Goal: Transaction & Acquisition: Purchase product/service

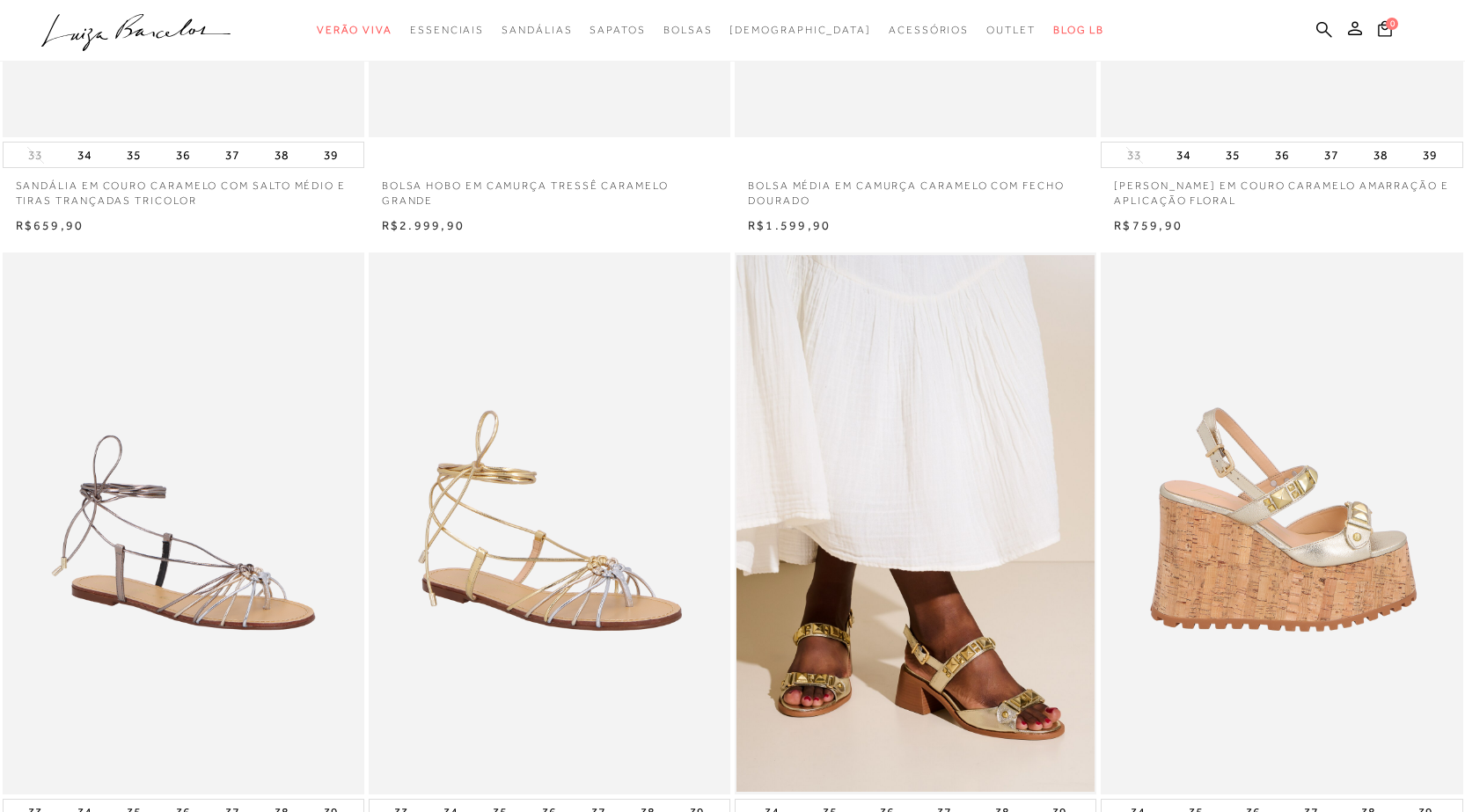
scroll to position [616, 0]
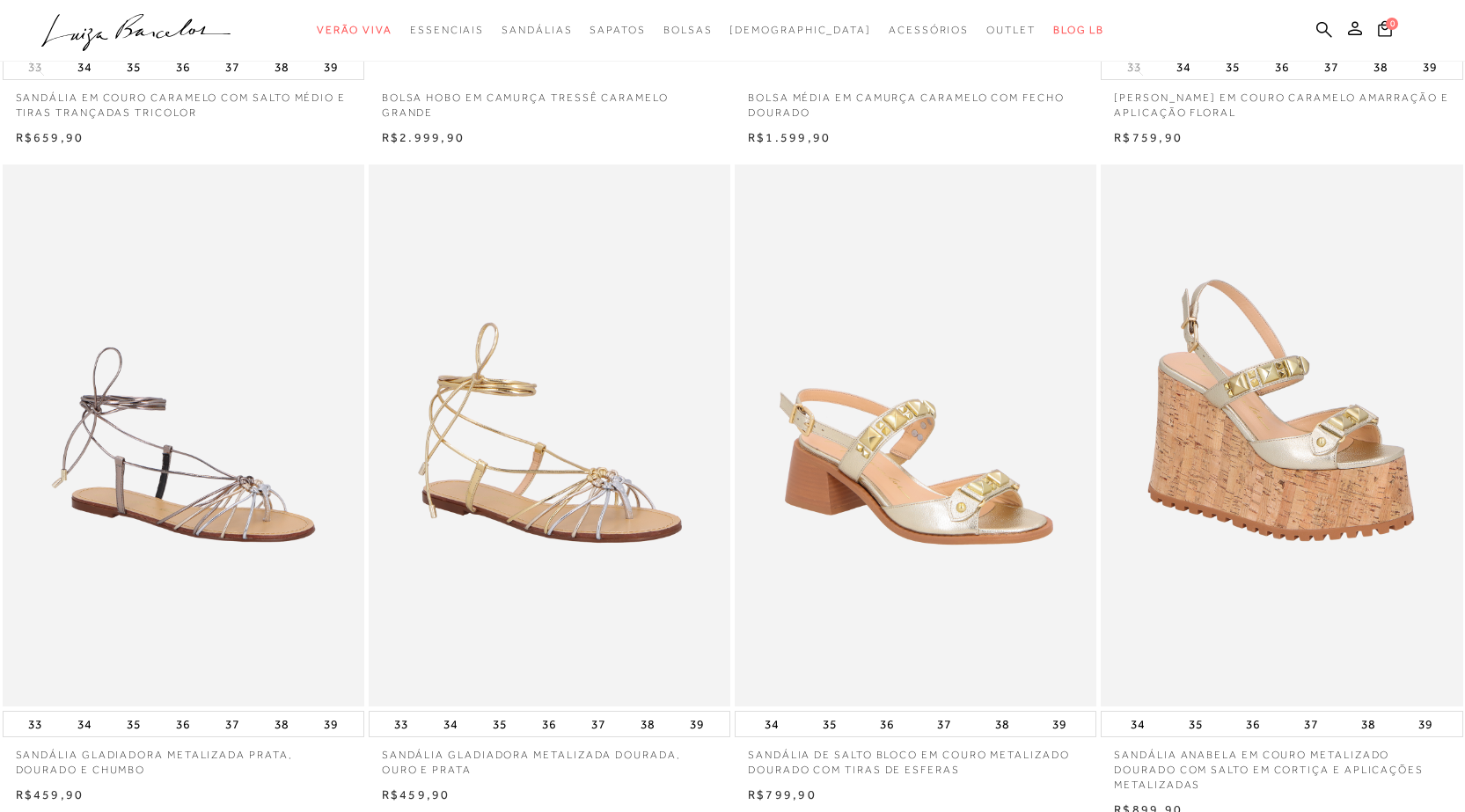
click at [891, 526] on img at bounding box center [916, 436] width 360 height 543
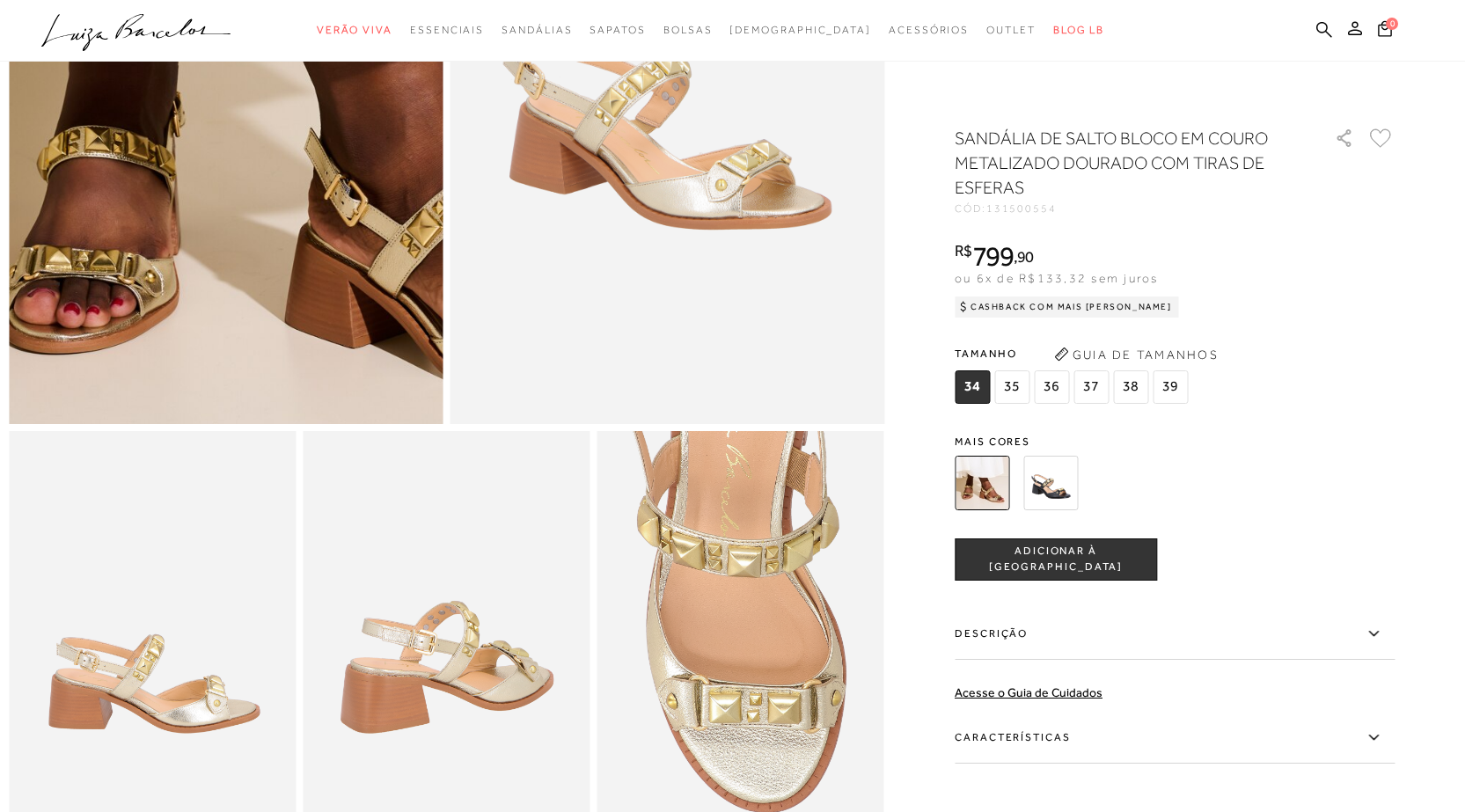
scroll to position [528, 0]
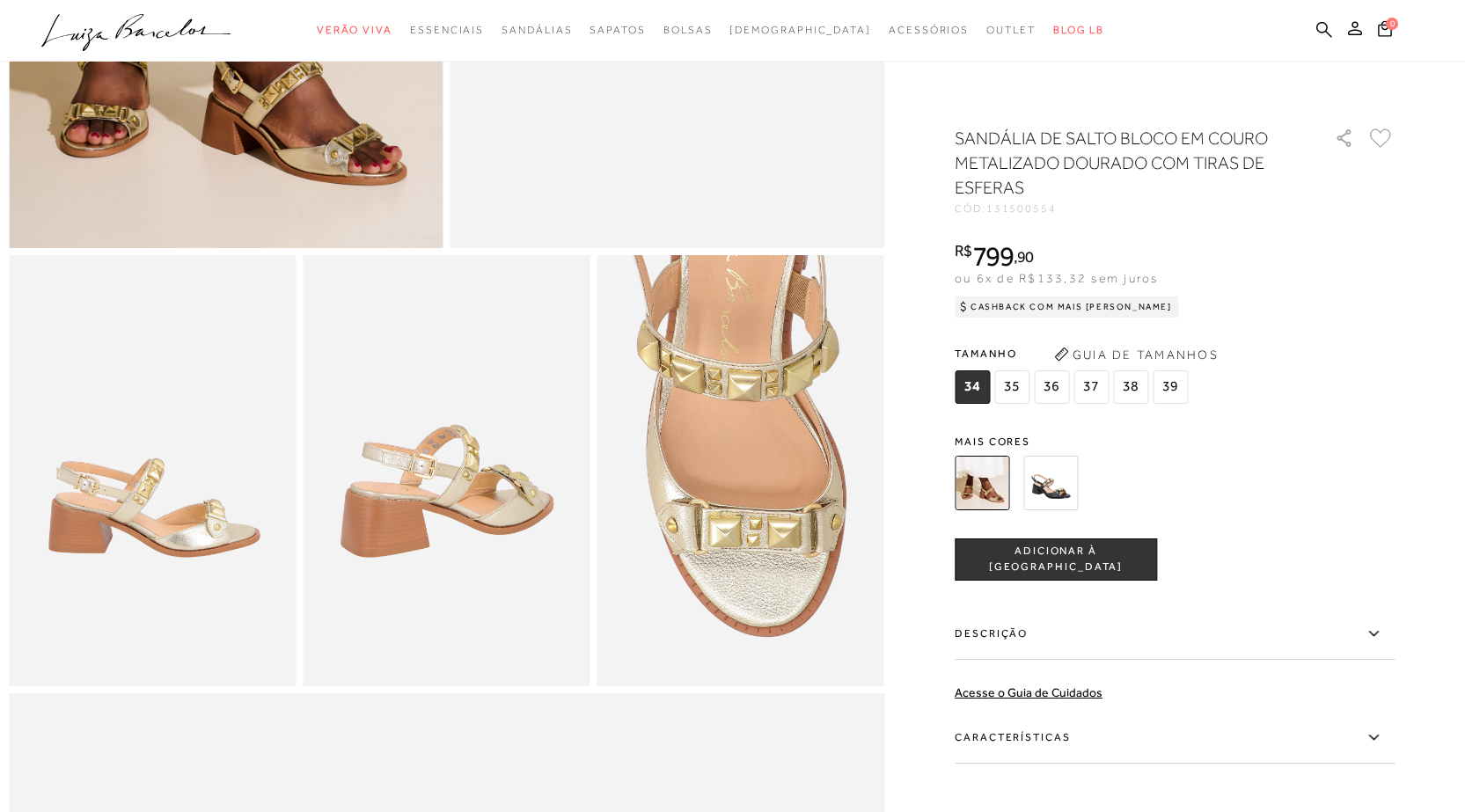
click at [1049, 459] on img at bounding box center [1050, 483] width 54 height 54
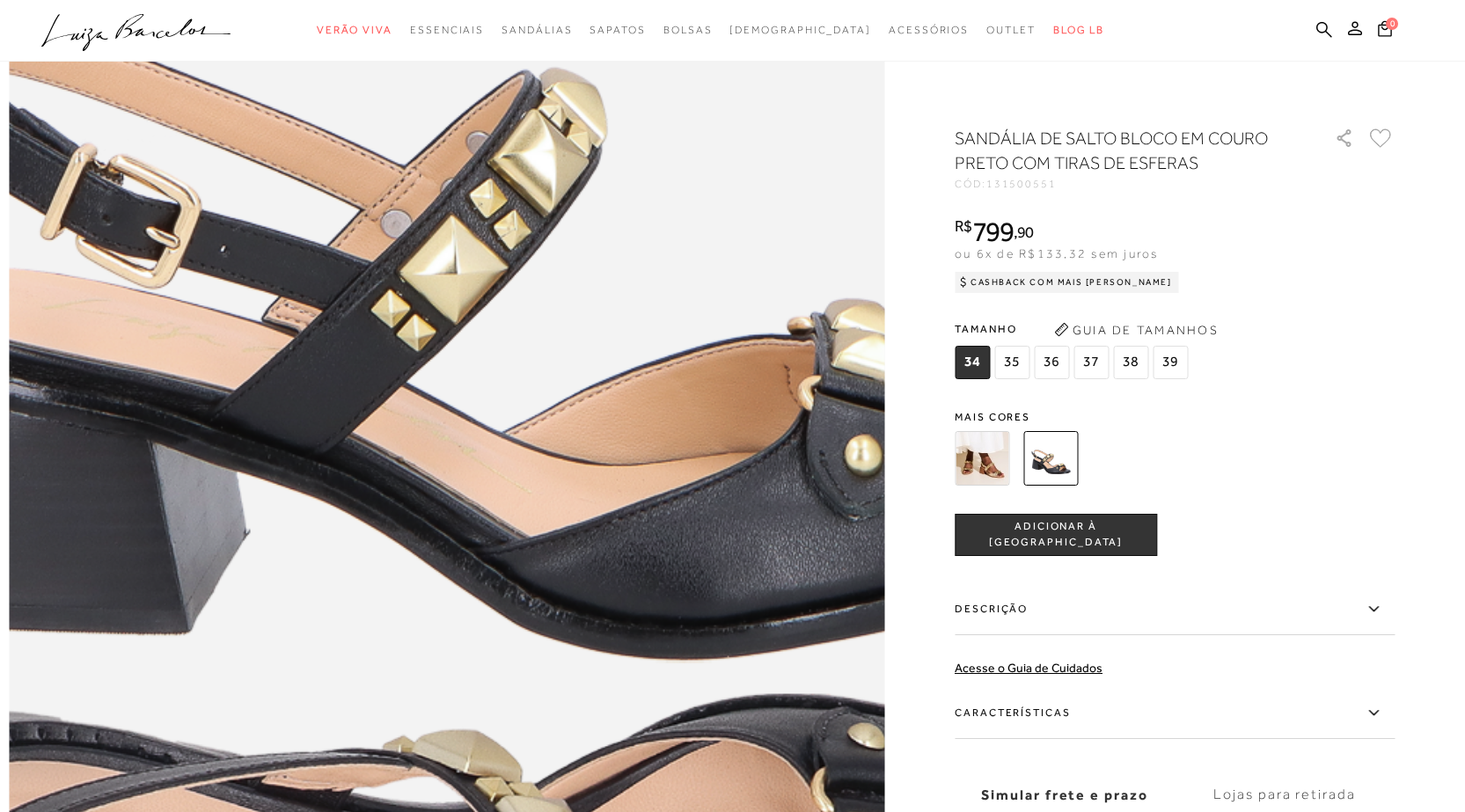
scroll to position [880, 0]
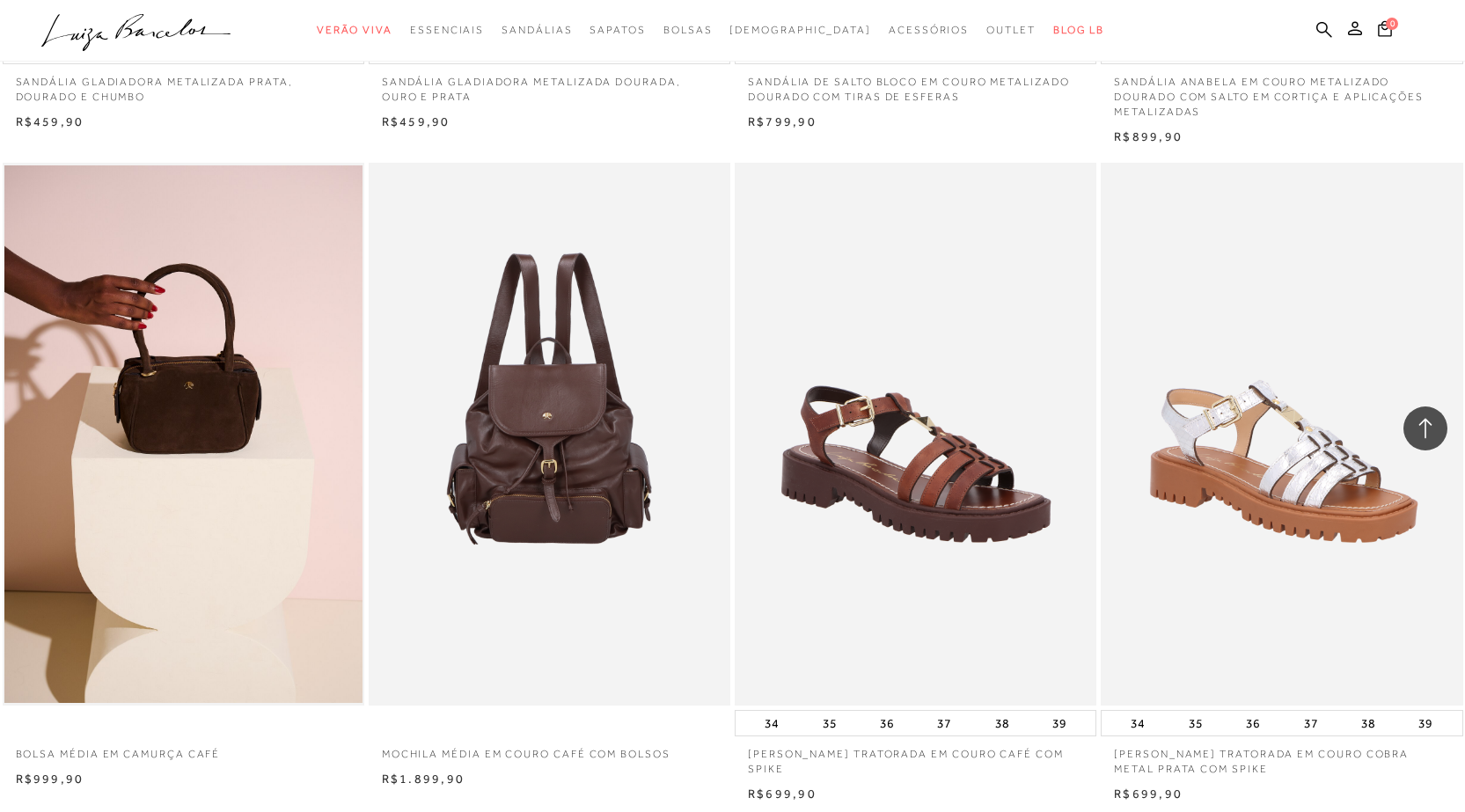
scroll to position [1320, 0]
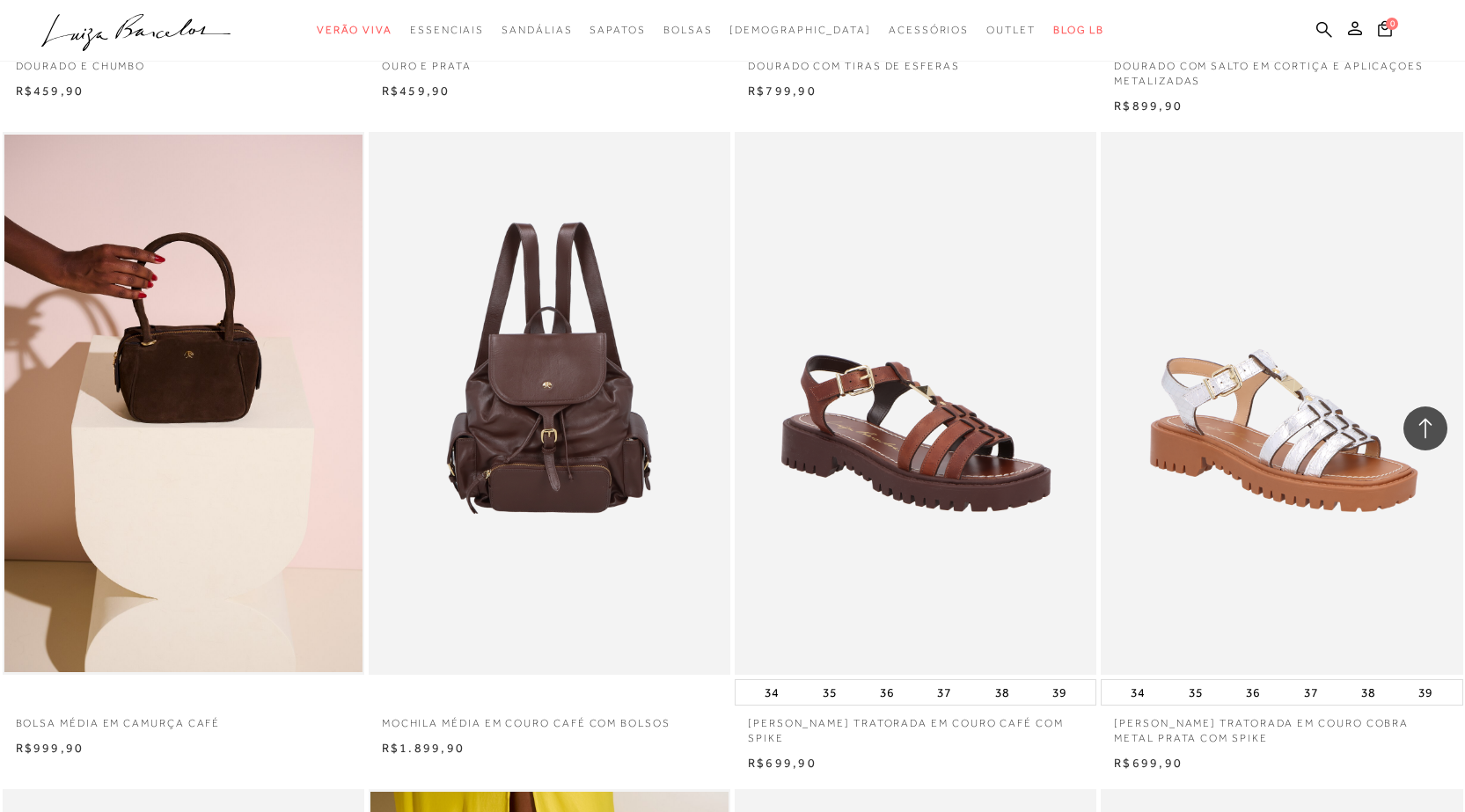
click at [516, 426] on img at bounding box center [550, 403] width 360 height 543
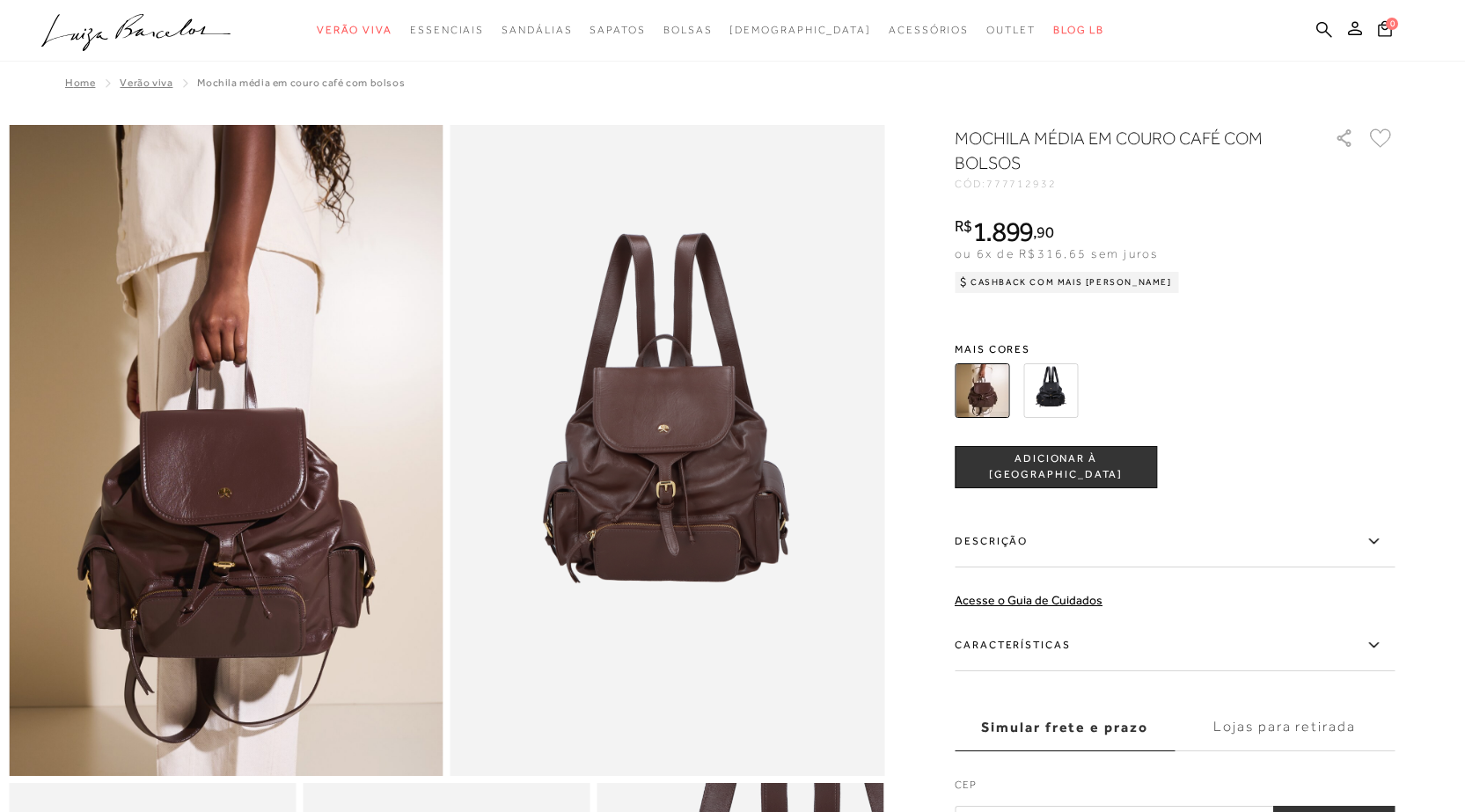
click at [1054, 381] on img at bounding box center [1050, 390] width 54 height 54
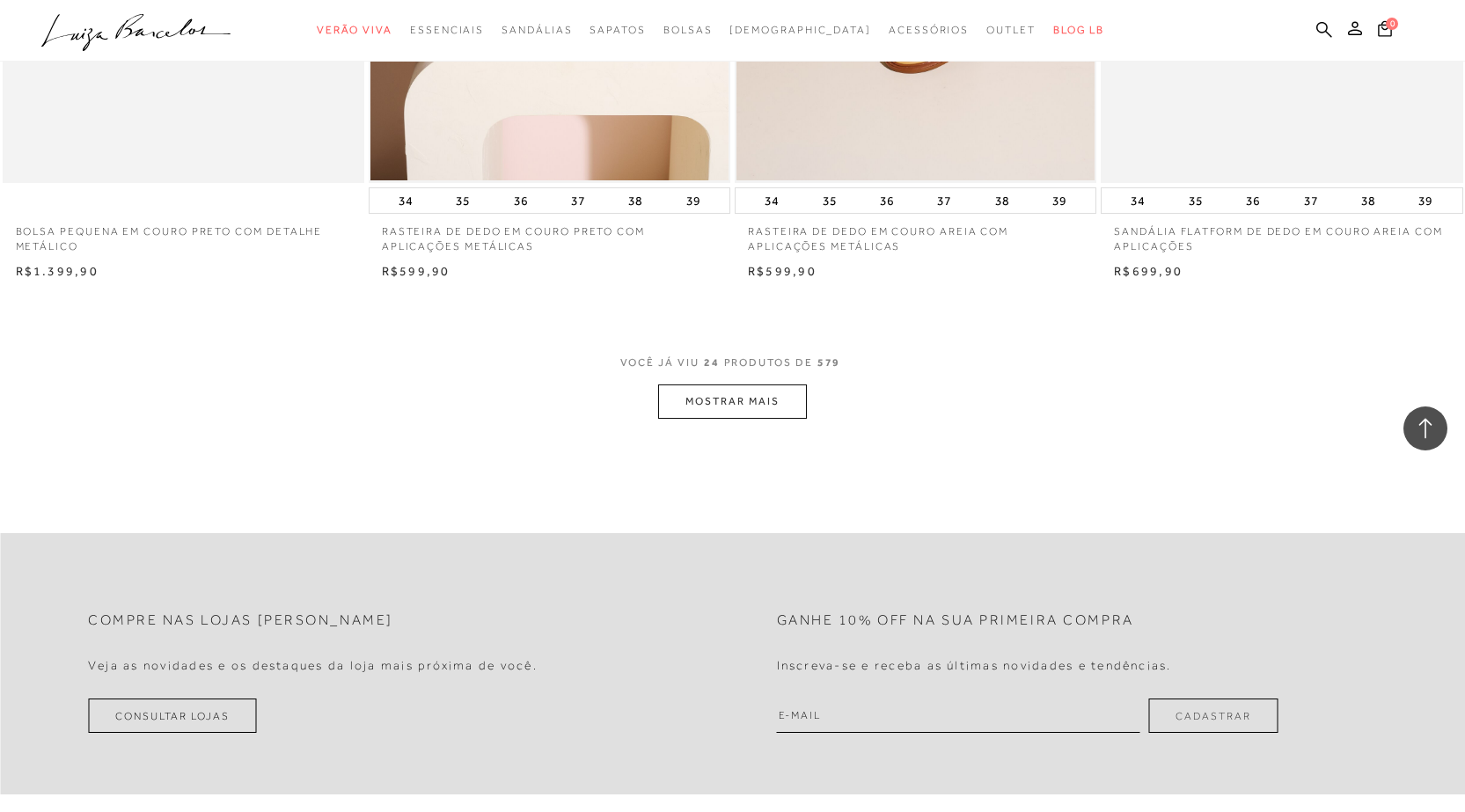
click at [756, 408] on button "MOSTRAR MAIS" at bounding box center [732, 402] width 148 height 35
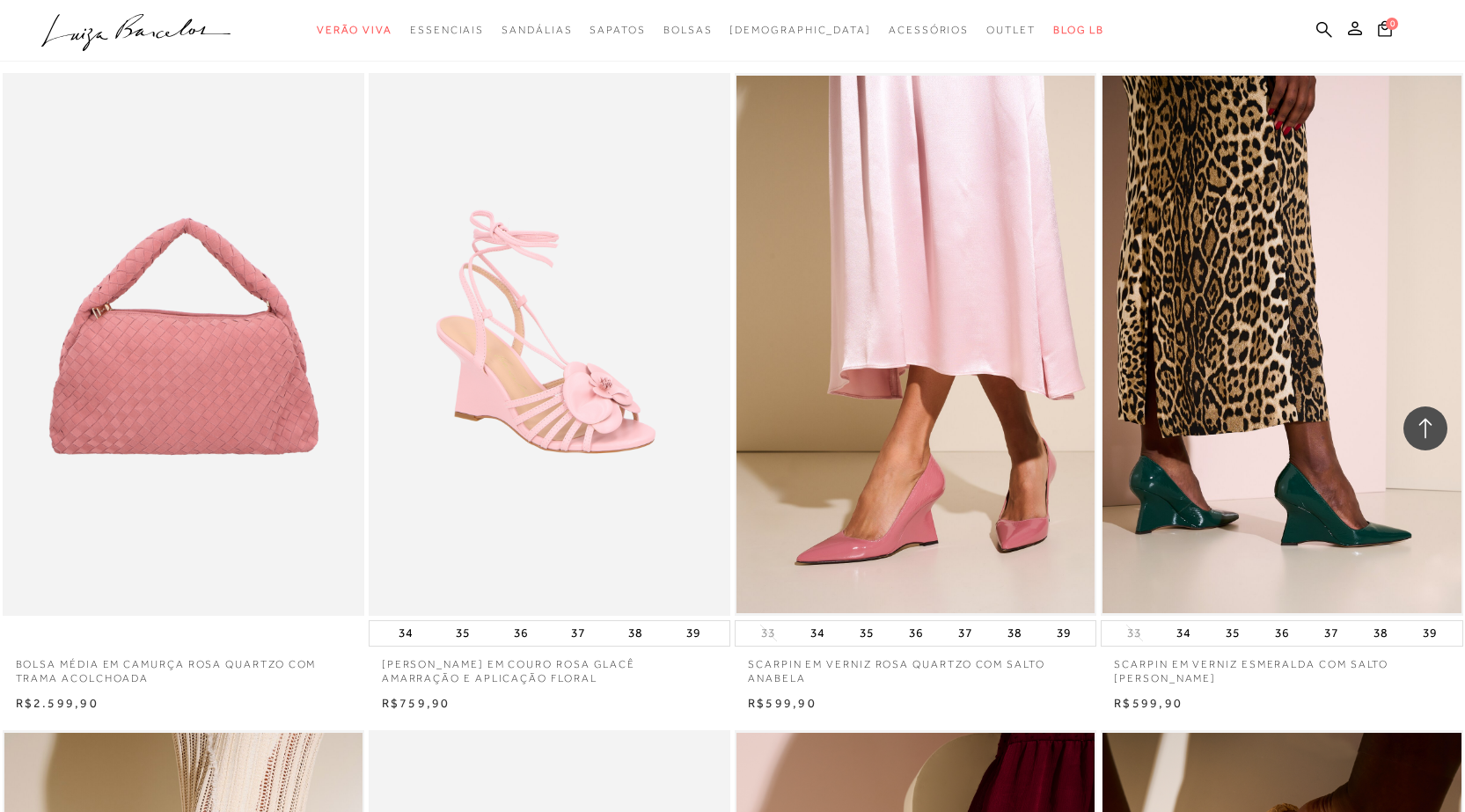
scroll to position [4047, 0]
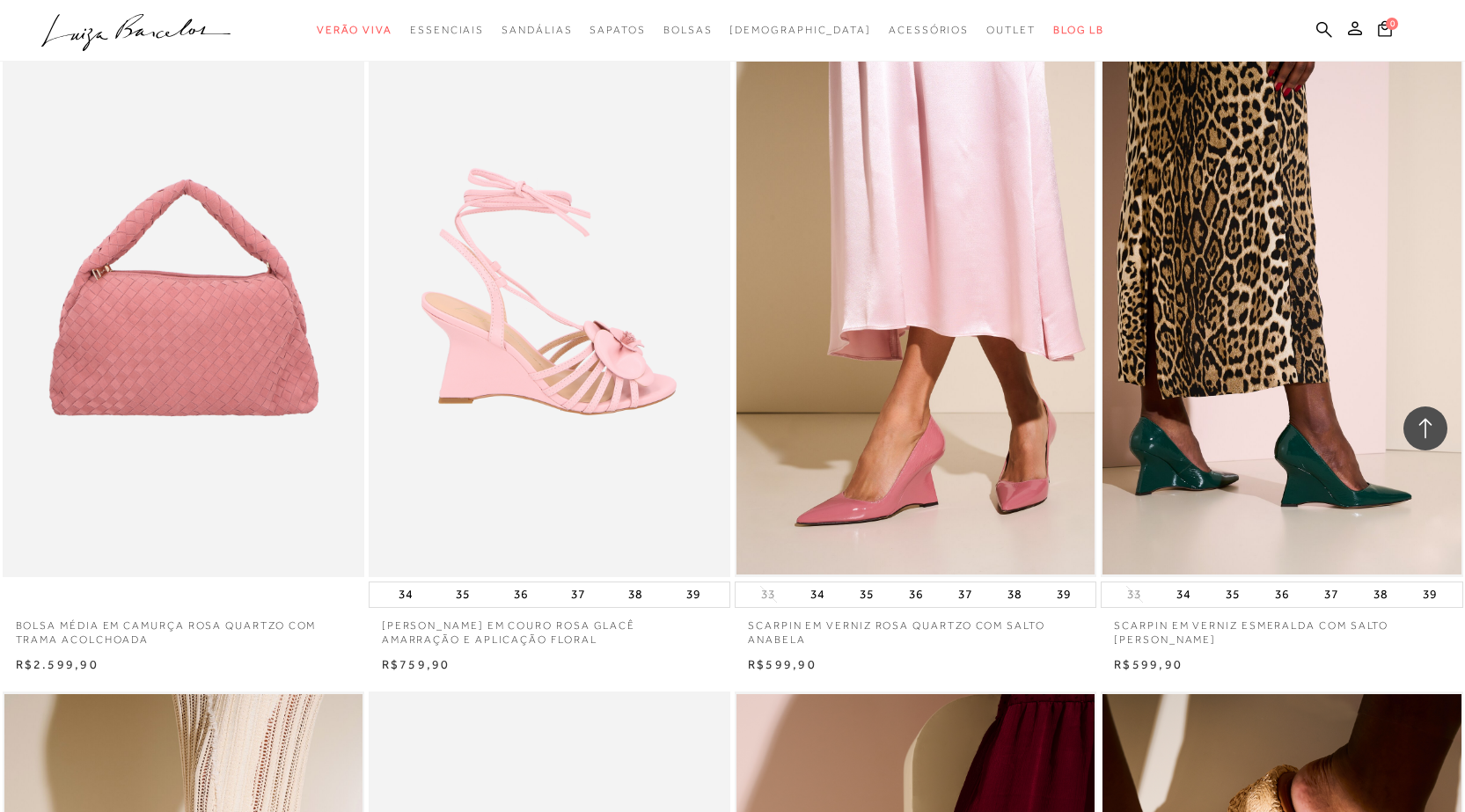
click at [534, 363] on img at bounding box center [550, 306] width 360 height 543
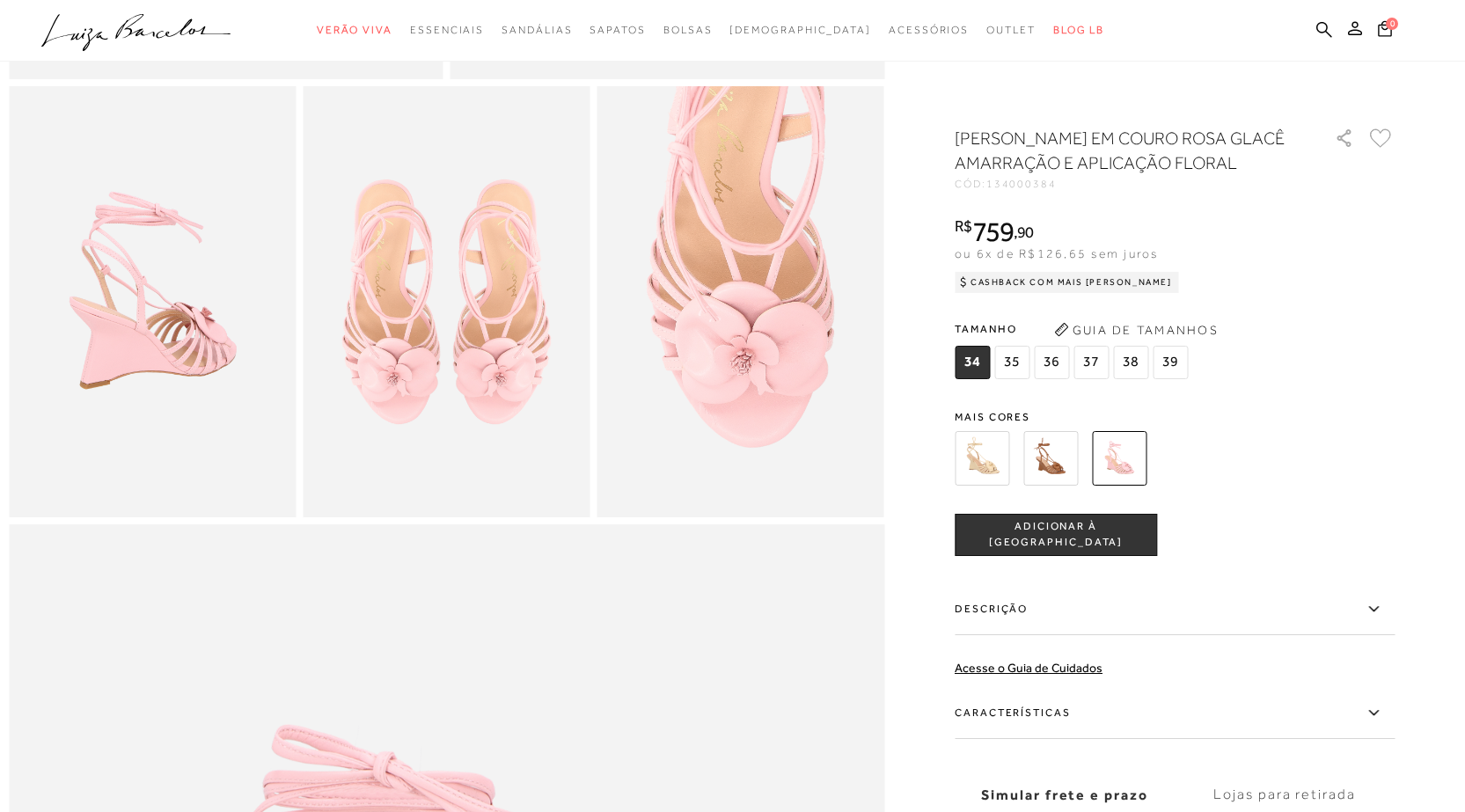
scroll to position [703, 0]
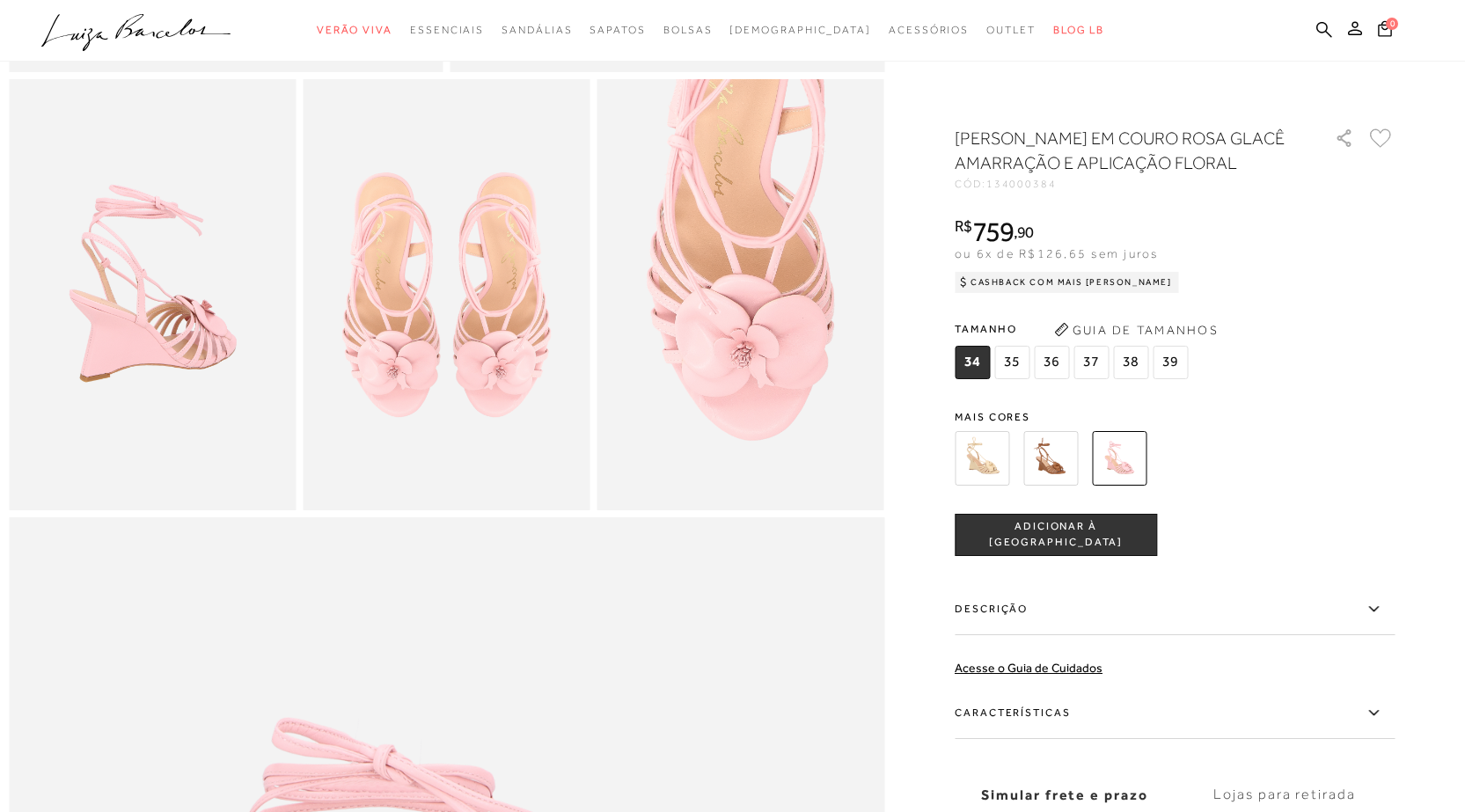
click at [1013, 732] on label "Características" at bounding box center [1175, 713] width 440 height 51
click at [0, 0] on input "Características" at bounding box center [0, 0] width 0 height 0
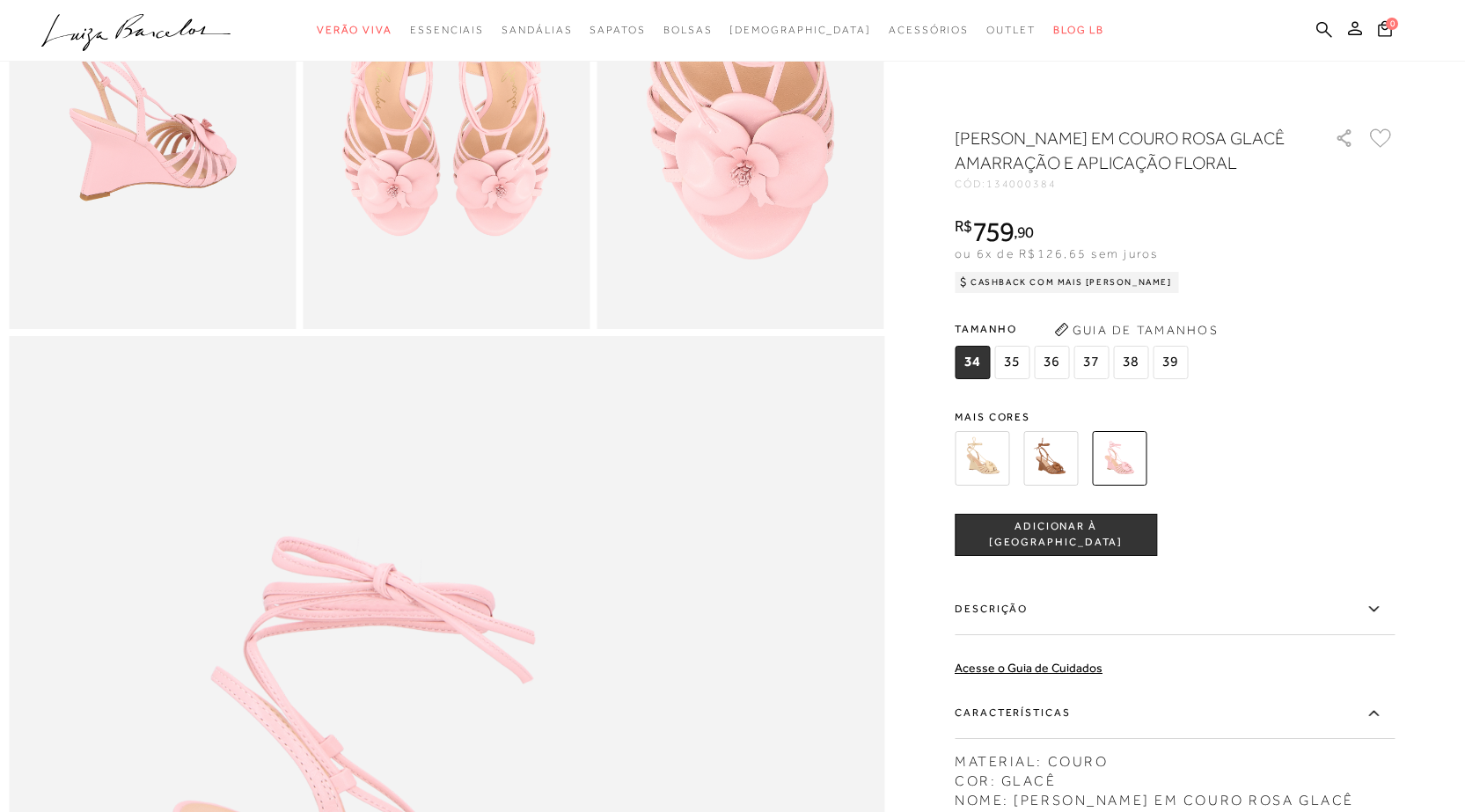
scroll to position [880, 0]
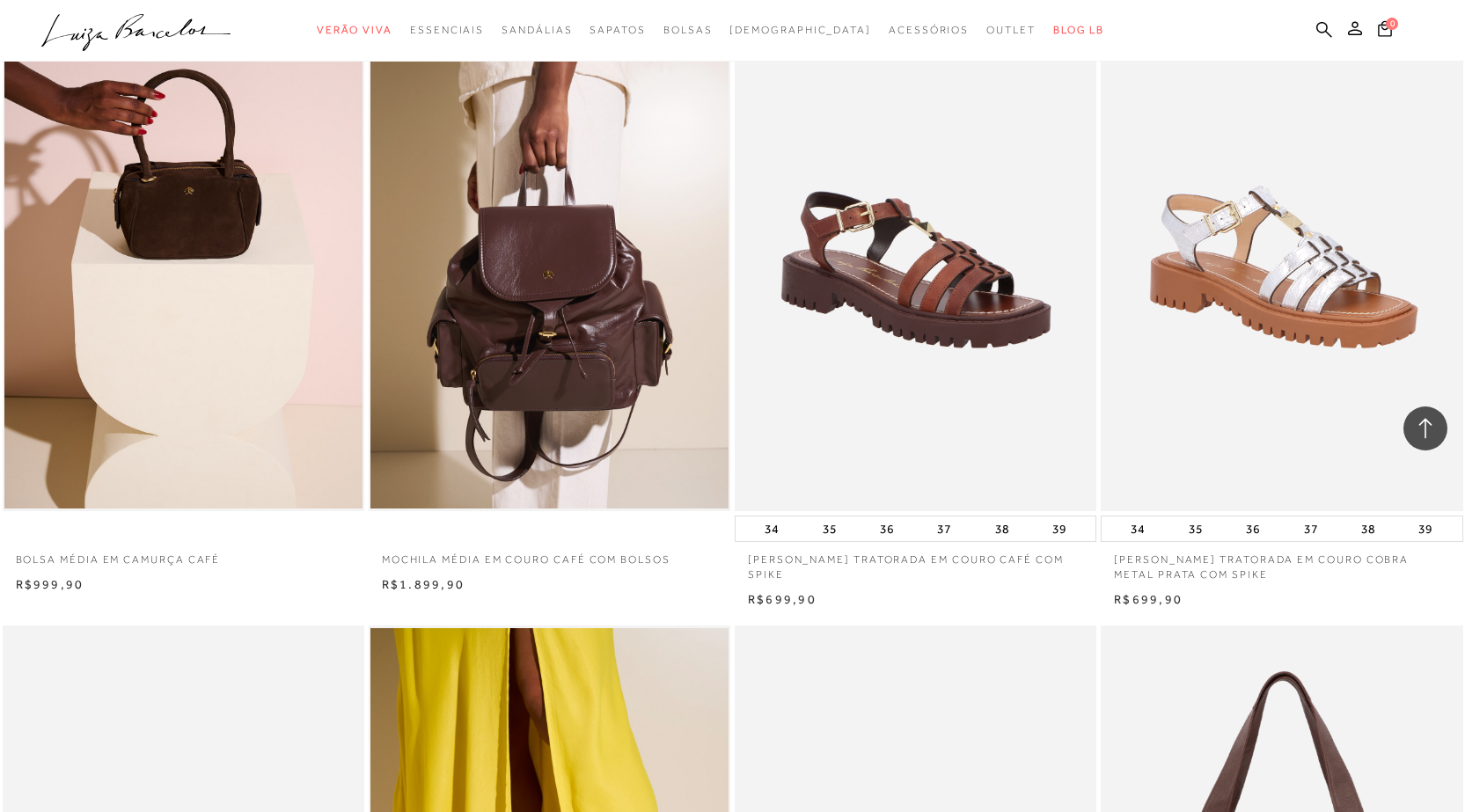
scroll to position [4047, 0]
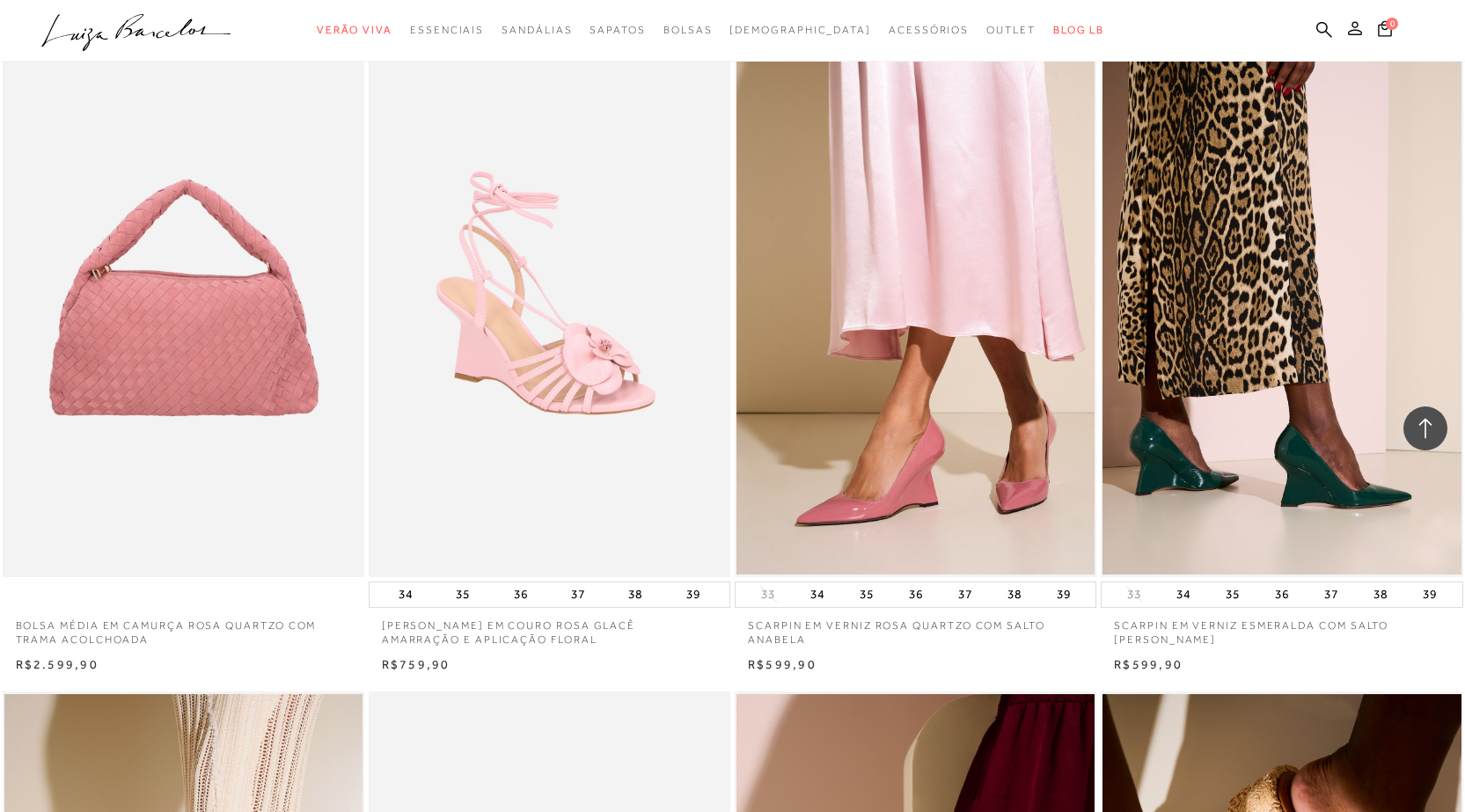
click at [1360, 33] on icon at bounding box center [1355, 28] width 14 height 14
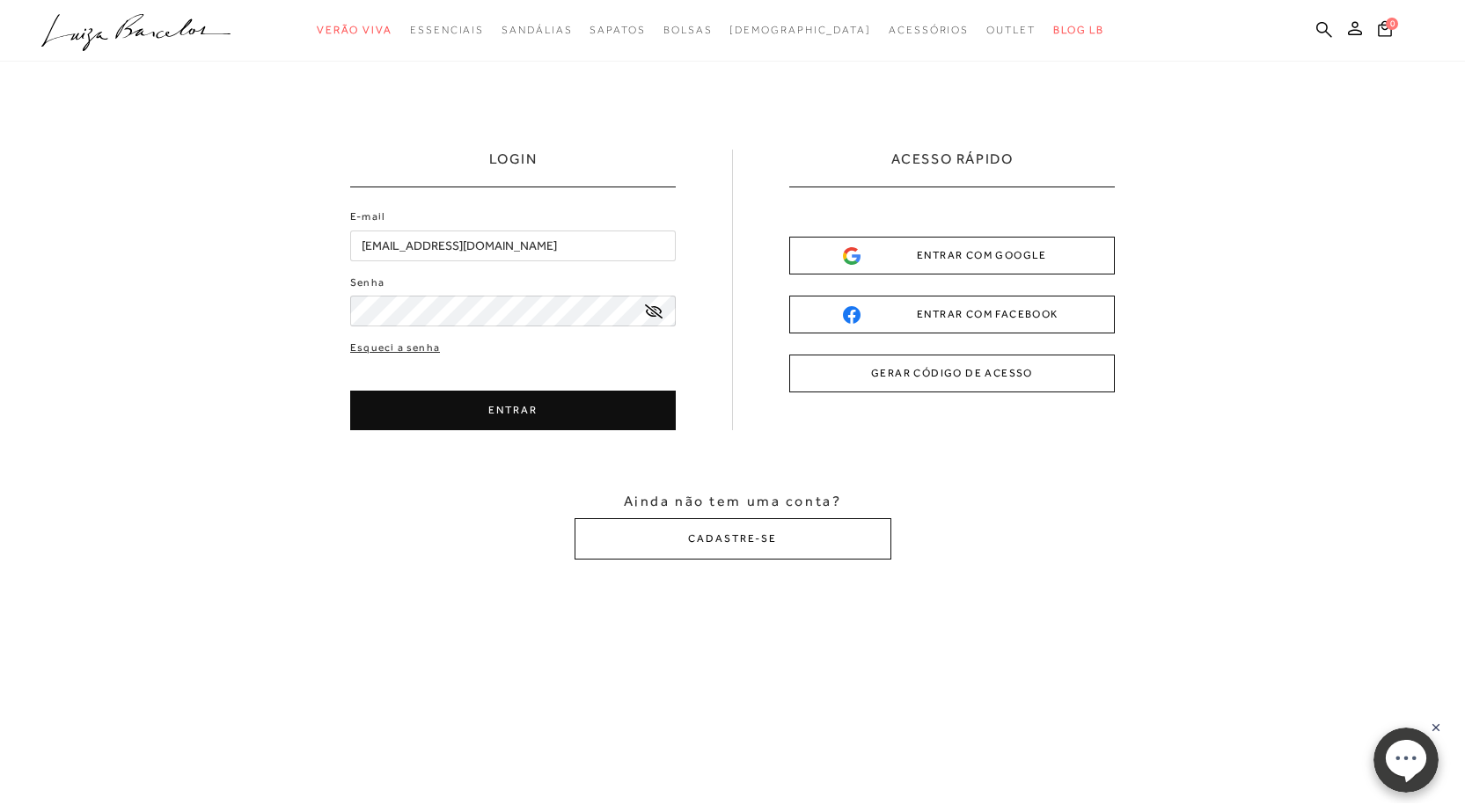
click at [518, 402] on button "ENTRAR" at bounding box center [513, 410] width 326 height 39
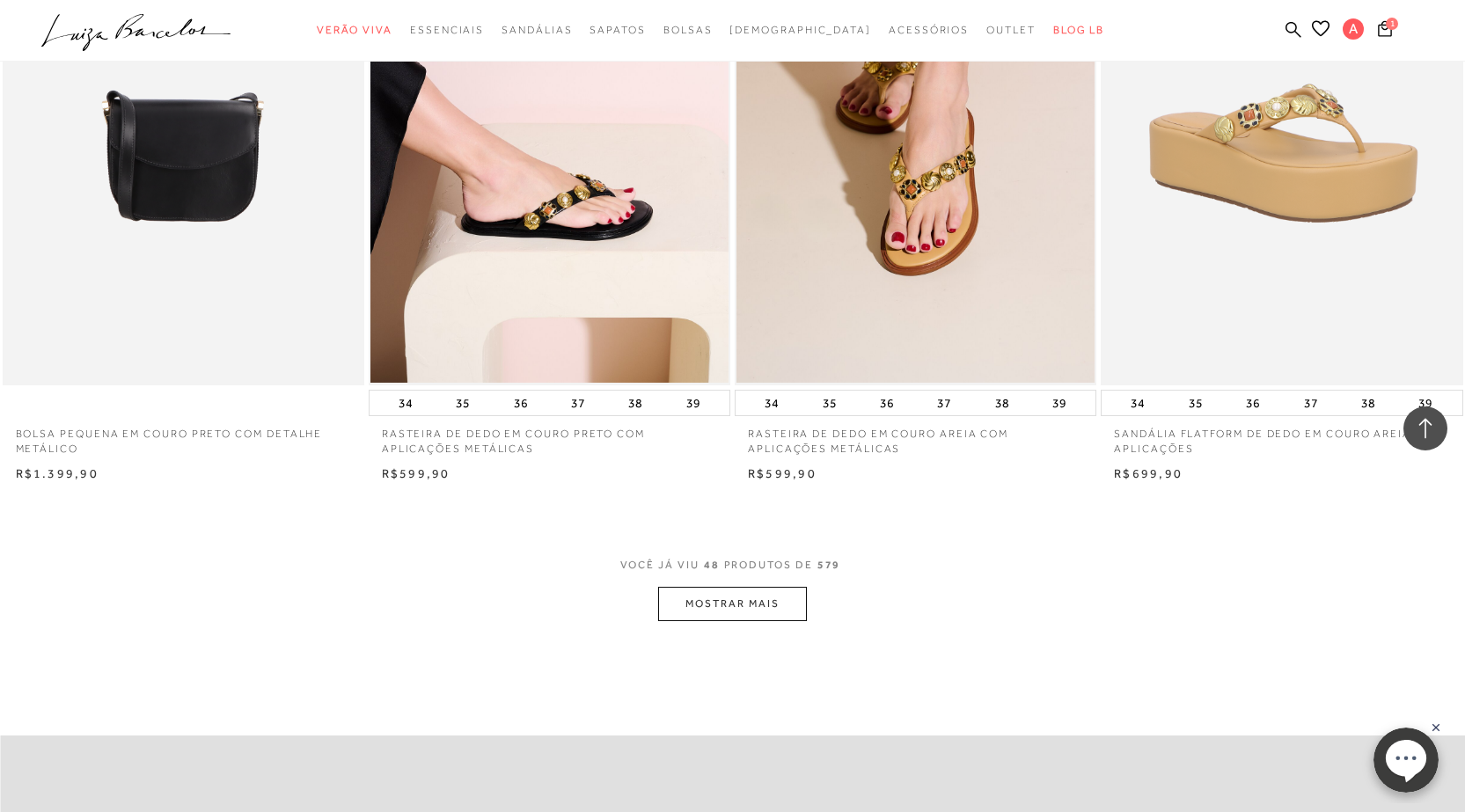
scroll to position [3695, 0]
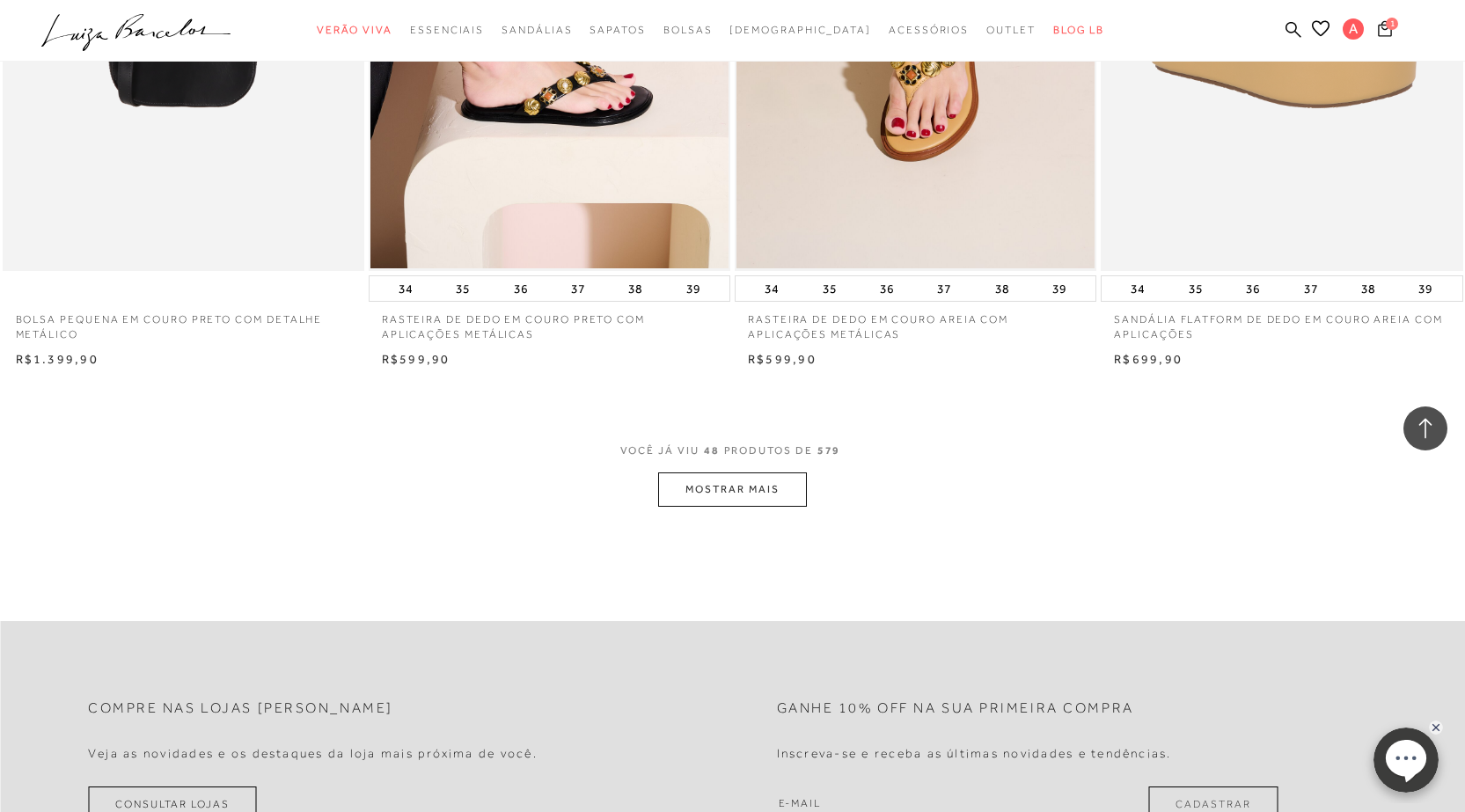
drag, startPoint x: 745, startPoint y: 483, endPoint x: 1394, endPoint y: 25, distance: 794.3
click at [745, 483] on button "MOSTRAR MAIS" at bounding box center [732, 490] width 148 height 35
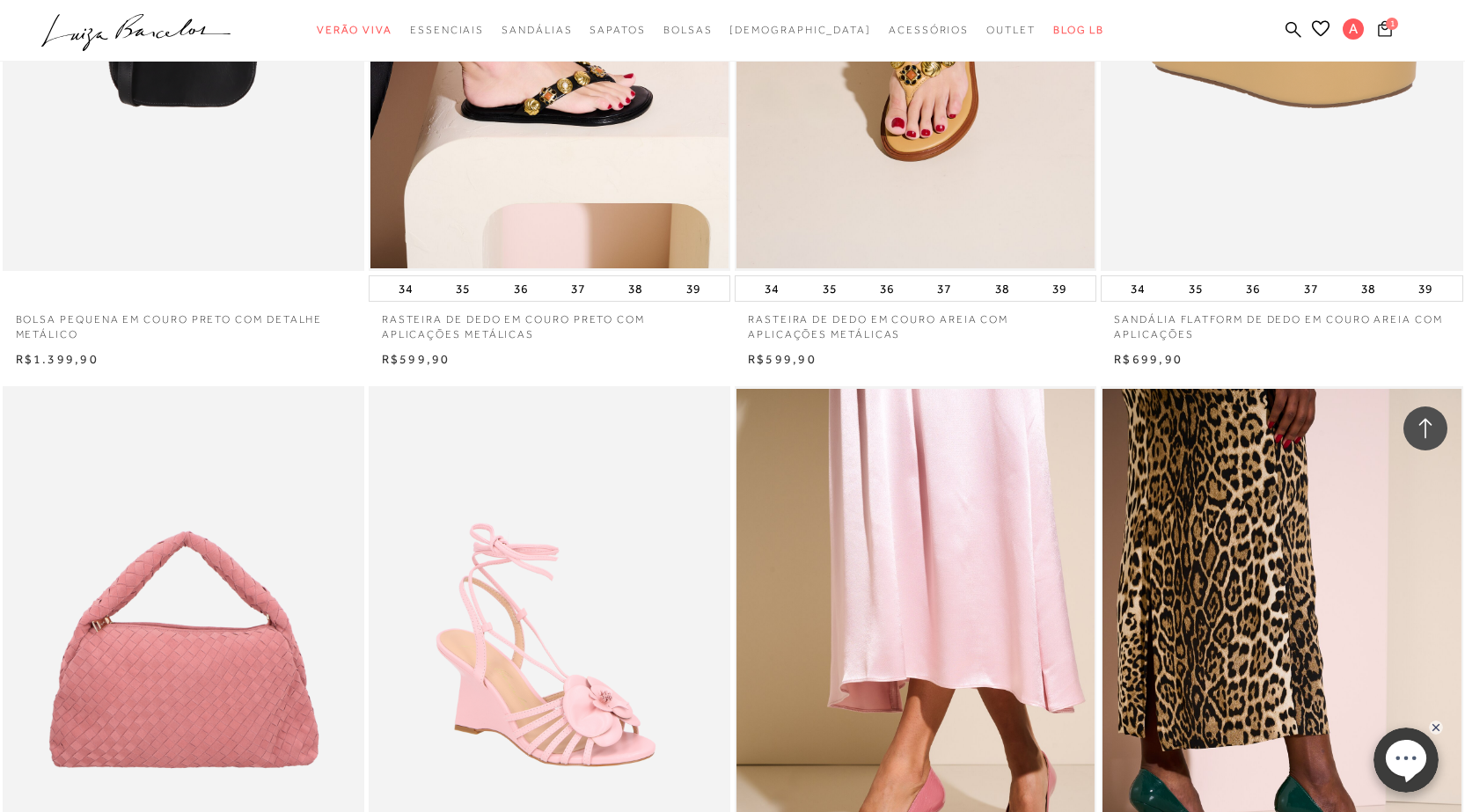
click at [1383, 23] on icon at bounding box center [1385, 28] width 14 height 16
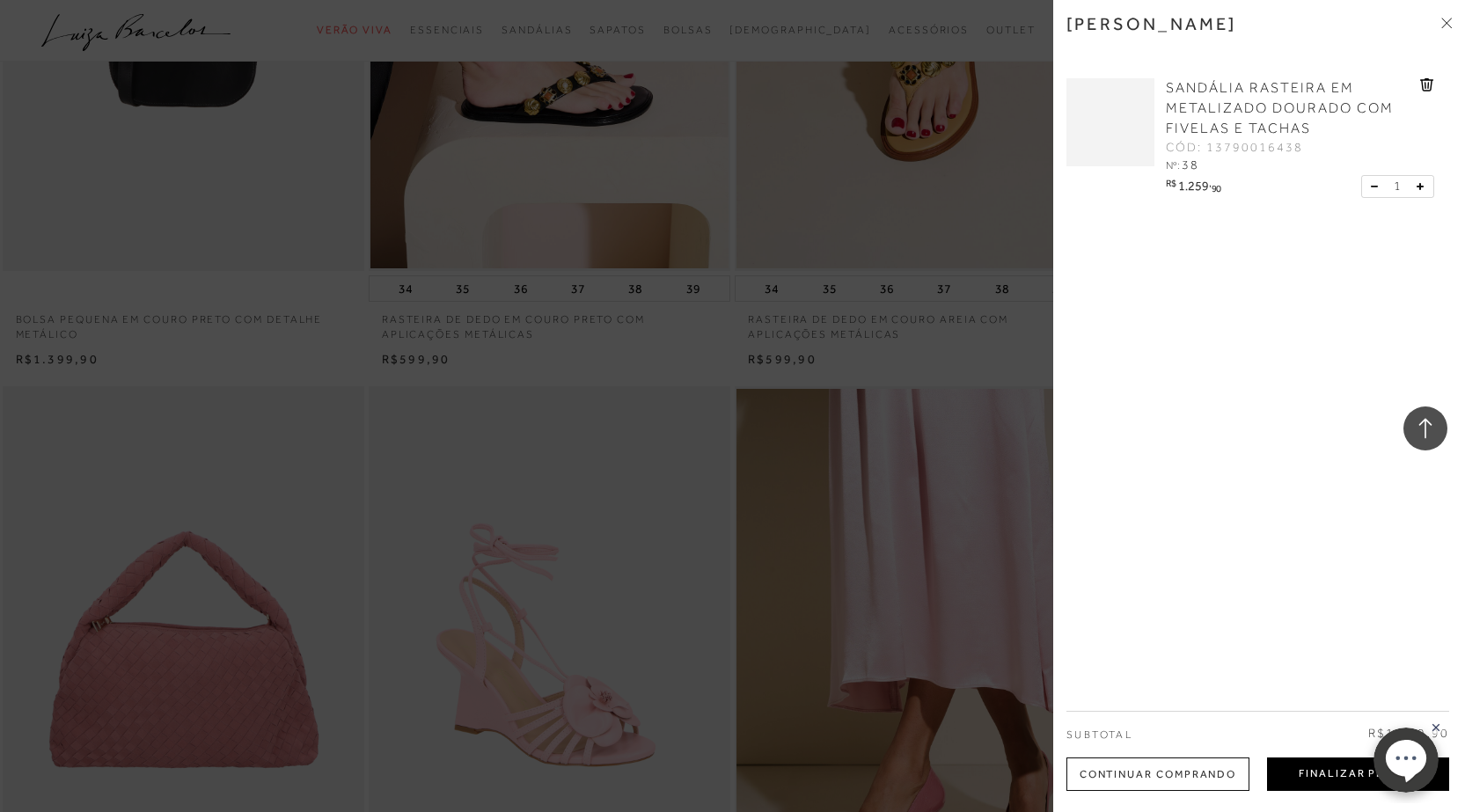
click at [1326, 772] on button "Finalizar Pedido" at bounding box center [1358, 775] width 183 height 34
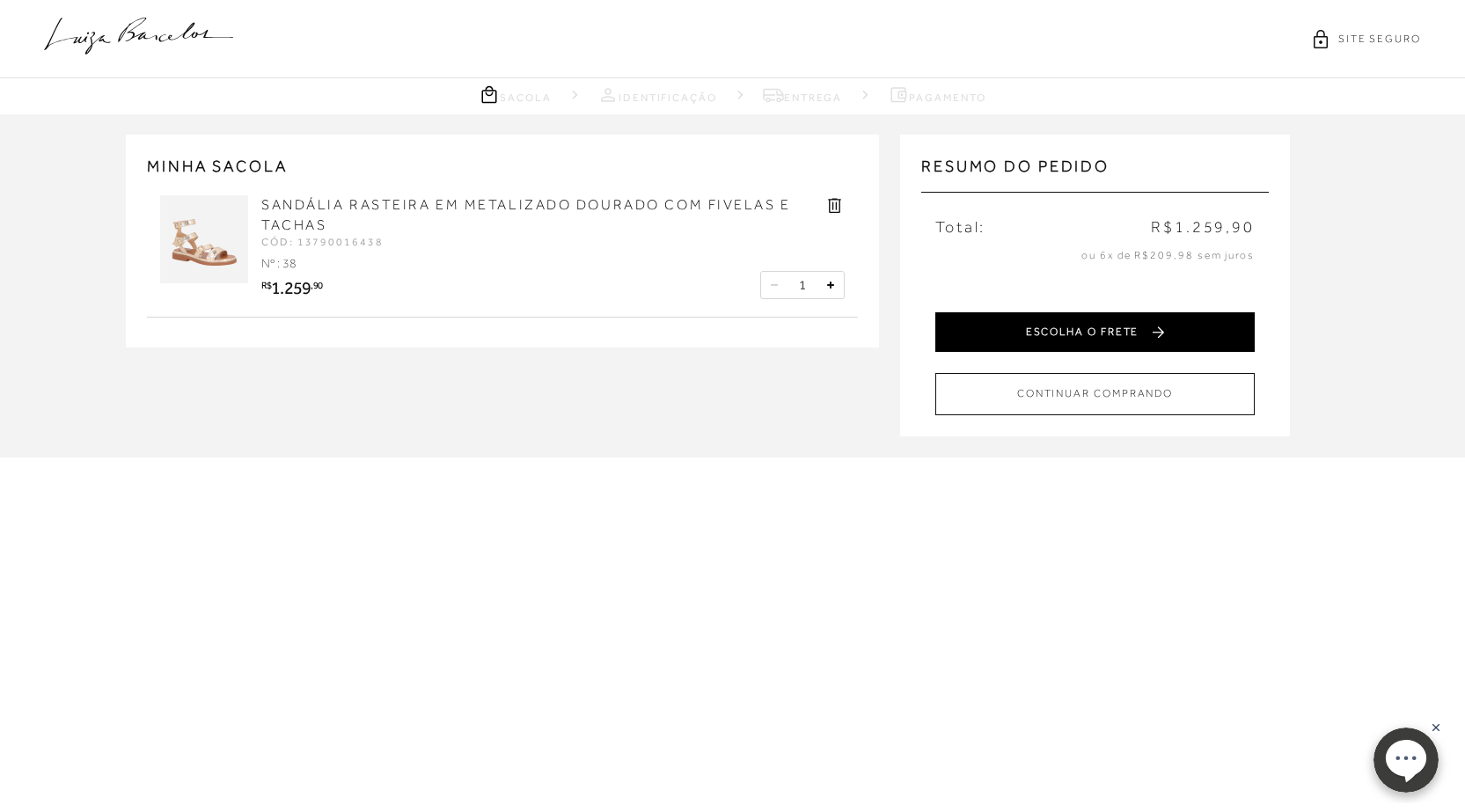
click at [1140, 332] on button "ESCOLHA O FRETE" at bounding box center [1095, 332] width 320 height 39
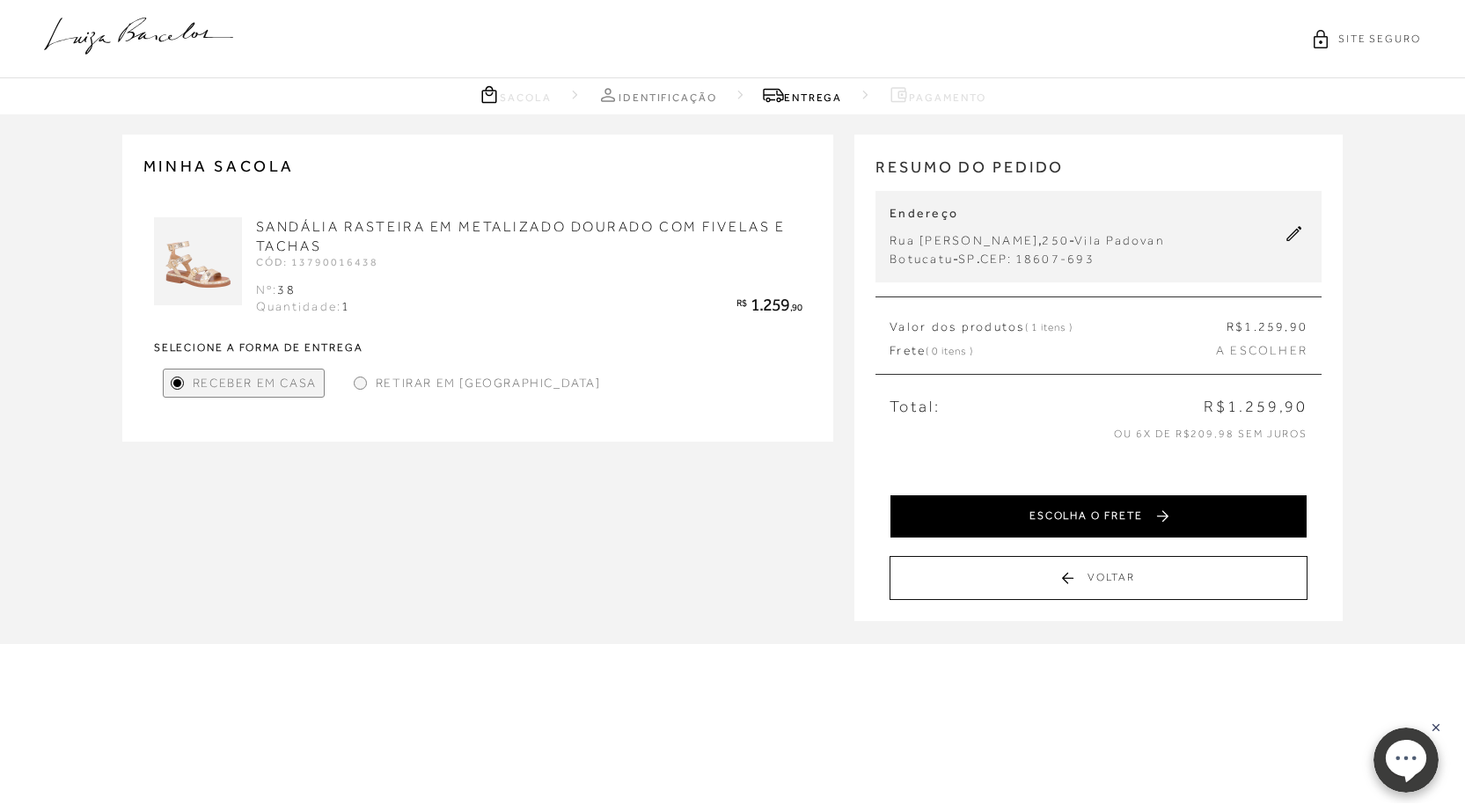
click at [1166, 510] on button "ESCOLHA O FRETE" at bounding box center [1098, 516] width 418 height 44
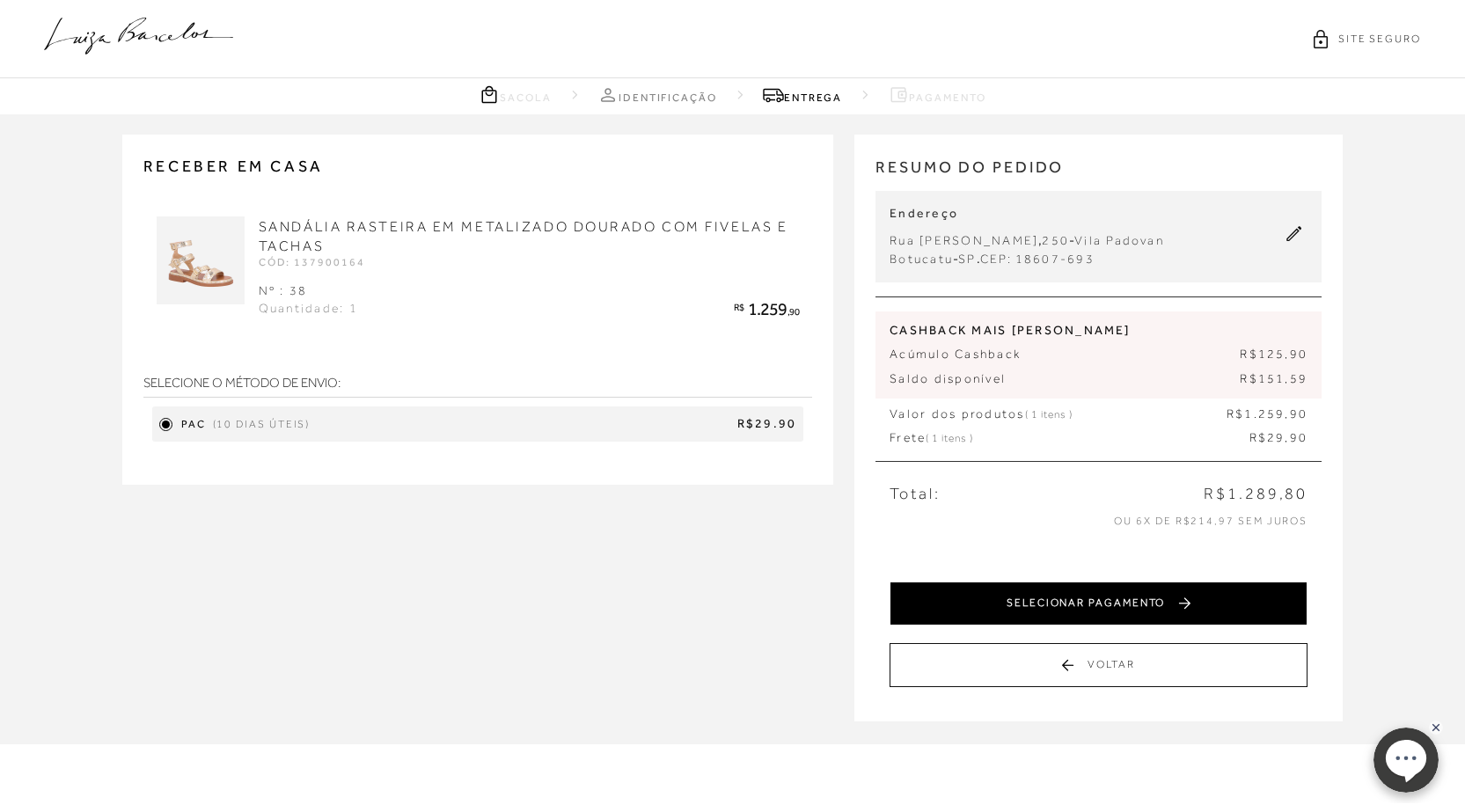
click at [1090, 596] on button "SELECIONAR PAGAMENTO" at bounding box center [1098, 603] width 418 height 44
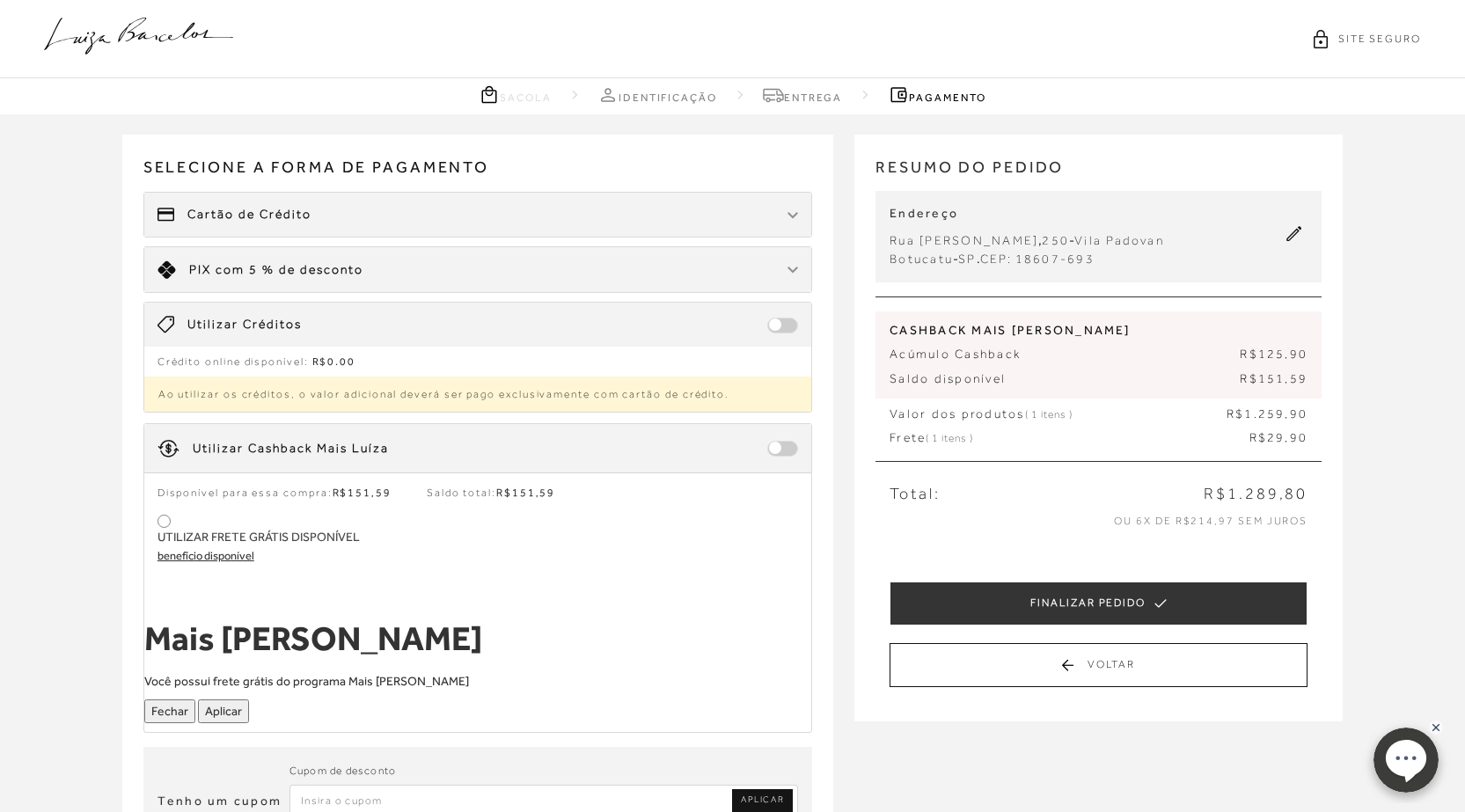
click at [103, 23] on icon at bounding box center [138, 36] width 189 height 37
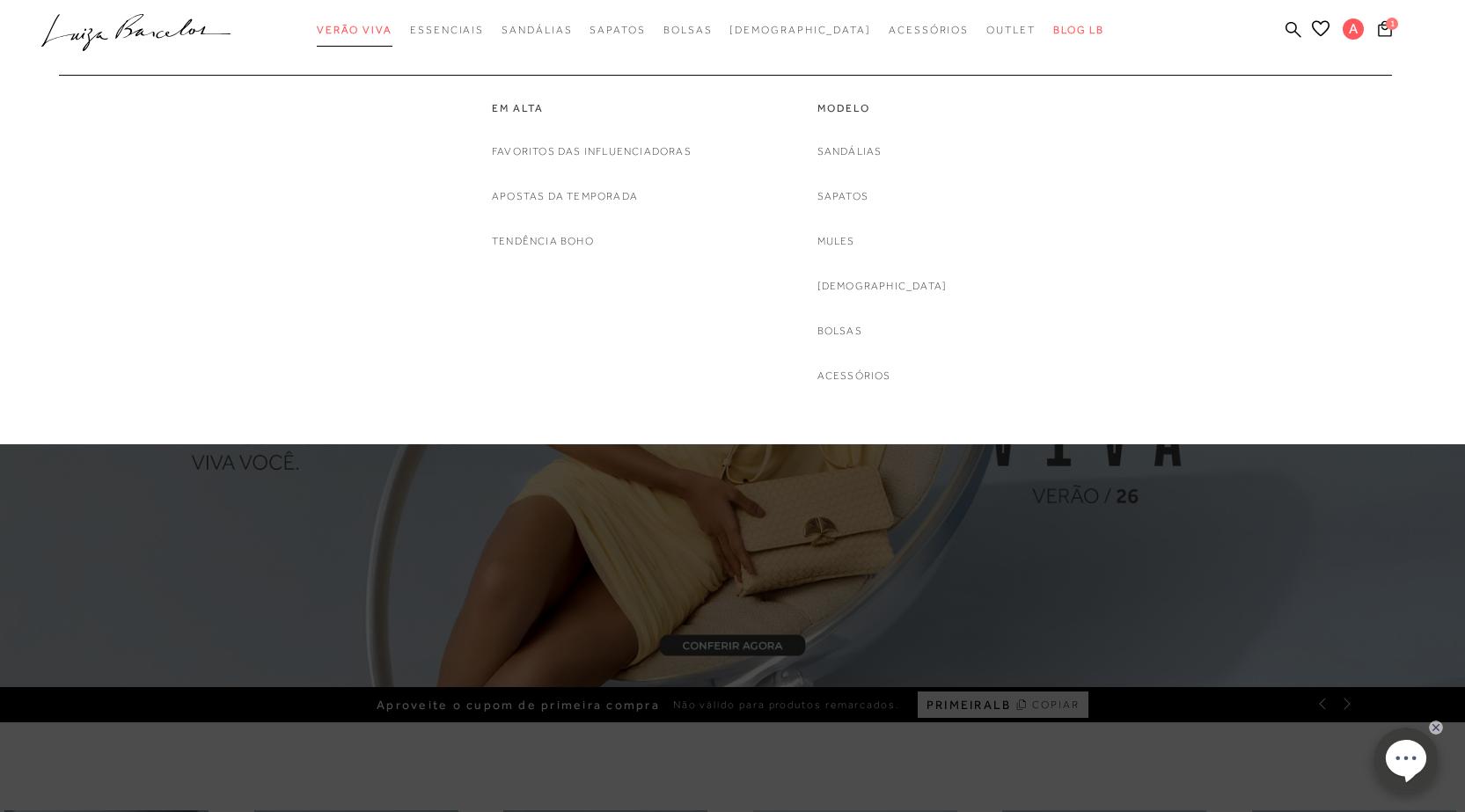
click at [393, 30] on span "Verão Viva" at bounding box center [354, 30] width 76 height 12
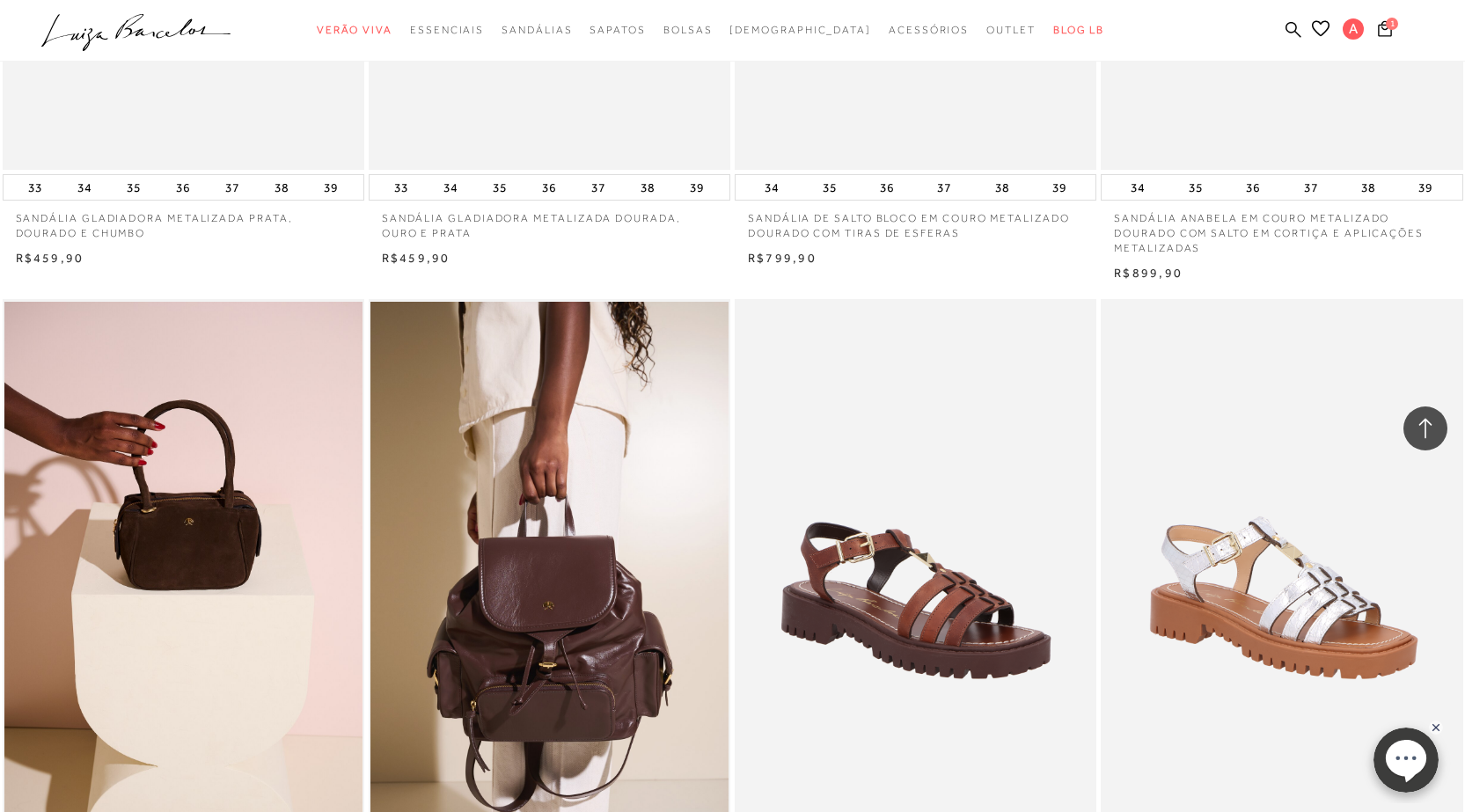
scroll to position [968, 0]
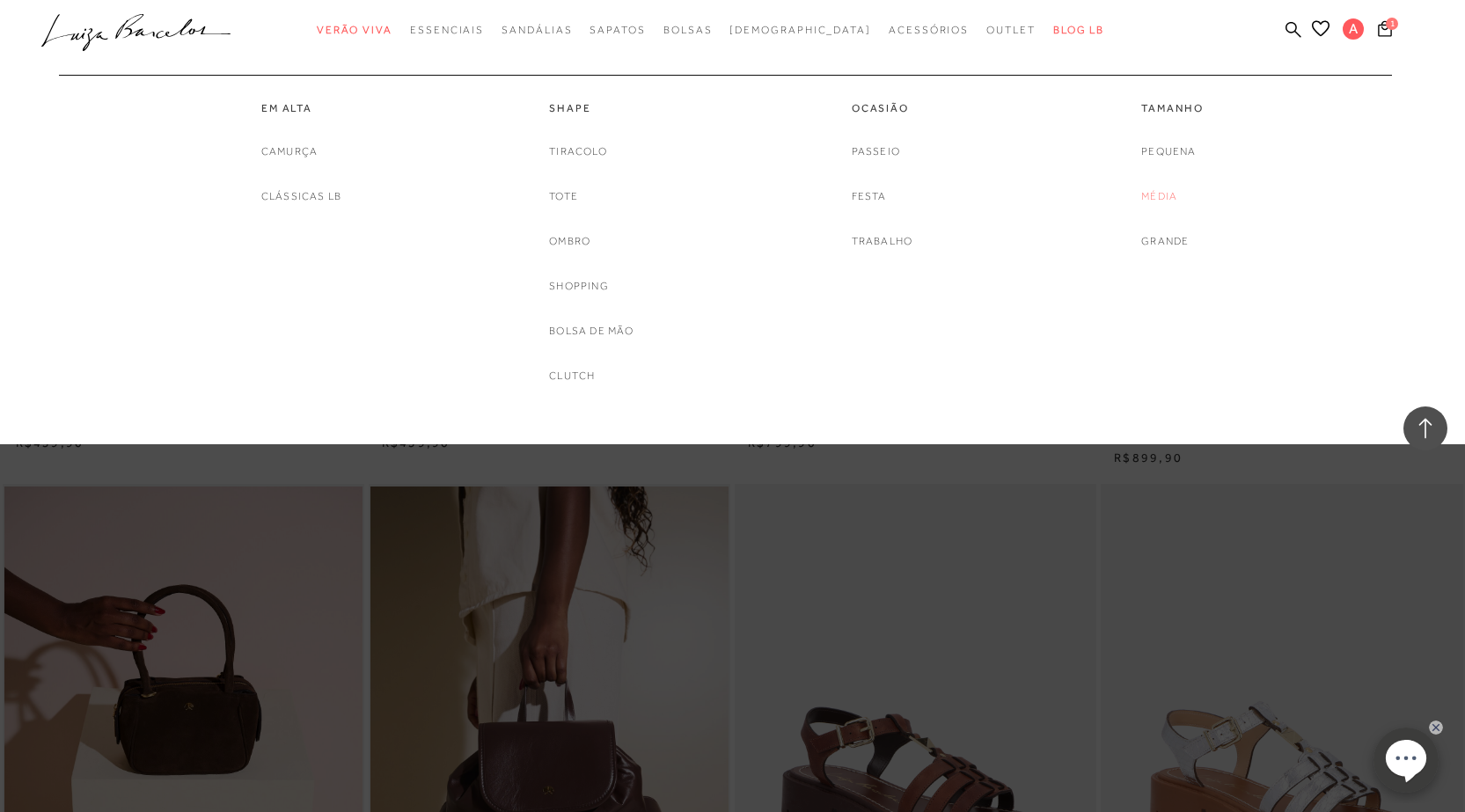
click at [1165, 192] on link "Média" at bounding box center [1160, 196] width 37 height 19
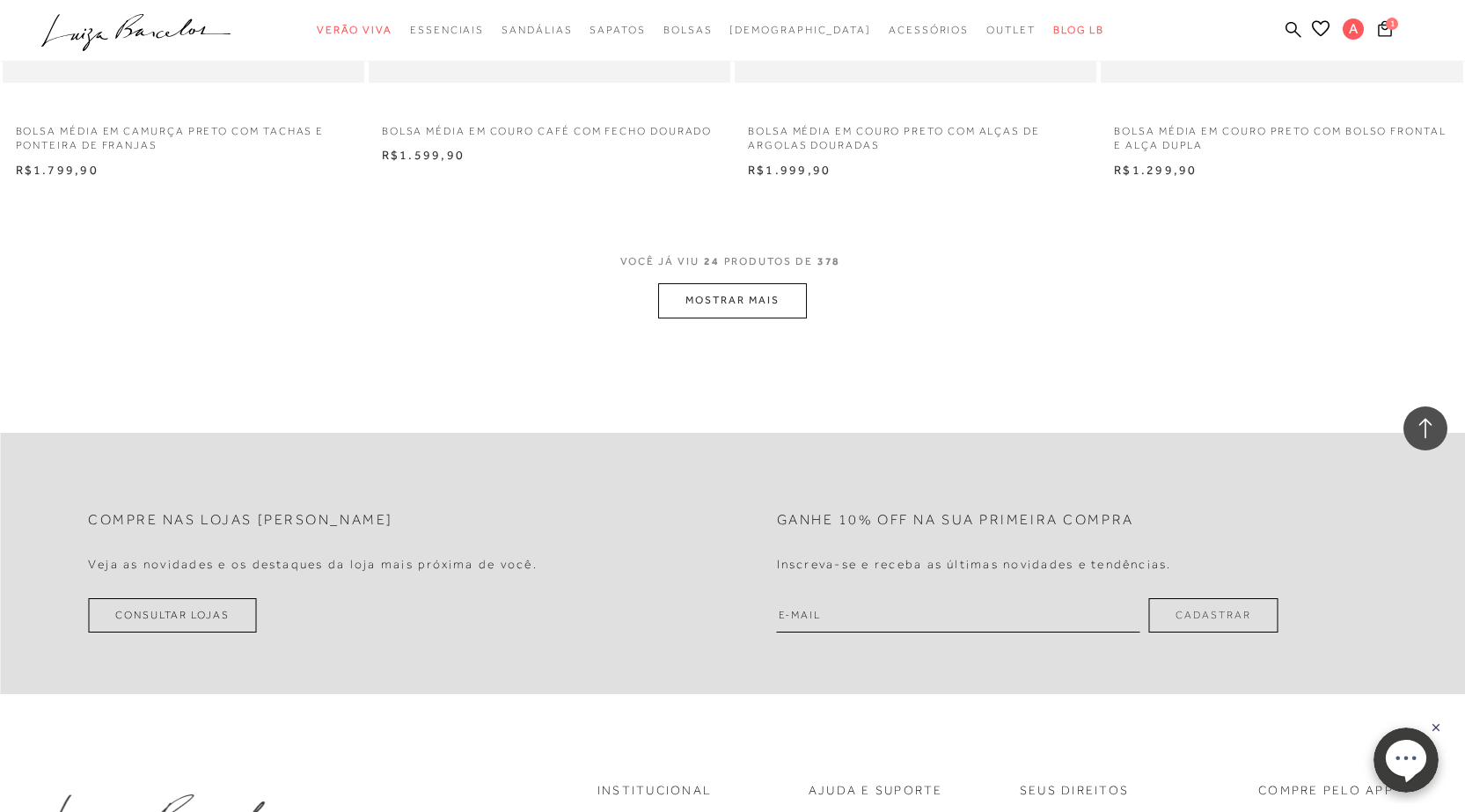
scroll to position [3870, 0]
click at [691, 300] on button "MOSTRAR MAIS" at bounding box center [732, 298] width 148 height 35
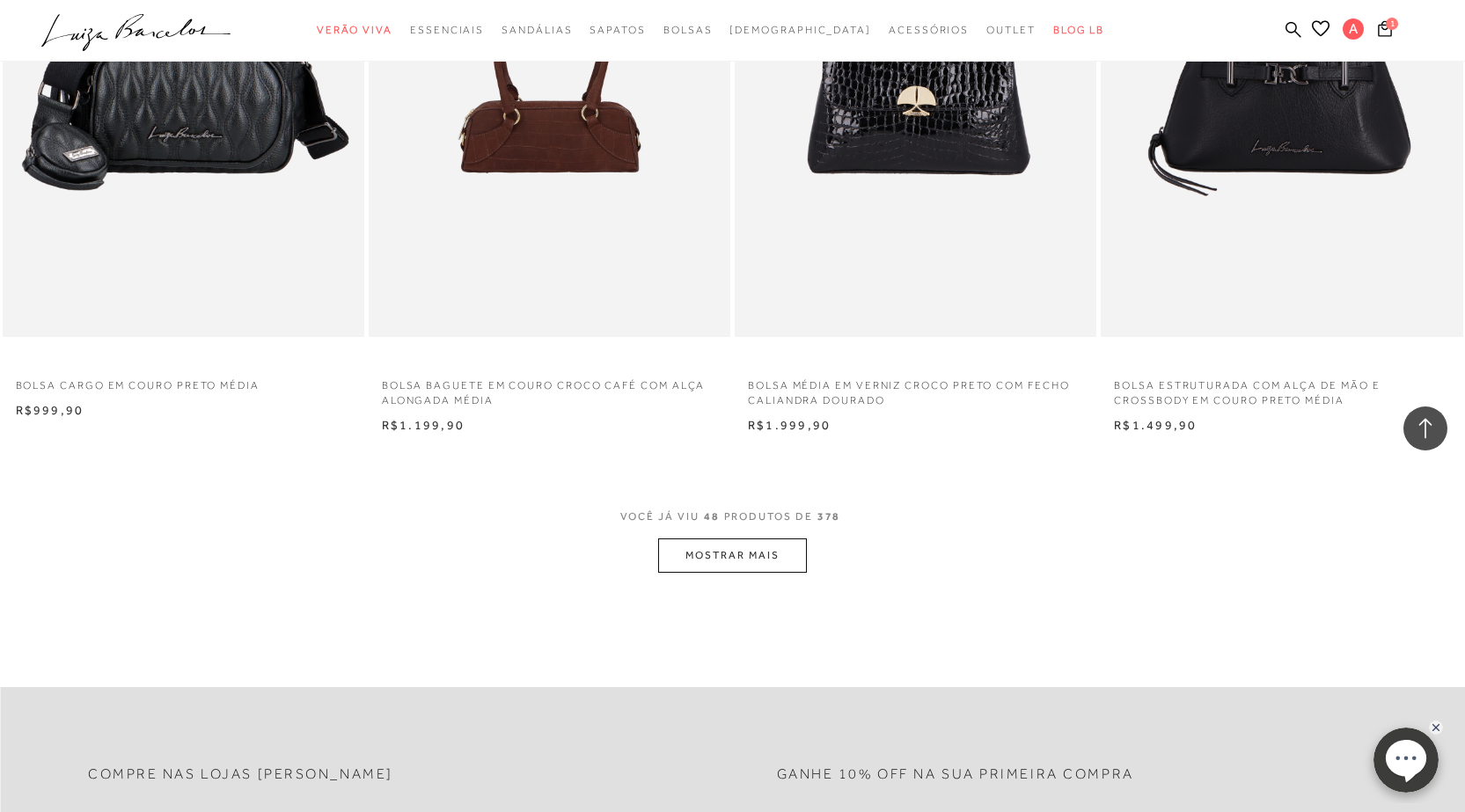
scroll to position [7653, 0]
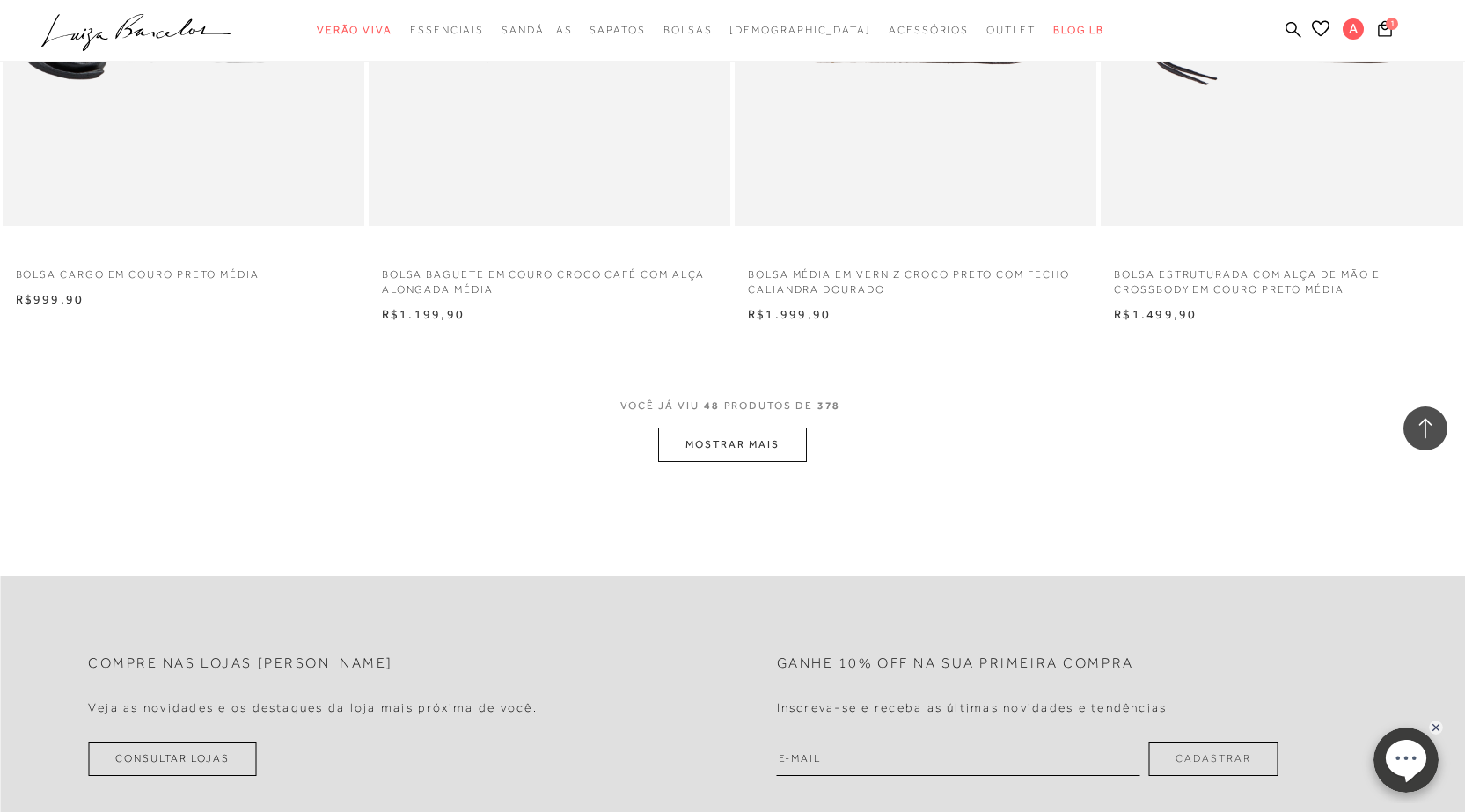
click at [730, 450] on button "MOSTRAR MAIS" at bounding box center [732, 444] width 148 height 35
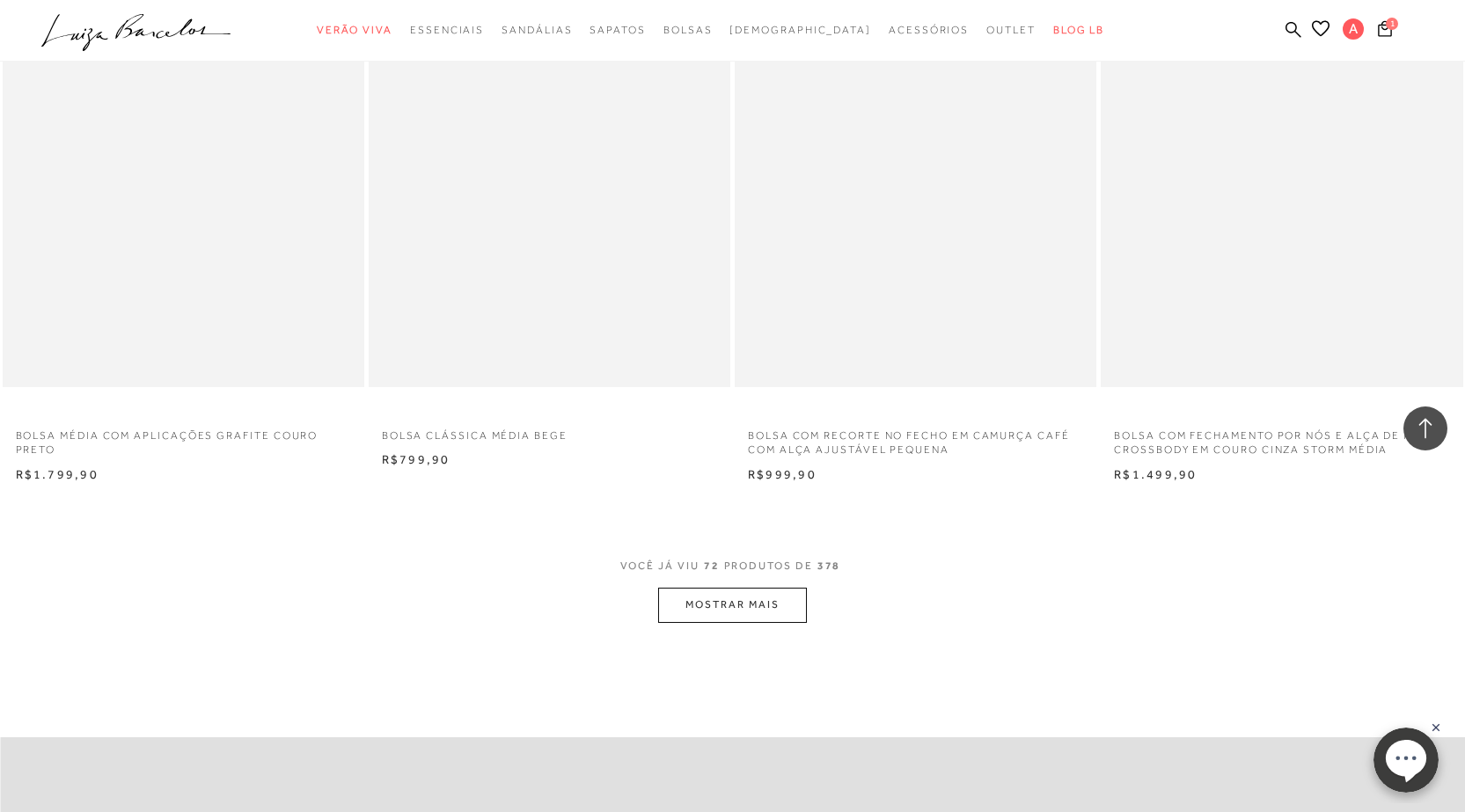
scroll to position [11788, 0]
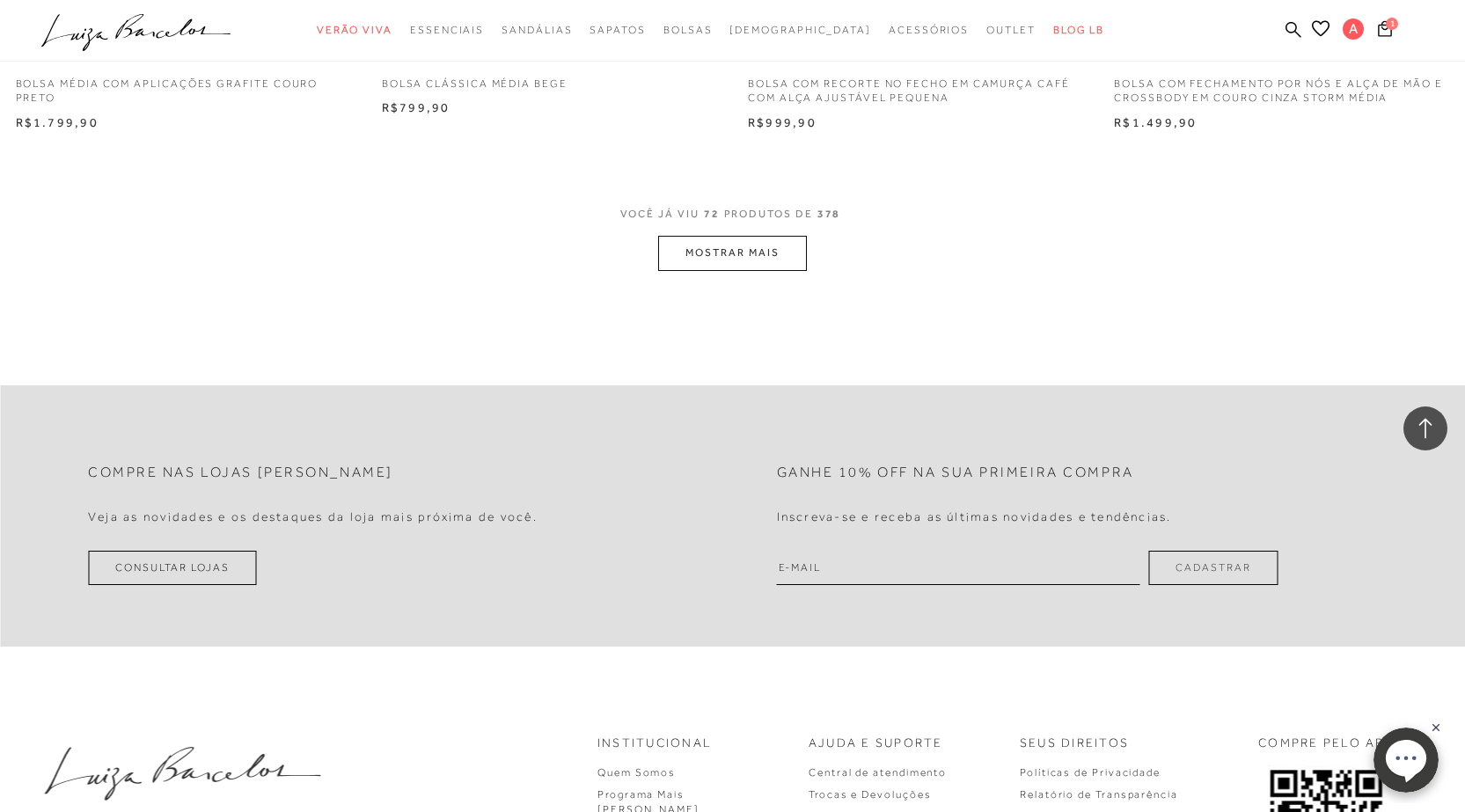
click at [772, 258] on button "MOSTRAR MAIS" at bounding box center [732, 253] width 148 height 35
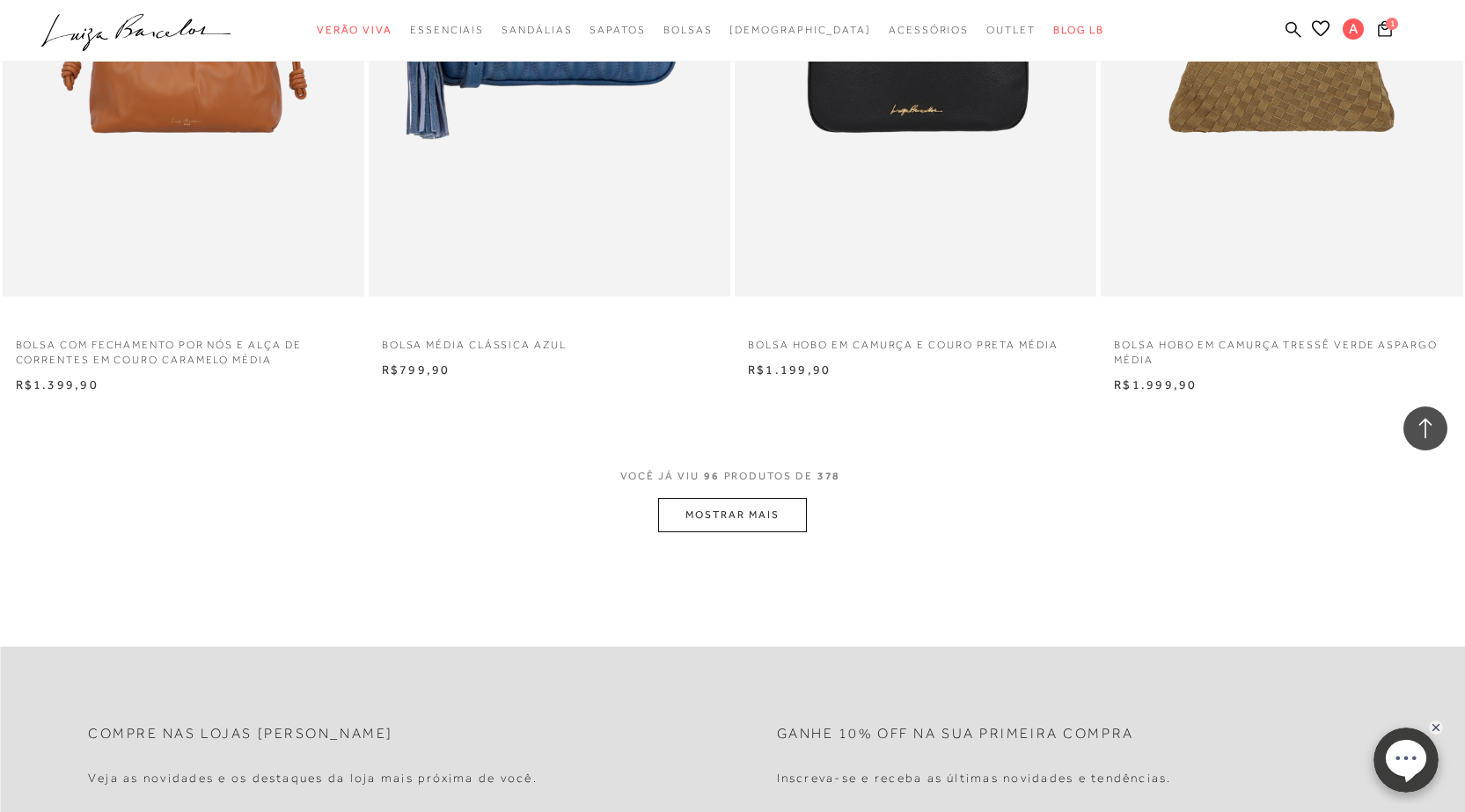
scroll to position [15571, 0]
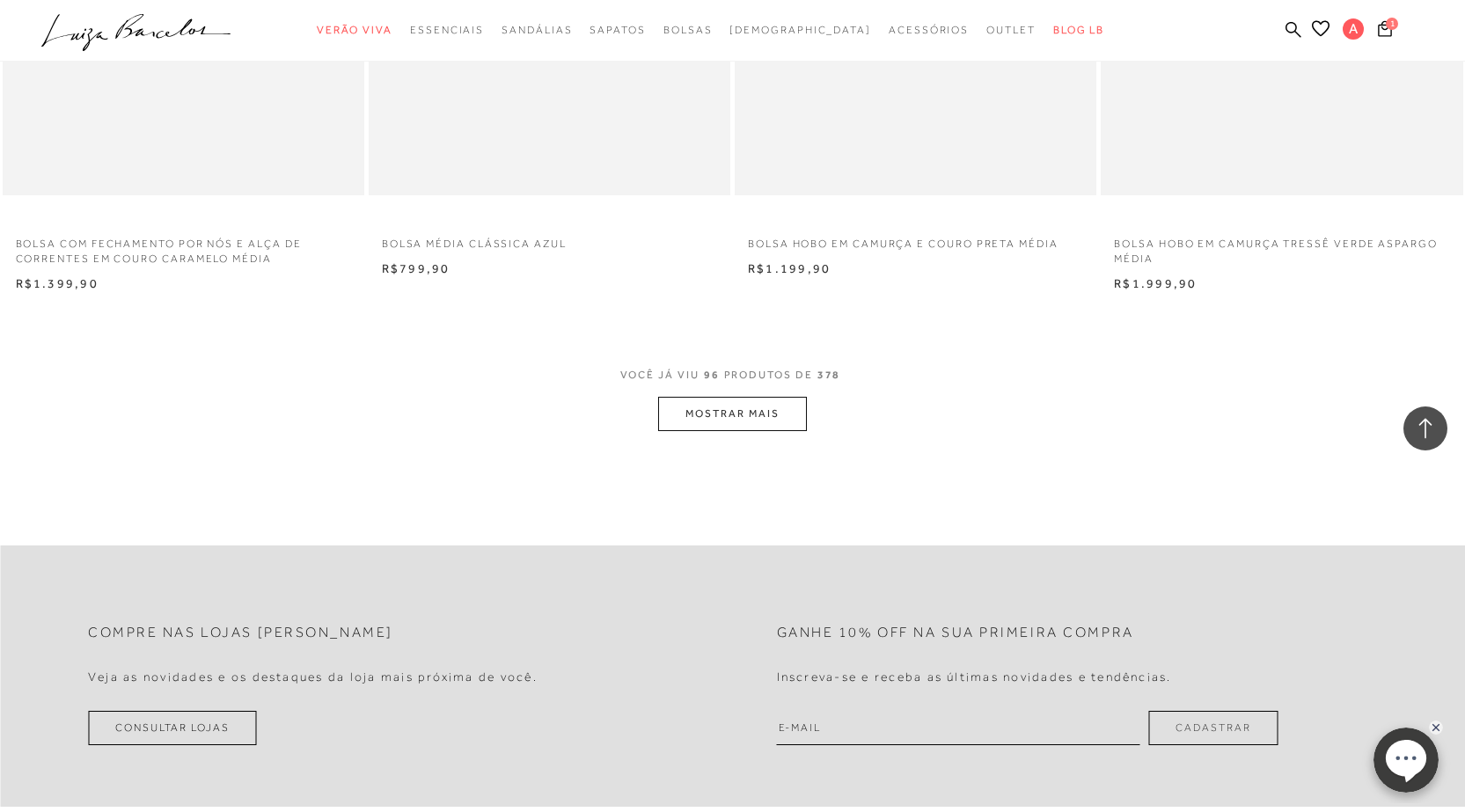
click at [744, 417] on button "MOSTRAR MAIS" at bounding box center [732, 414] width 148 height 35
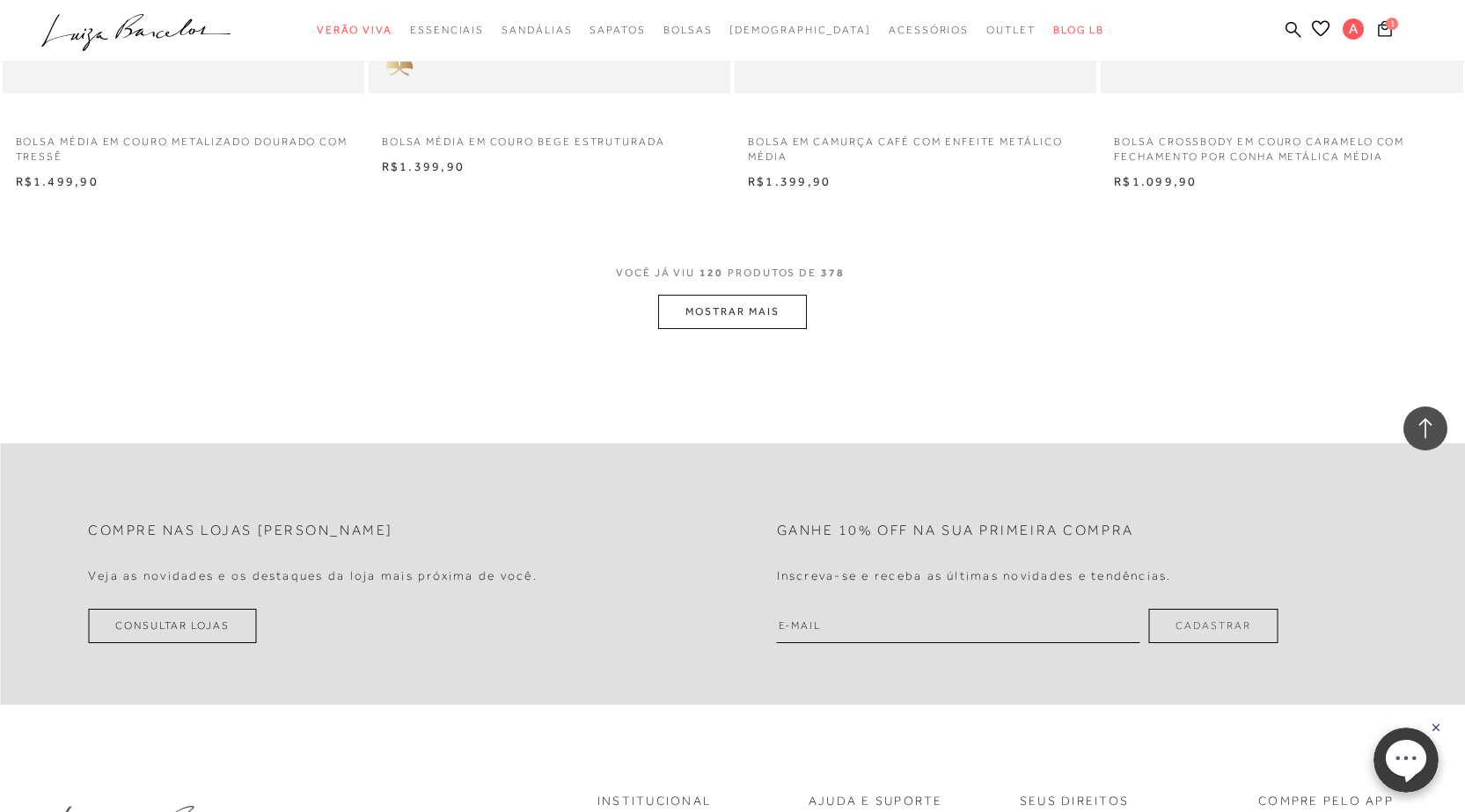
scroll to position [19618, 0]
click at [704, 311] on button "MOSTRAR MAIS" at bounding box center [732, 310] width 148 height 35
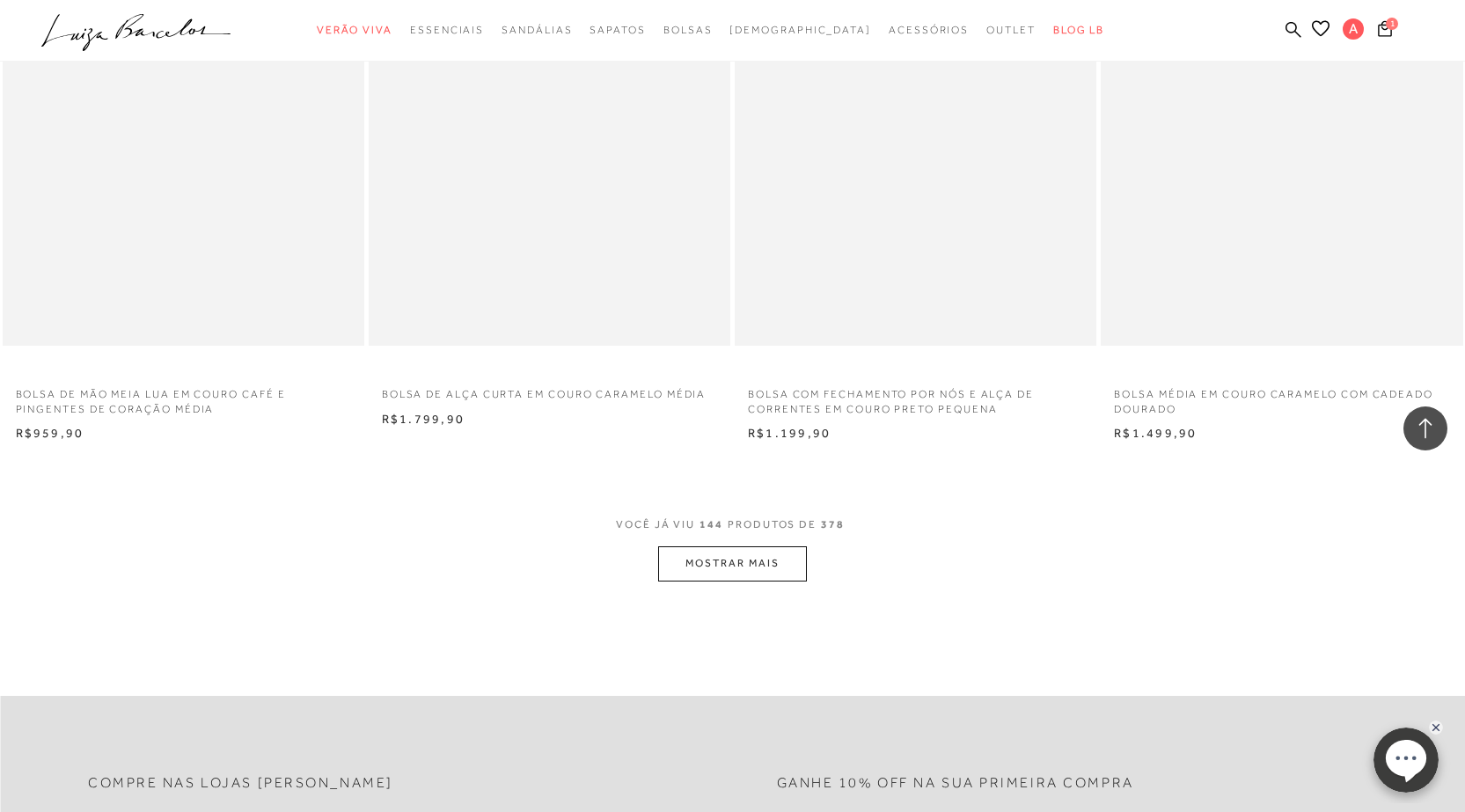
scroll to position [23488, 0]
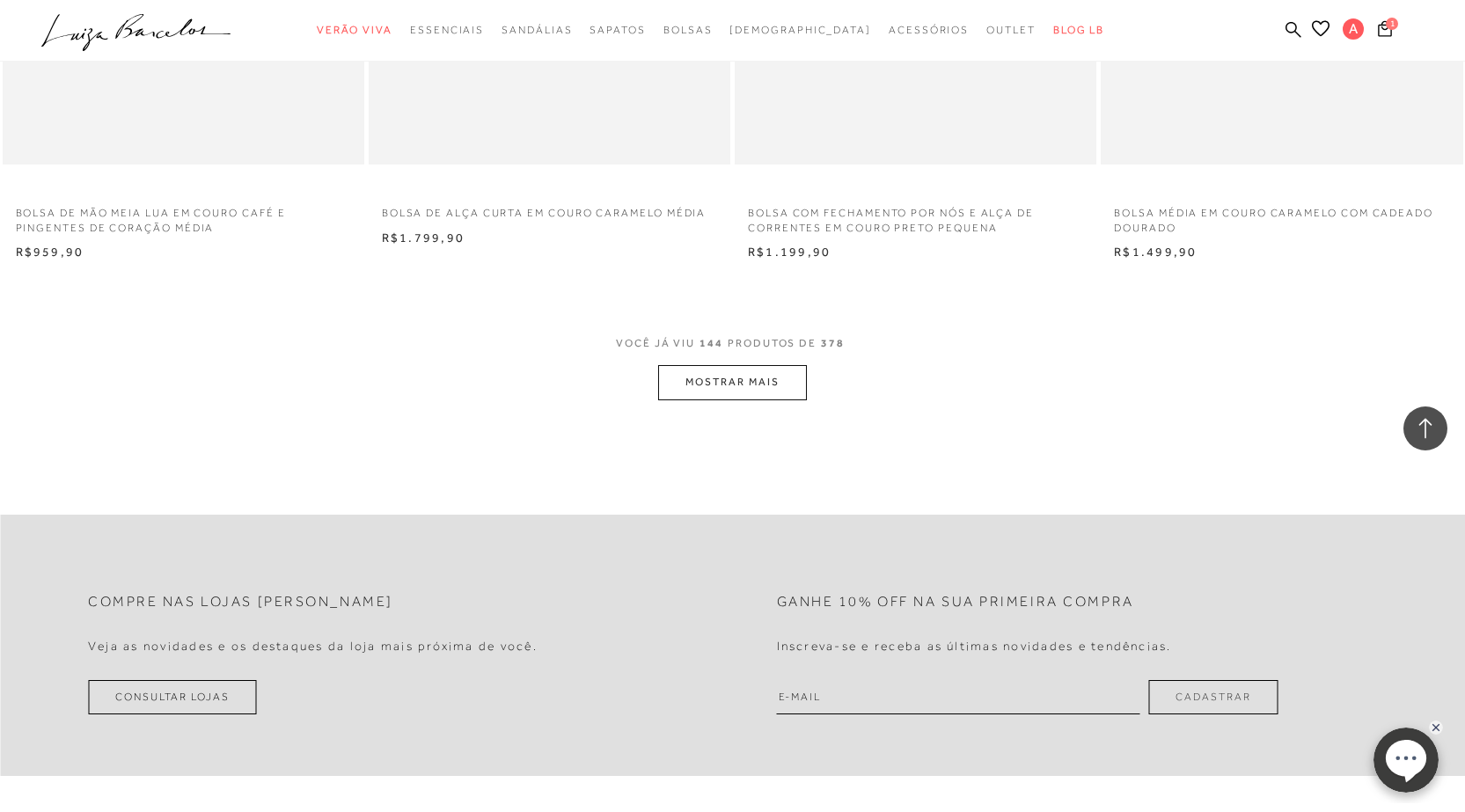
click at [753, 383] on button "MOSTRAR MAIS" at bounding box center [732, 382] width 148 height 35
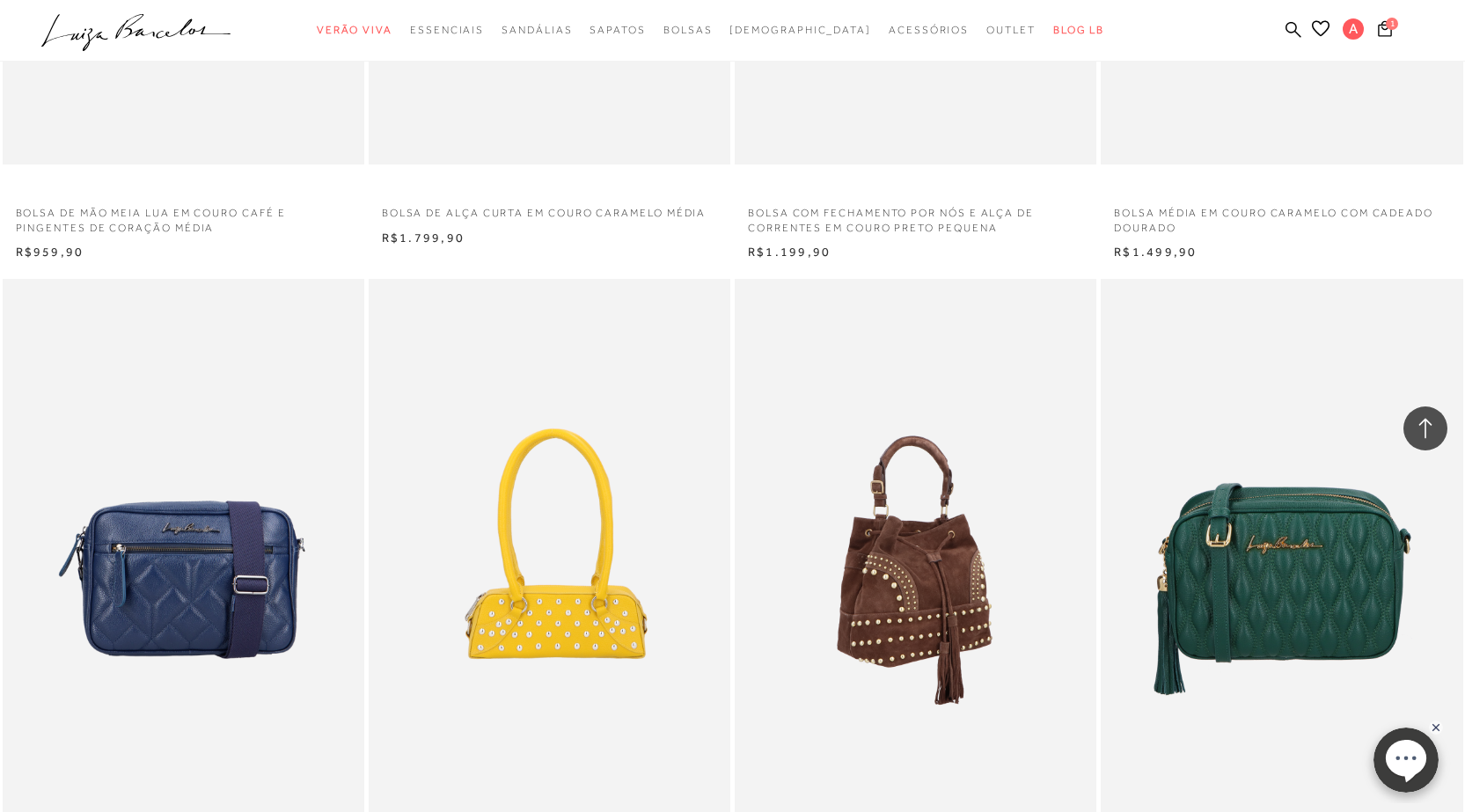
click at [935, 279] on img at bounding box center [916, 550] width 360 height 543
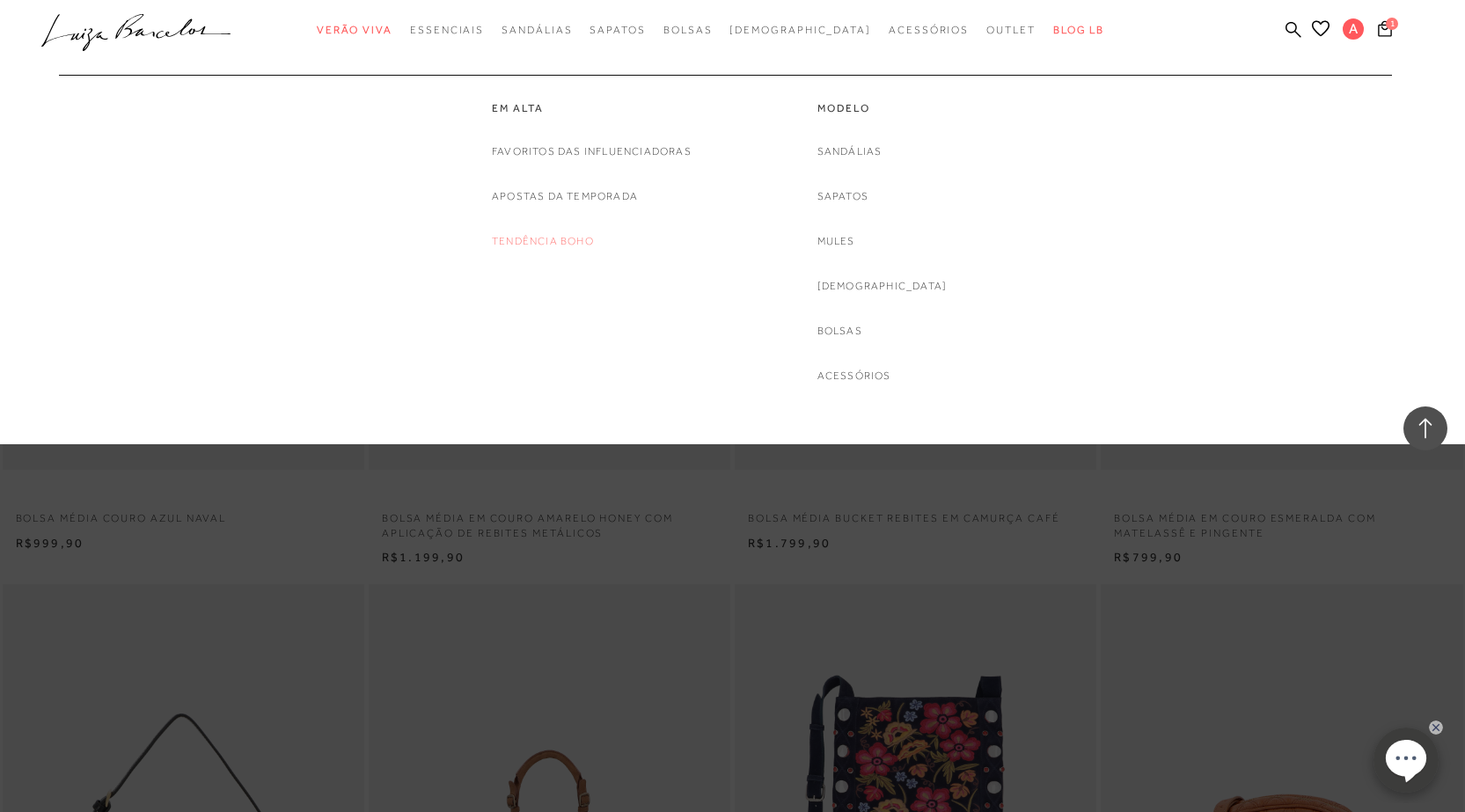
click at [530, 238] on link "Tendência Boho" at bounding box center [542, 241] width 102 height 19
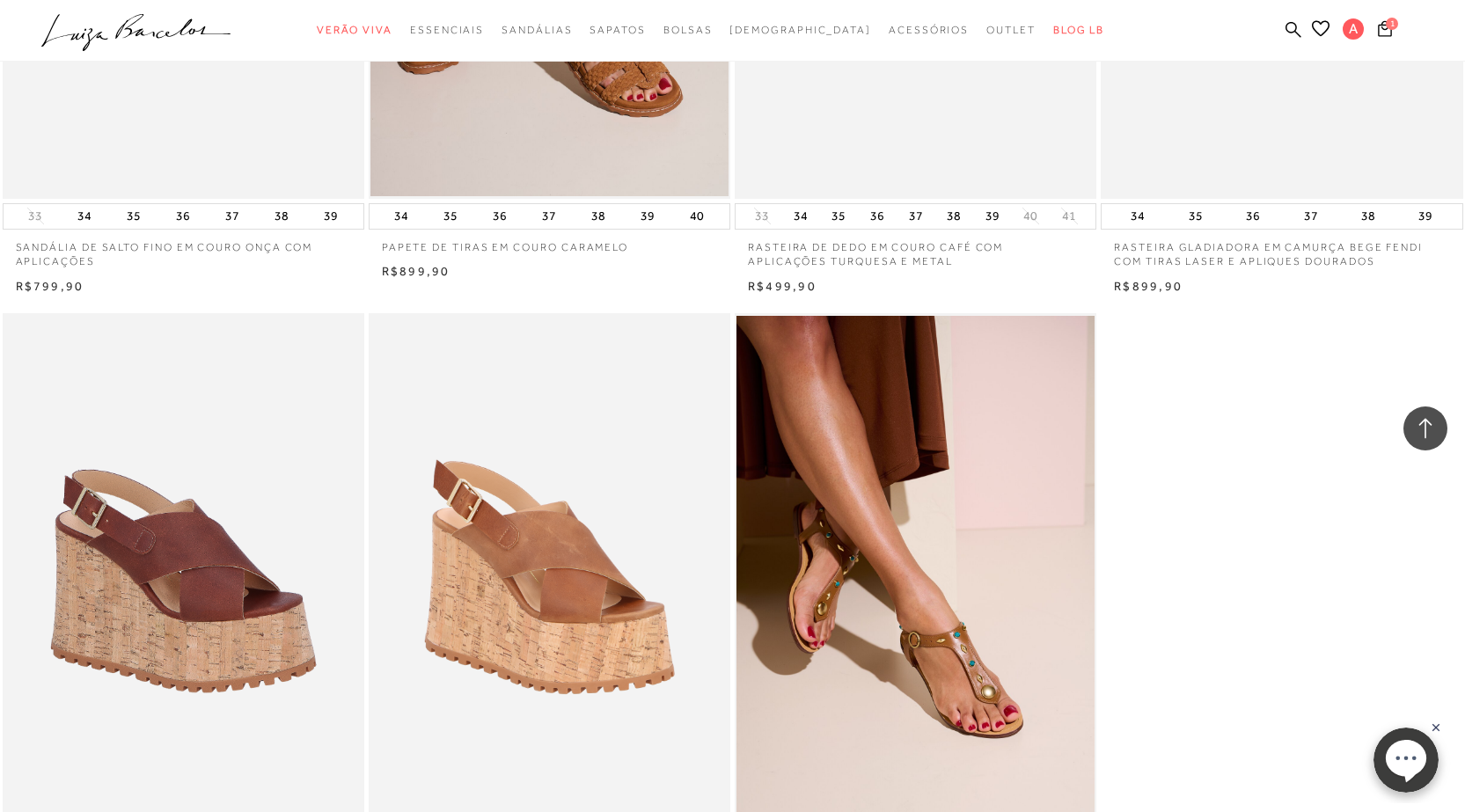
scroll to position [1496, 0]
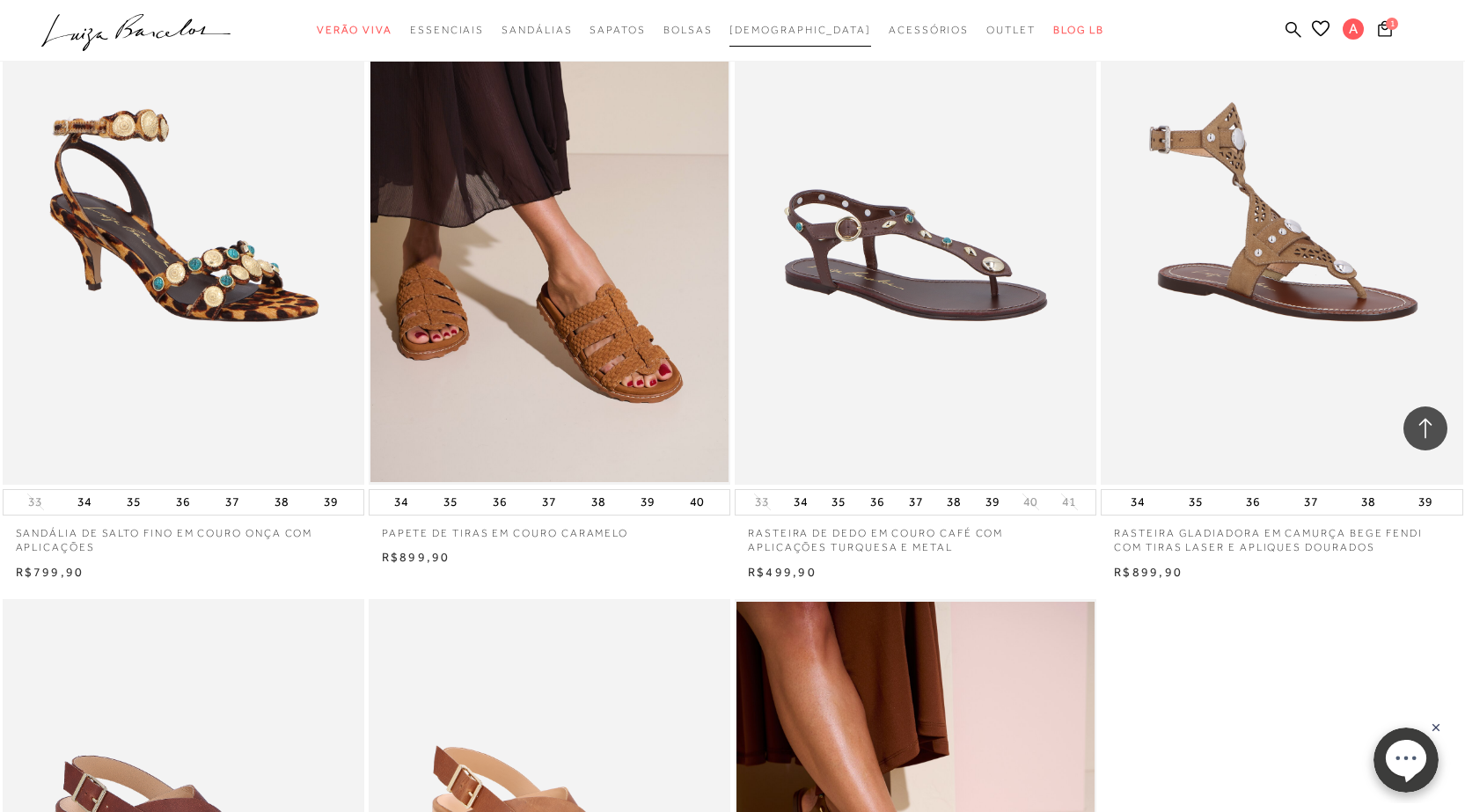
click at [802, 28] on span "[DEMOGRAPHIC_DATA]" at bounding box center [800, 30] width 142 height 12
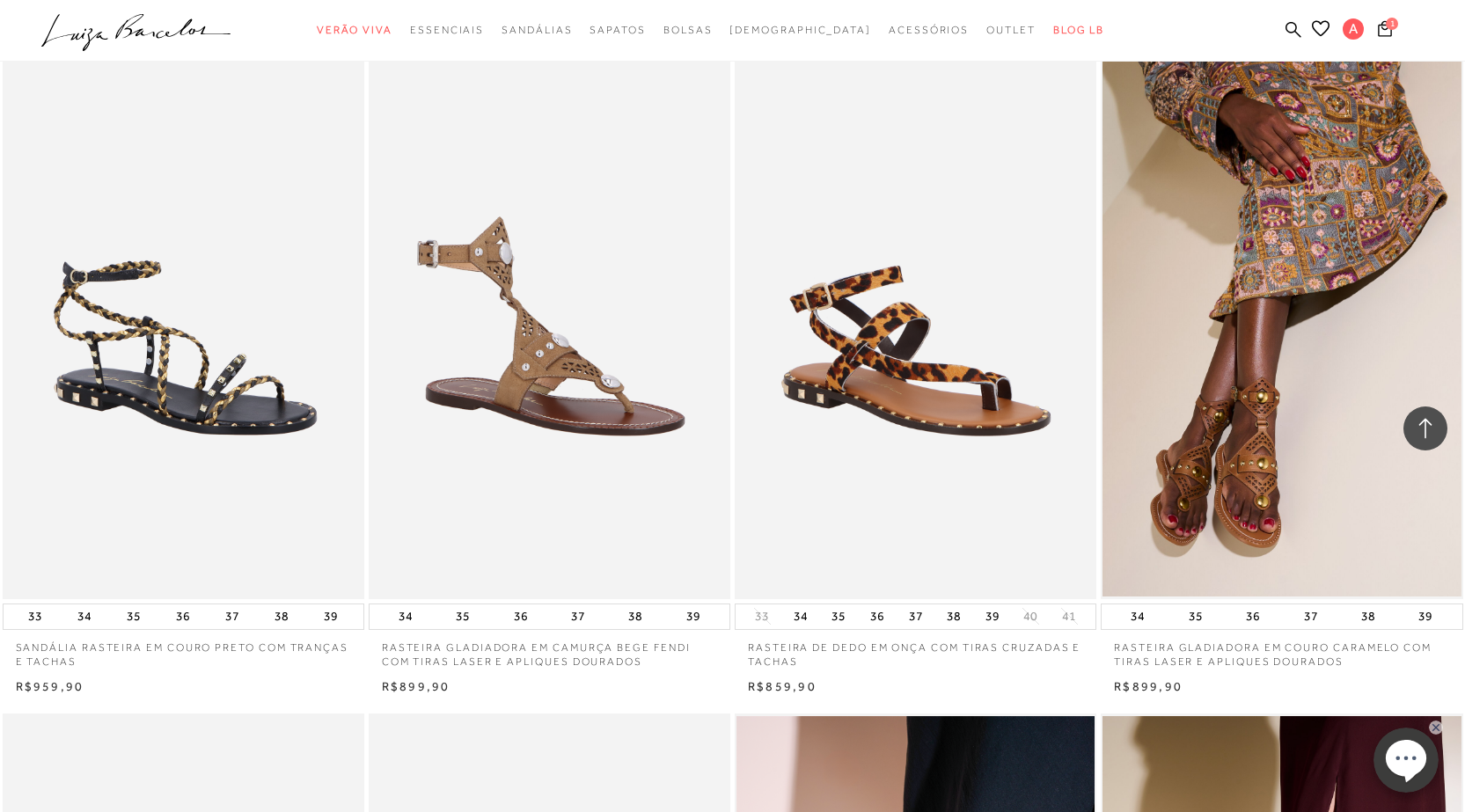
scroll to position [2727, 0]
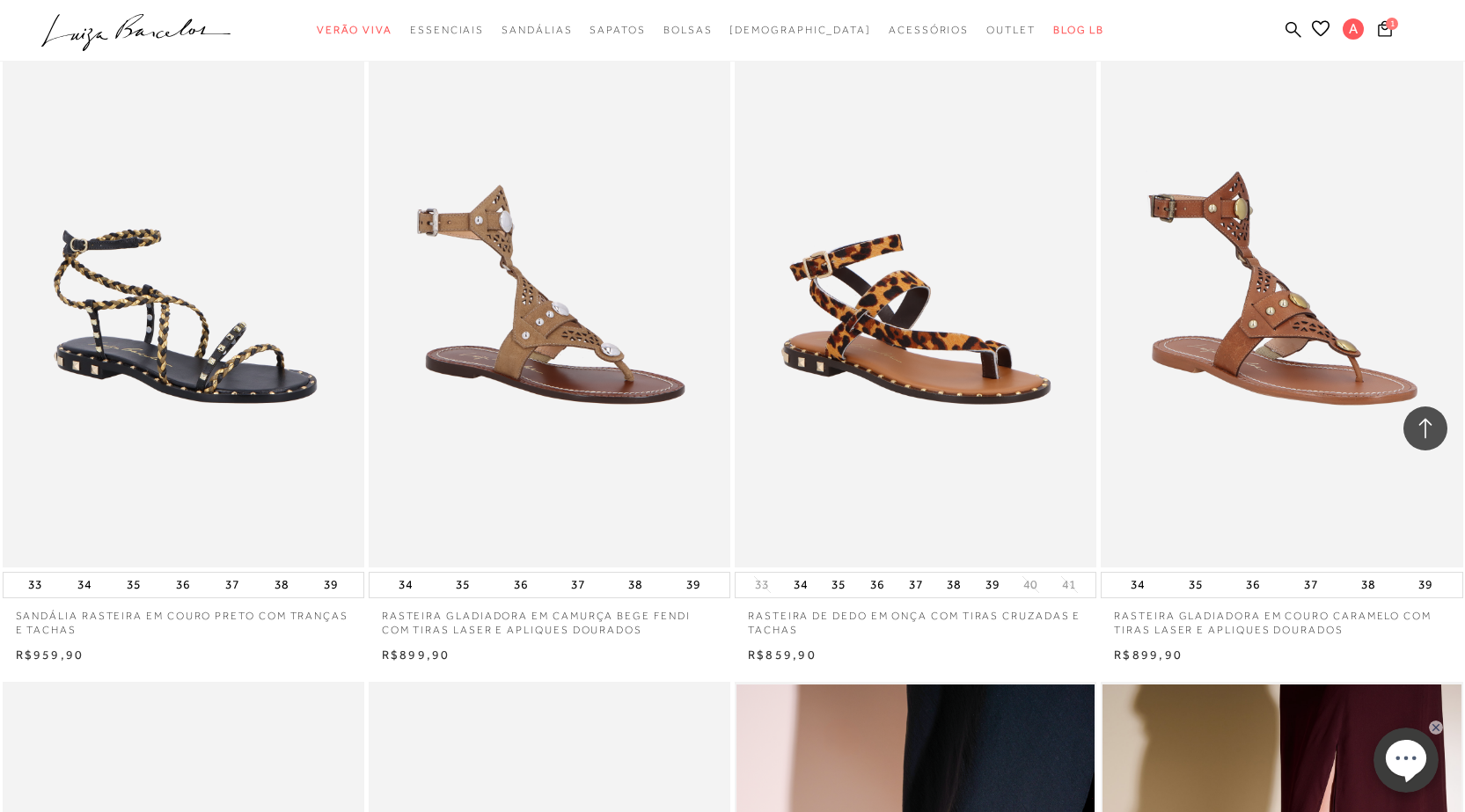
click at [1238, 423] on img at bounding box center [1282, 296] width 360 height 543
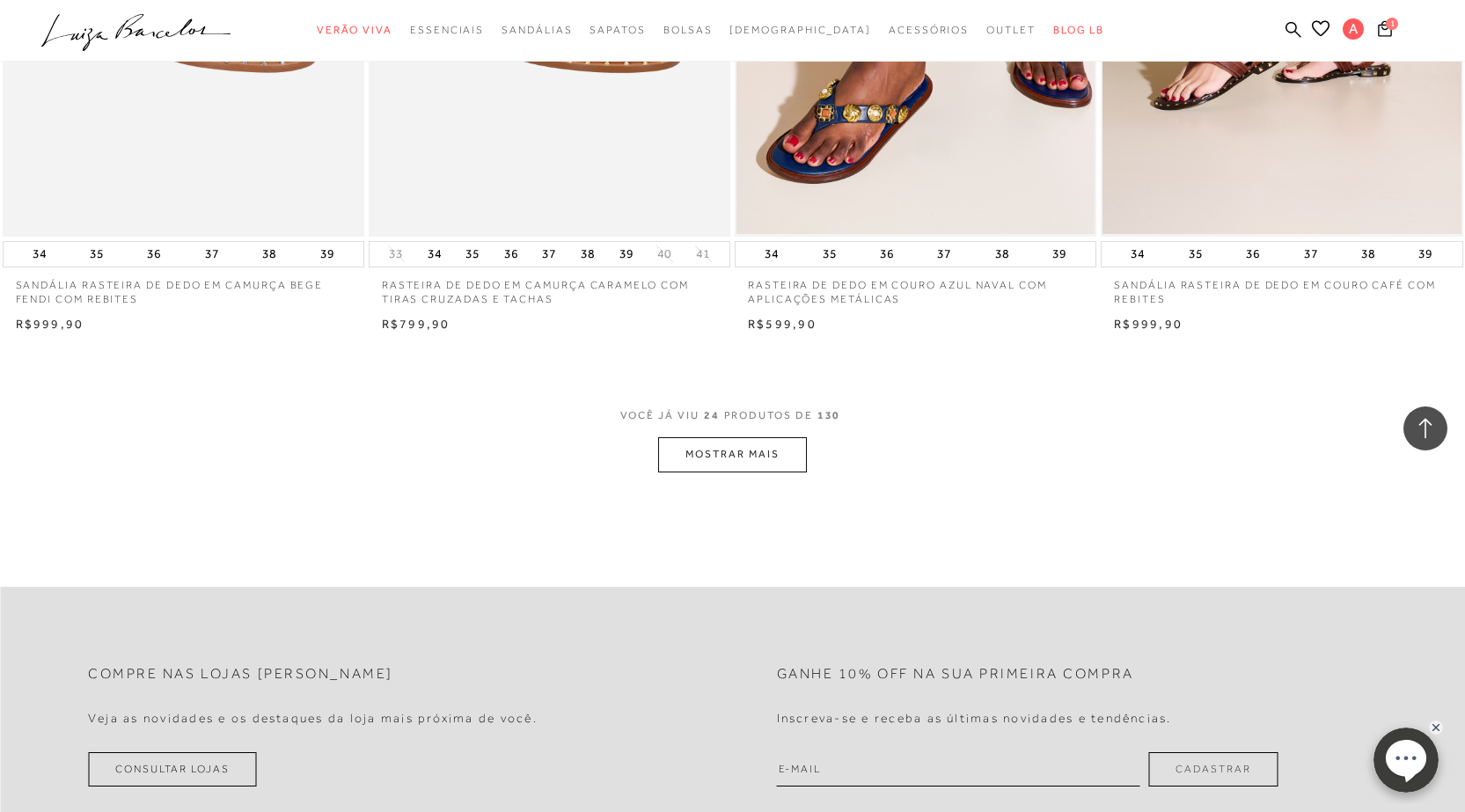
scroll to position [3783, 0]
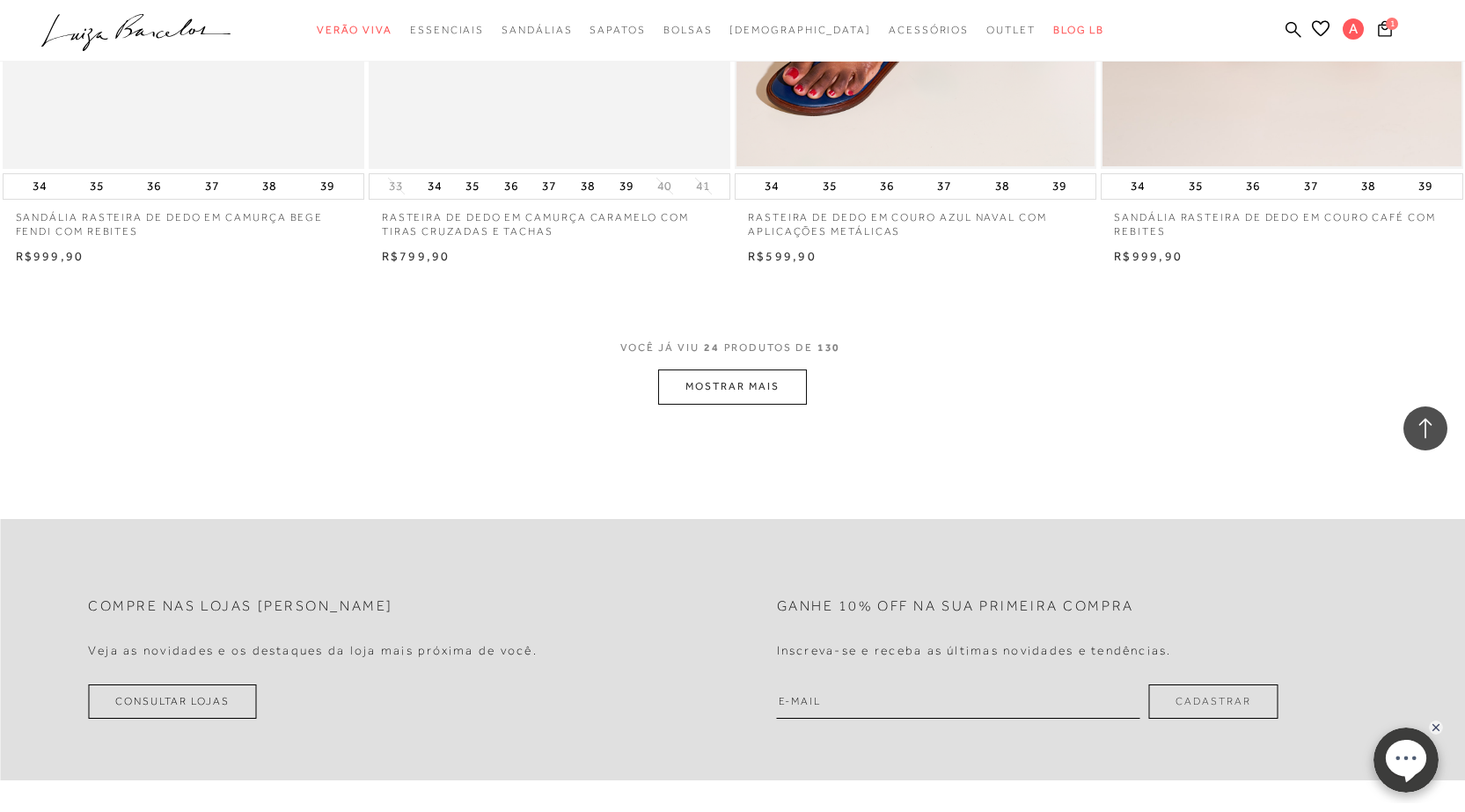
click at [741, 386] on button "MOSTRAR MAIS" at bounding box center [732, 386] width 148 height 35
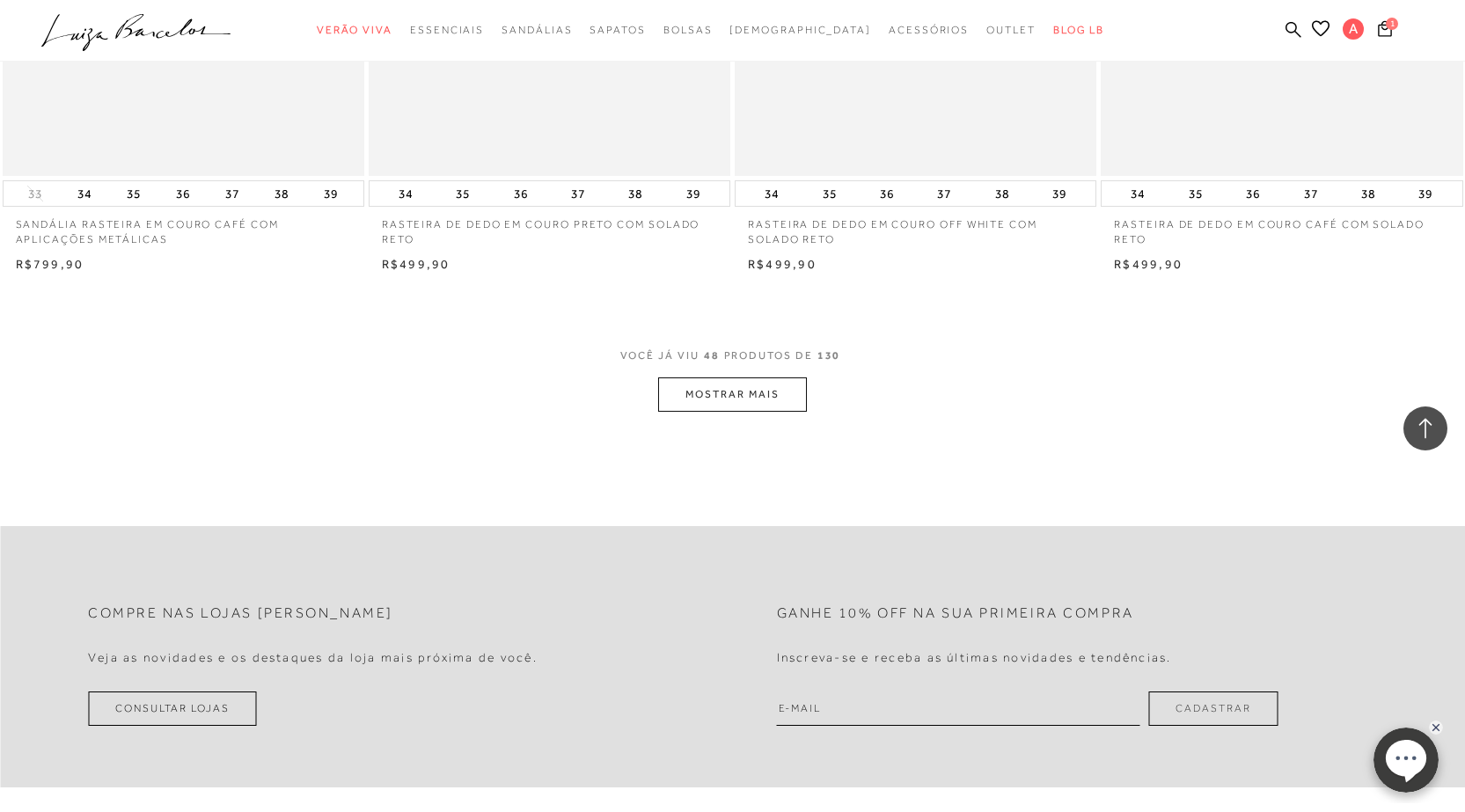
scroll to position [7477, 0]
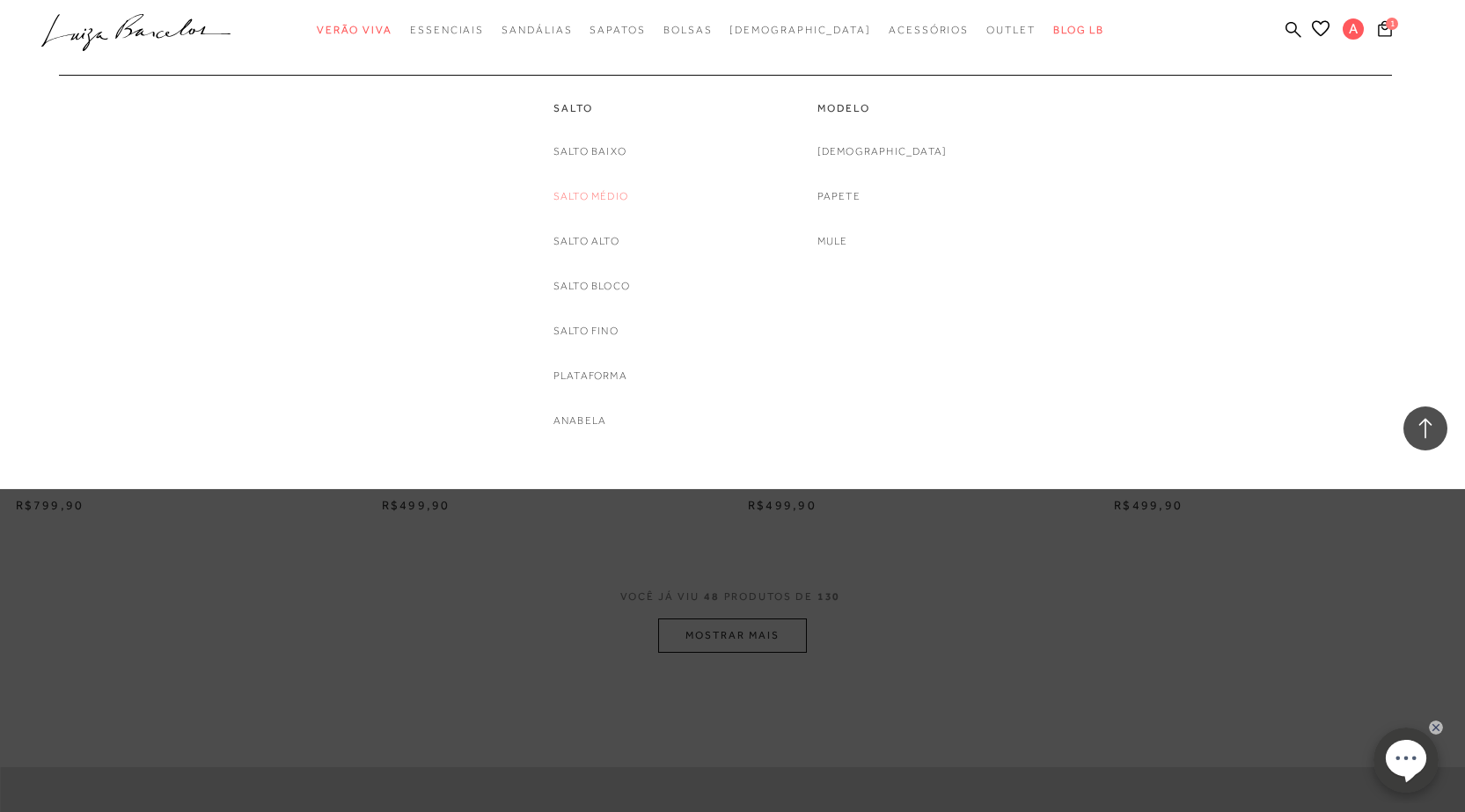
click at [589, 196] on link "Salto Médio" at bounding box center [590, 196] width 75 height 19
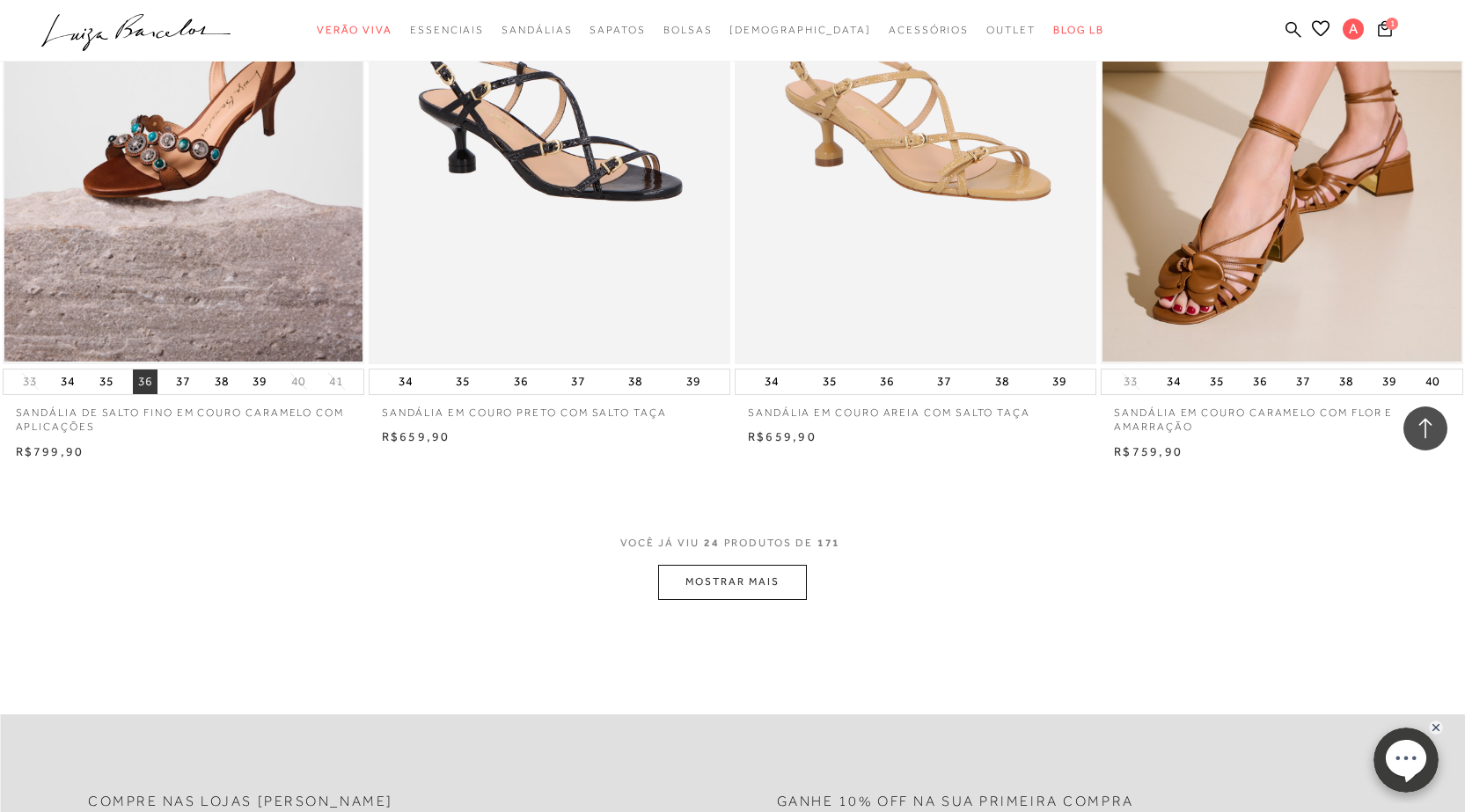
scroll to position [3607, 0]
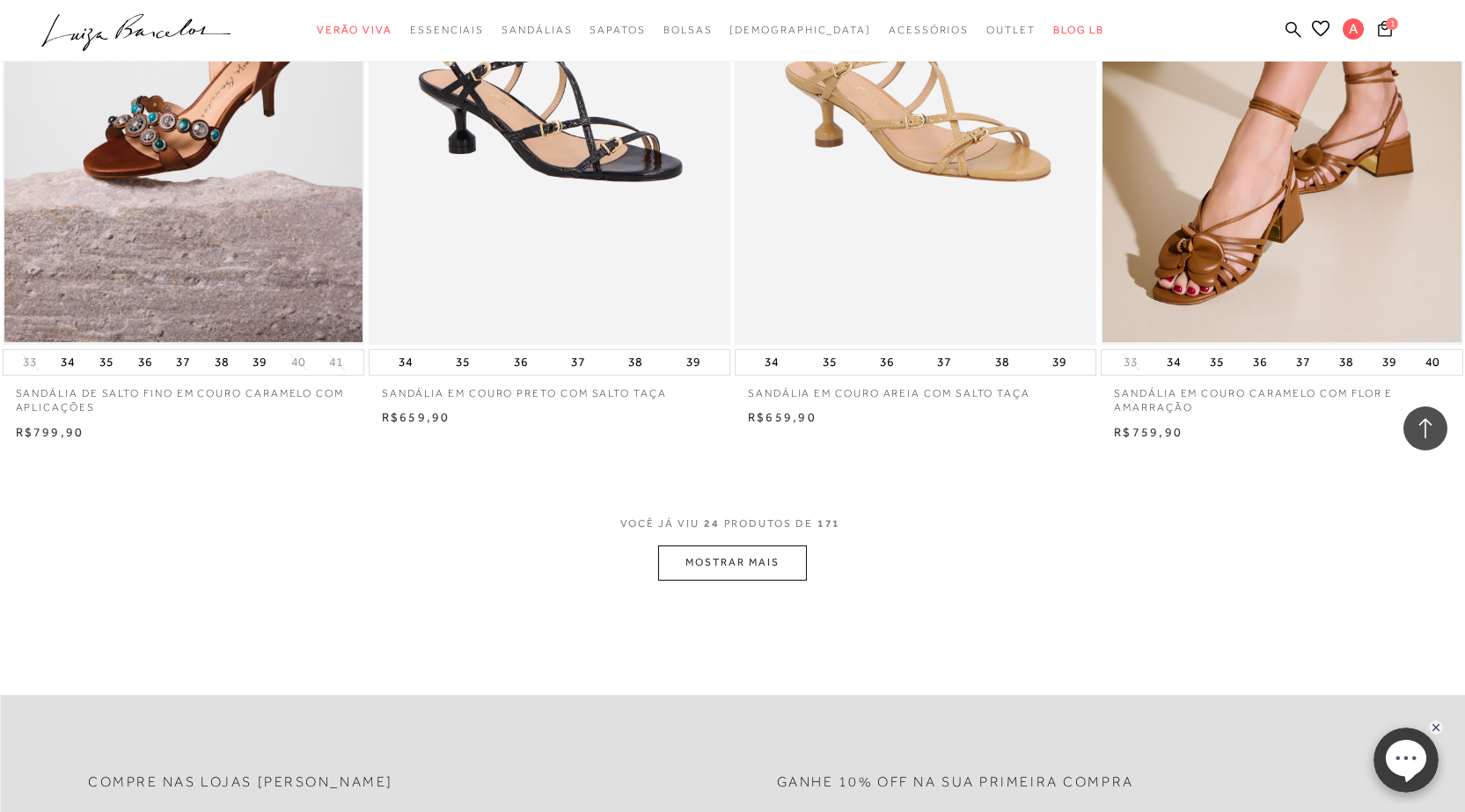
click at [748, 558] on button "MOSTRAR MAIS" at bounding box center [732, 563] width 148 height 35
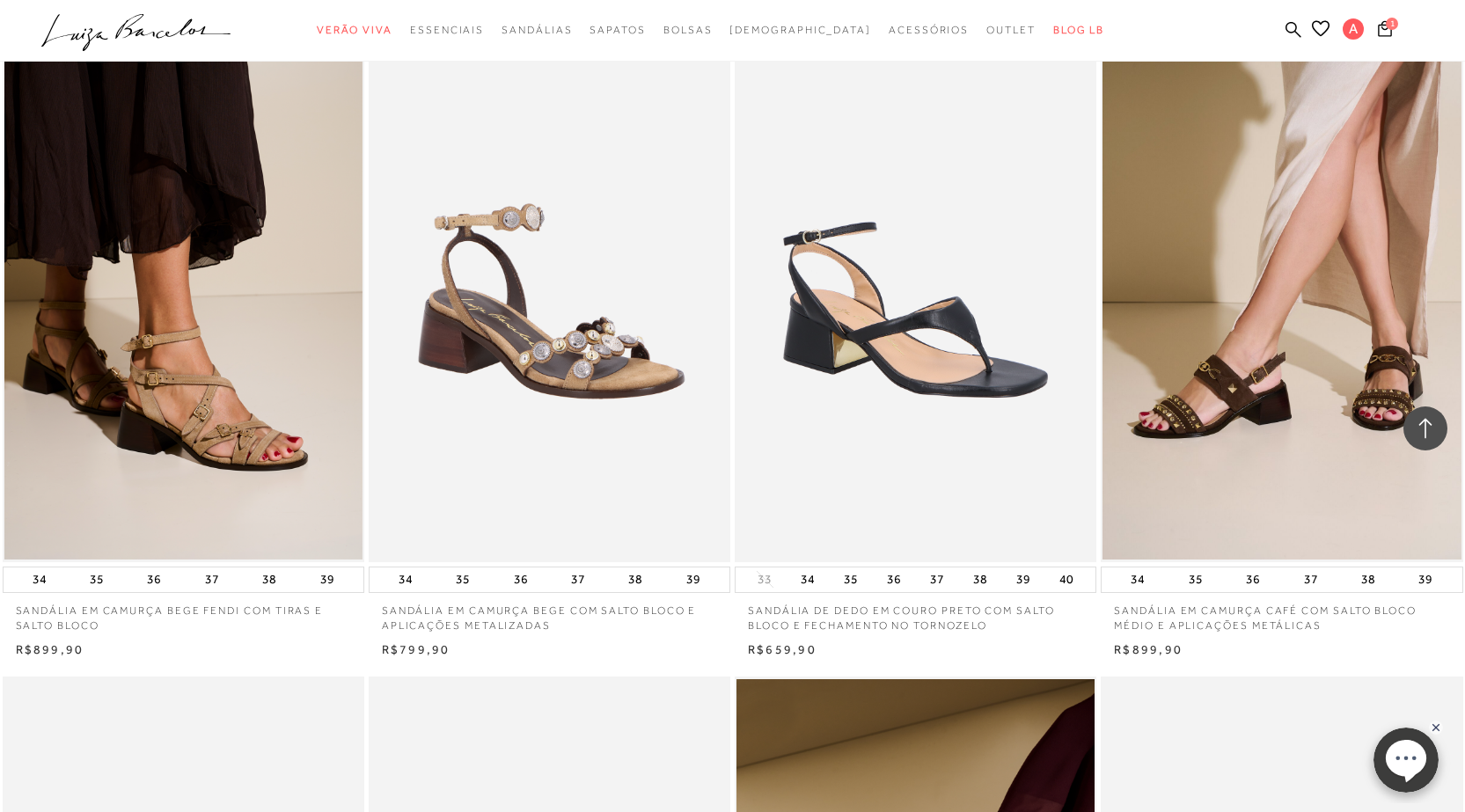
scroll to position [4135, 0]
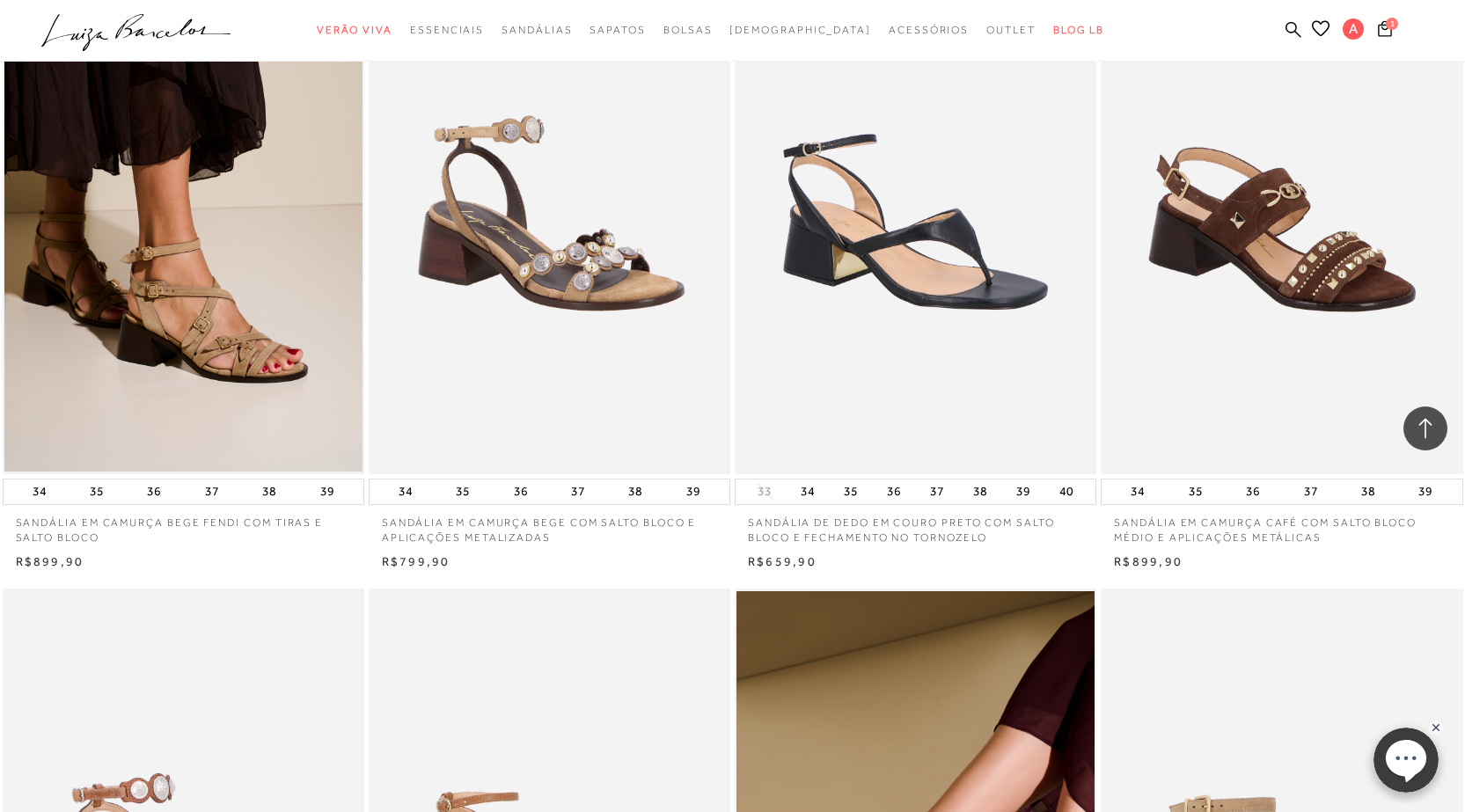
click at [1315, 232] on img at bounding box center [1282, 203] width 360 height 543
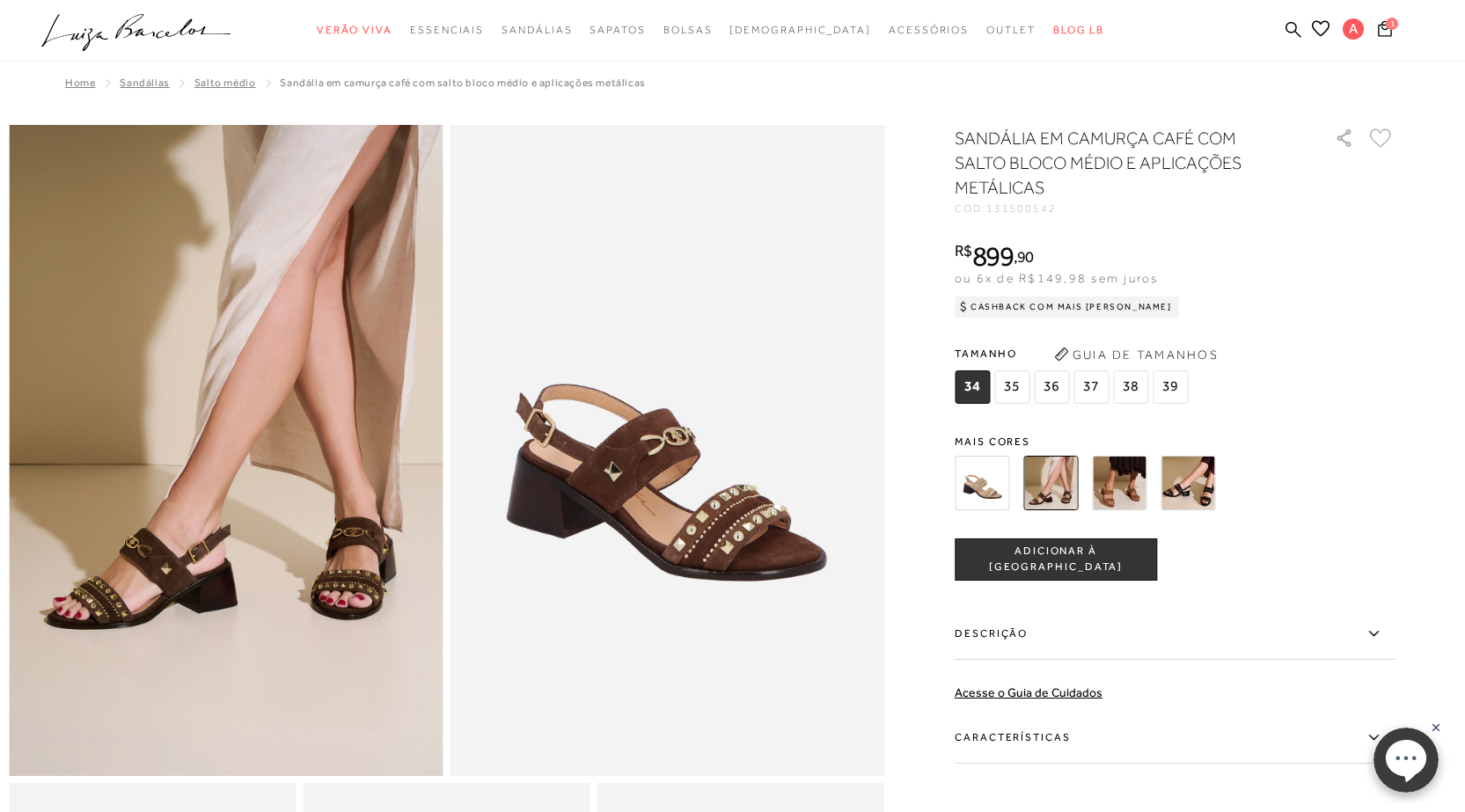
click at [1193, 476] on img at bounding box center [1187, 483] width 54 height 54
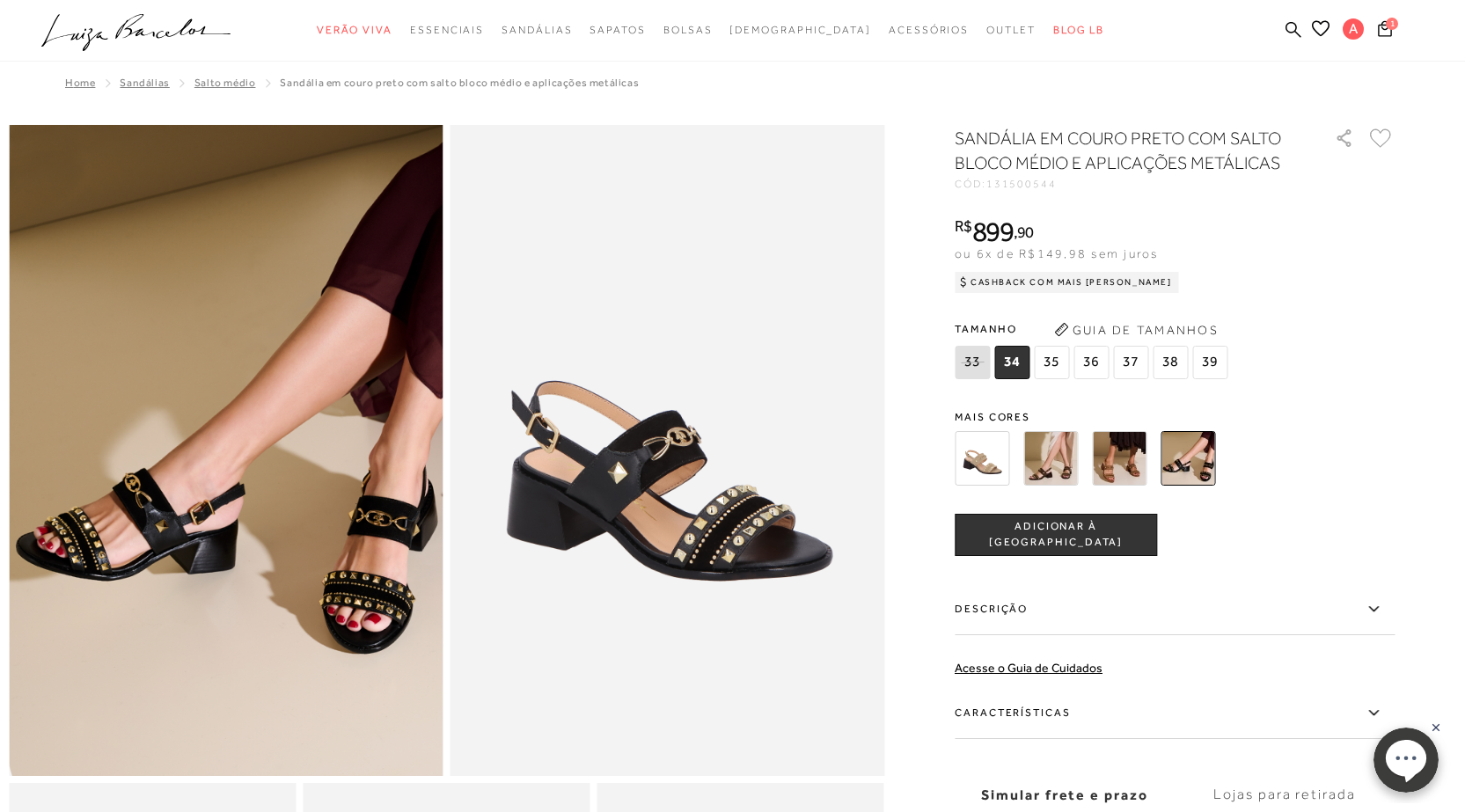
click at [1178, 353] on span "38" at bounding box center [1170, 362] width 36 height 34
click at [1084, 530] on span "ADICIONAR À [GEOGRAPHIC_DATA]" at bounding box center [1055, 534] width 200 height 31
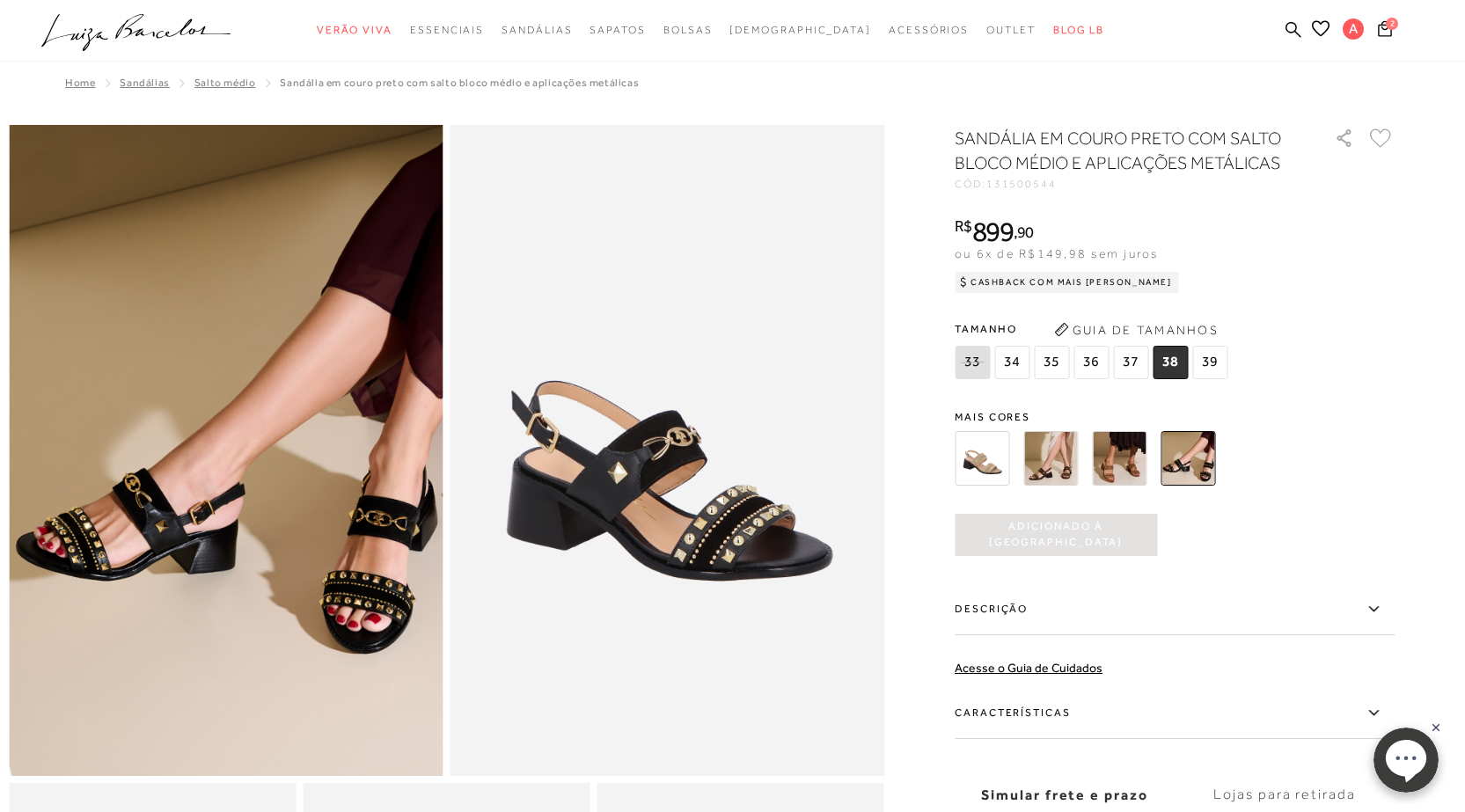
click at [981, 452] on img at bounding box center [981, 458] width 54 height 54
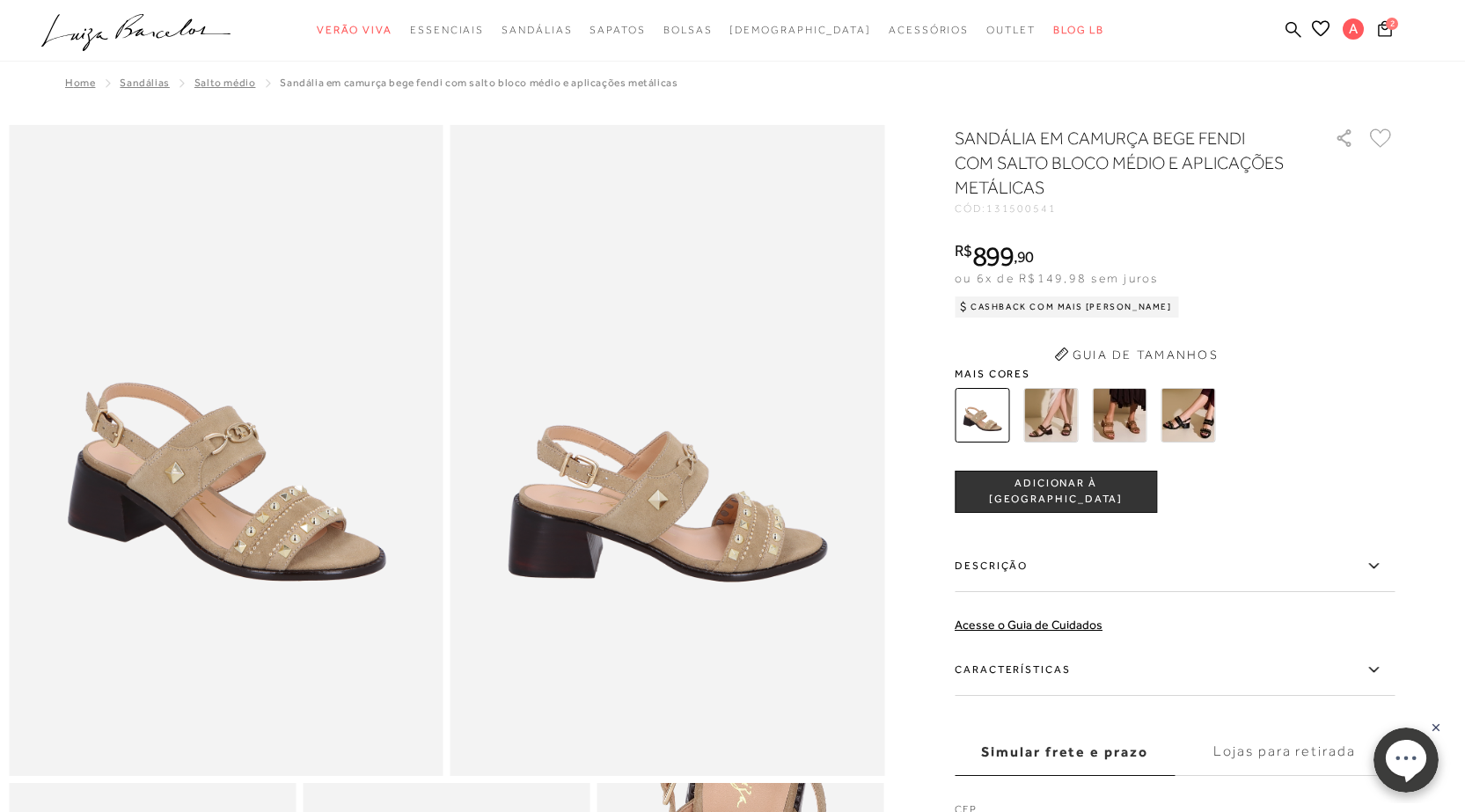
scroll to position [71, 0]
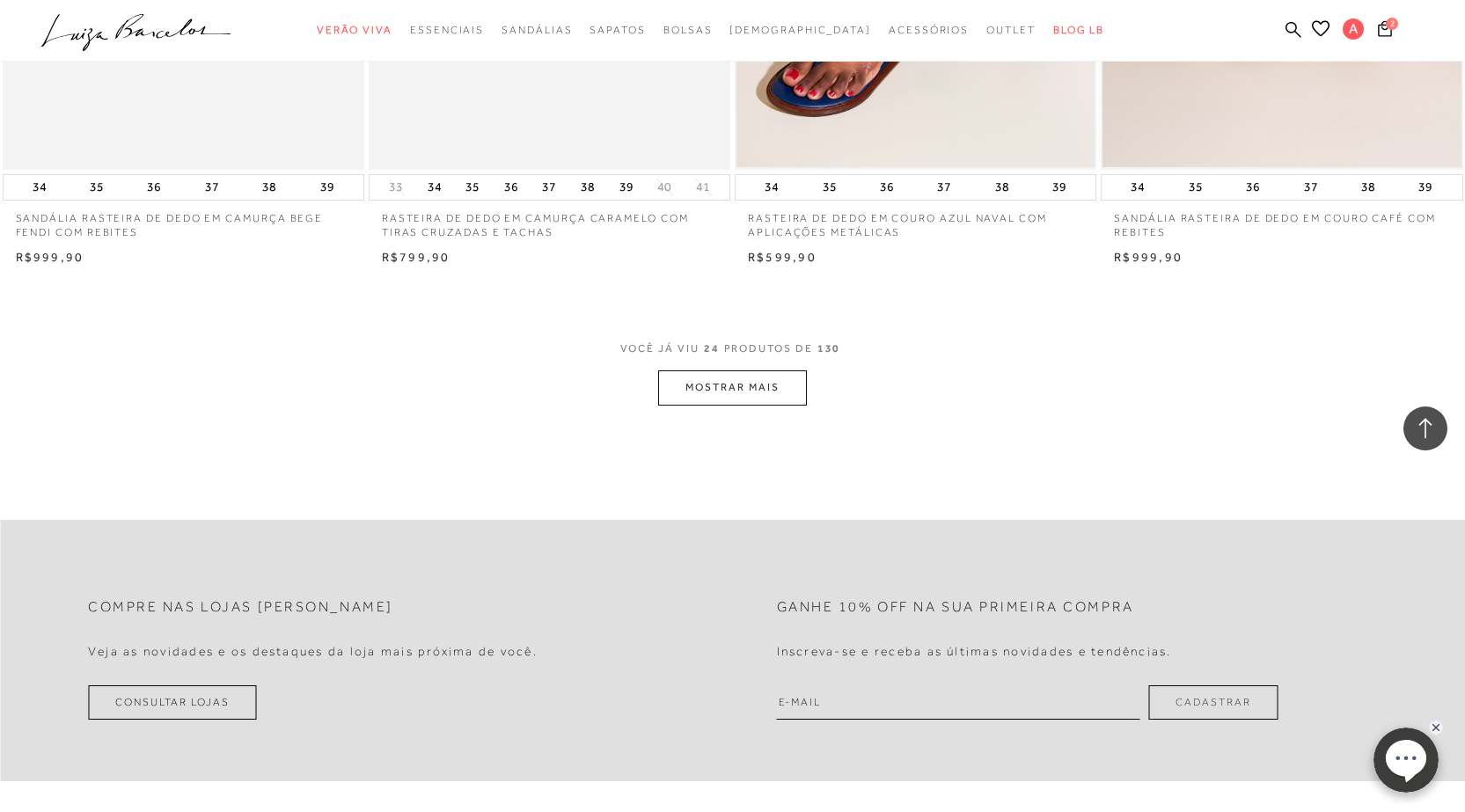
scroll to position [3783, 0]
click at [765, 382] on button "MOSTRAR MAIS" at bounding box center [732, 386] width 148 height 35
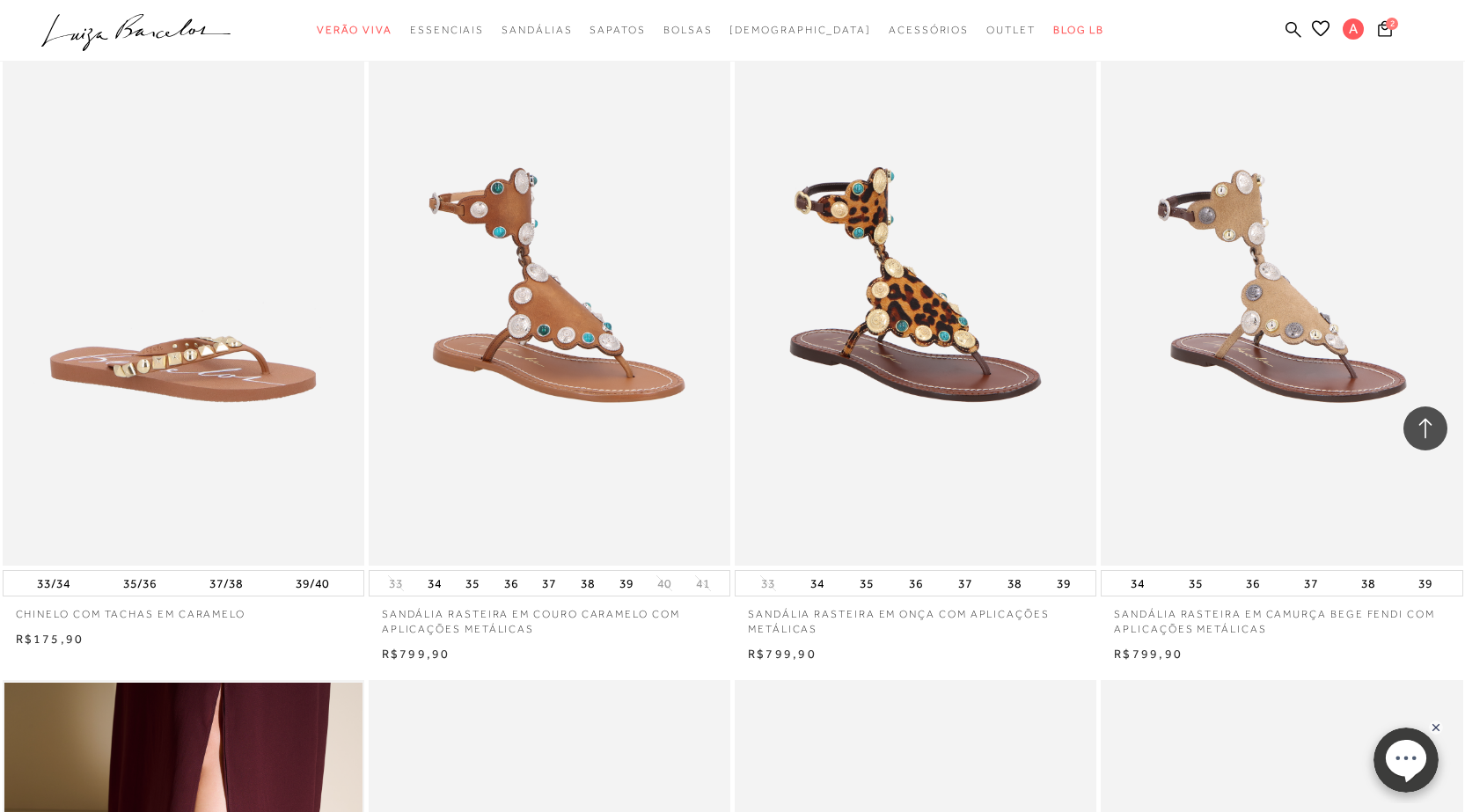
scroll to position [6246, 0]
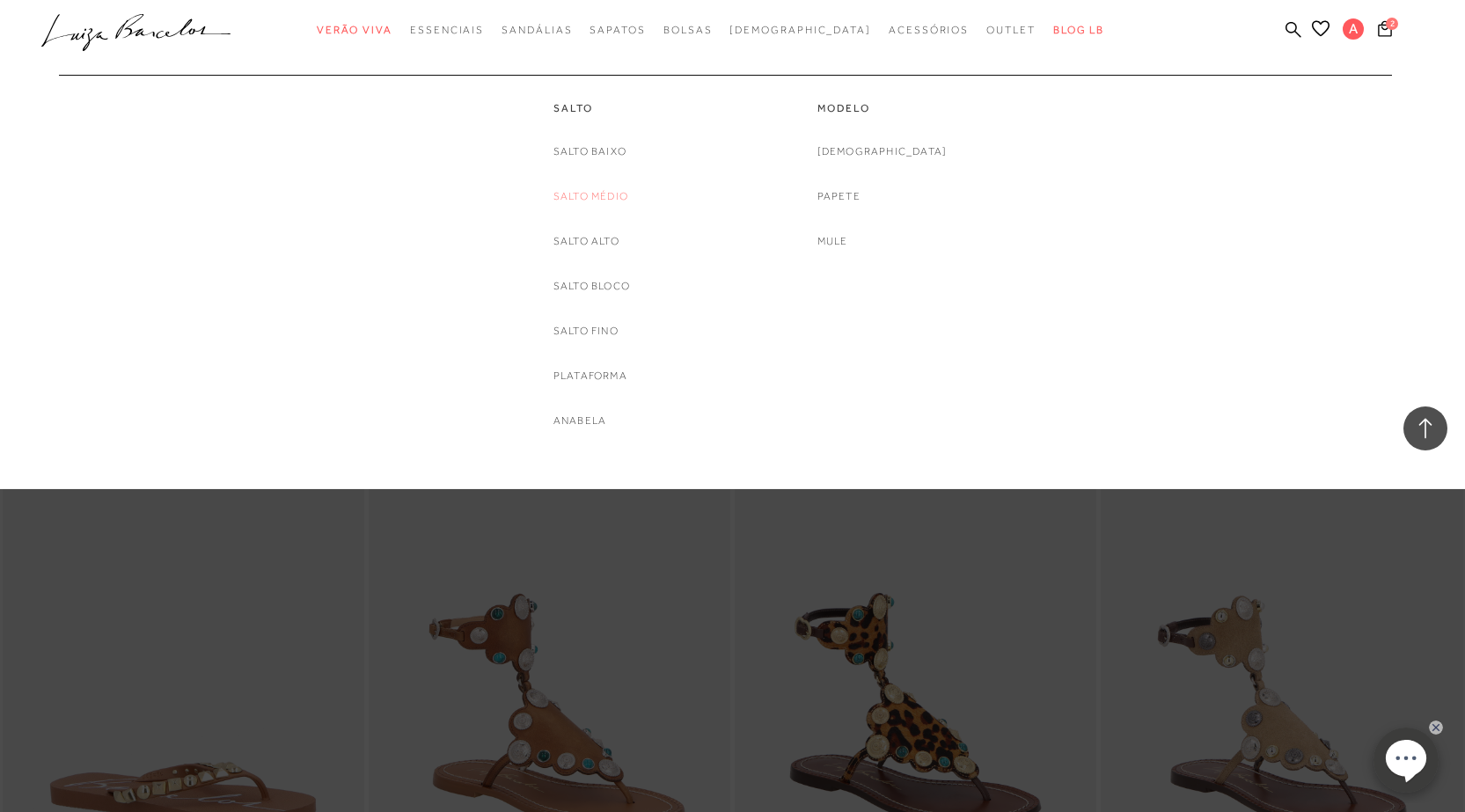
click at [570, 195] on link "Salto Médio" at bounding box center [590, 196] width 75 height 19
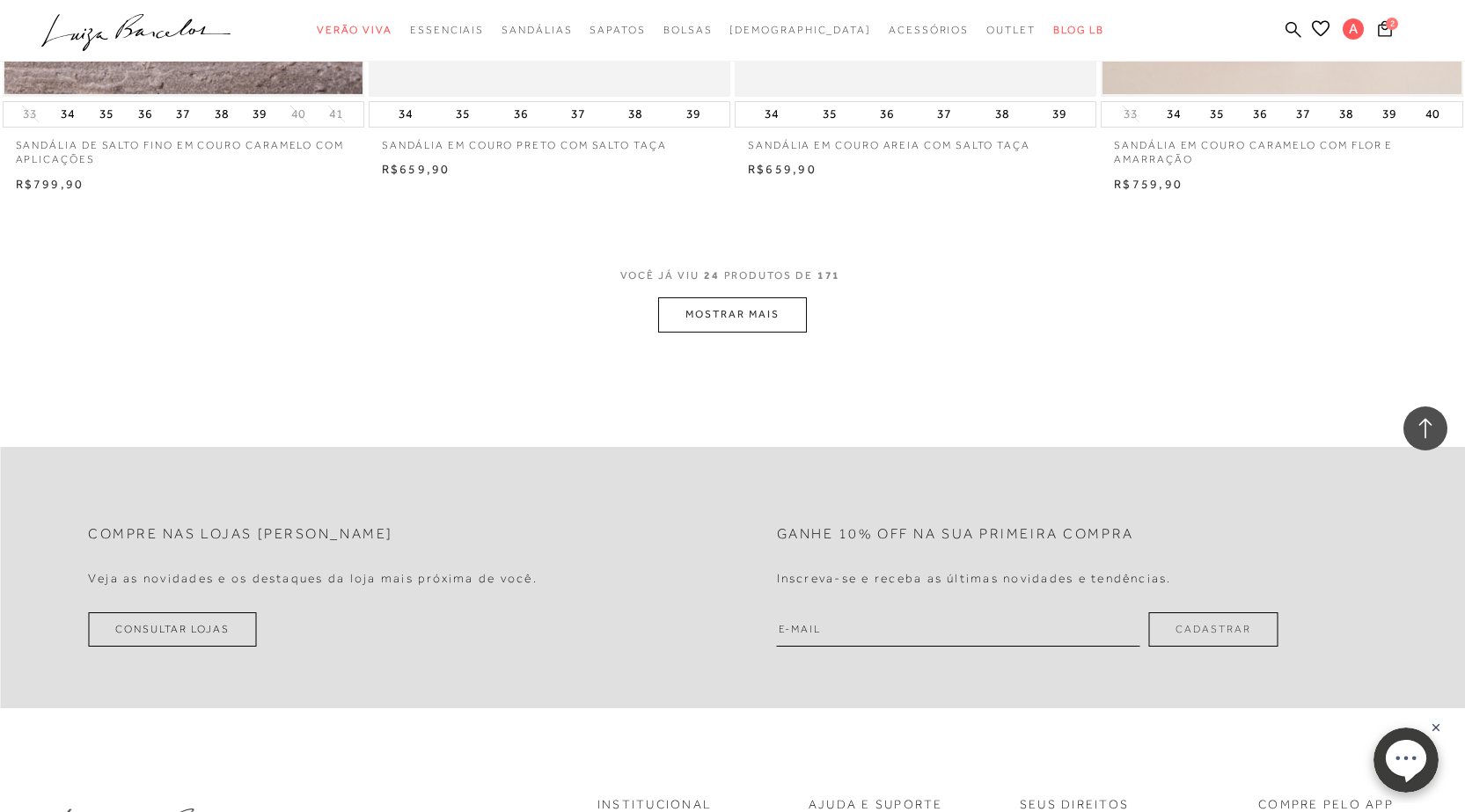
scroll to position [3870, 0]
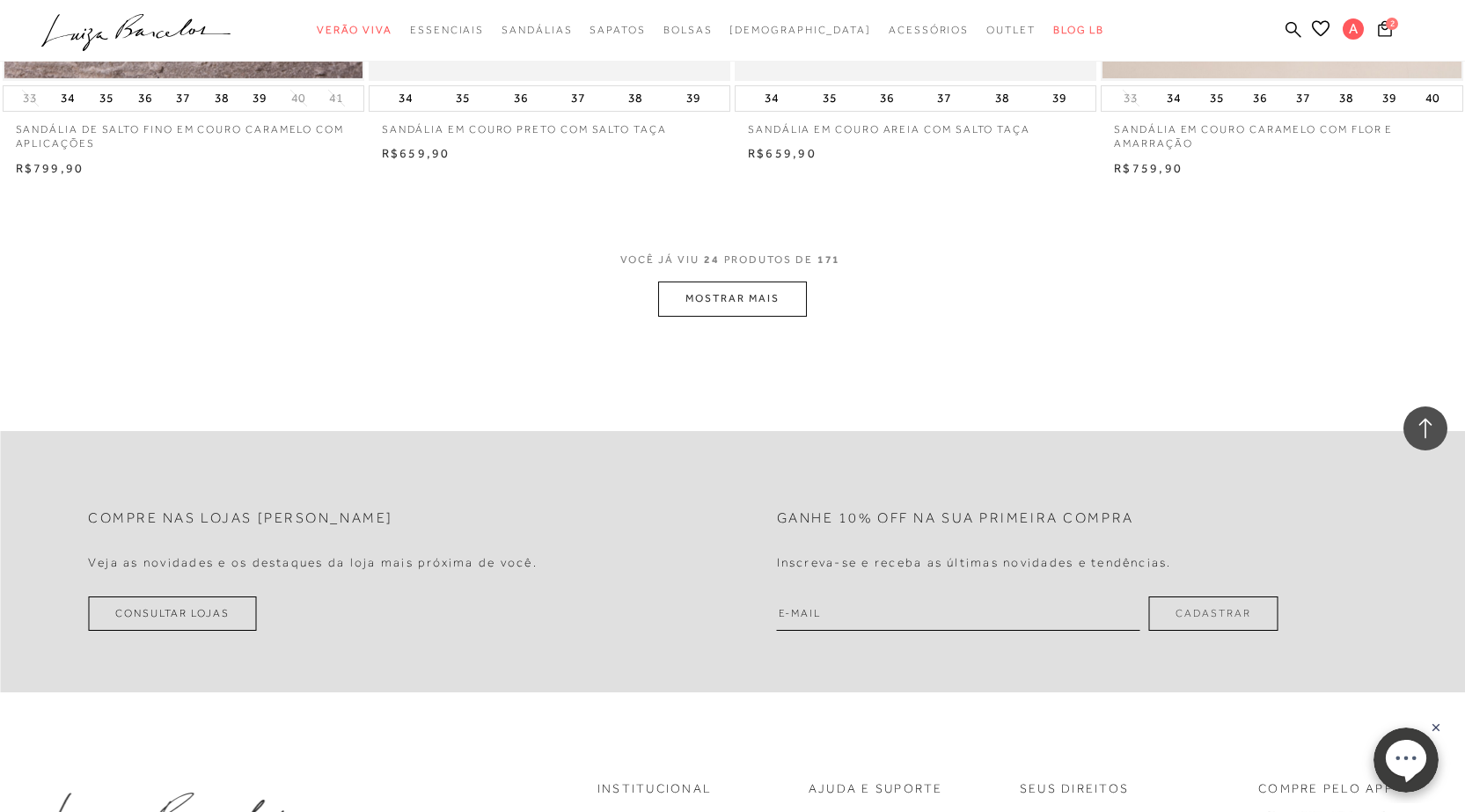
click at [760, 296] on button "MOSTRAR MAIS" at bounding box center [732, 298] width 148 height 35
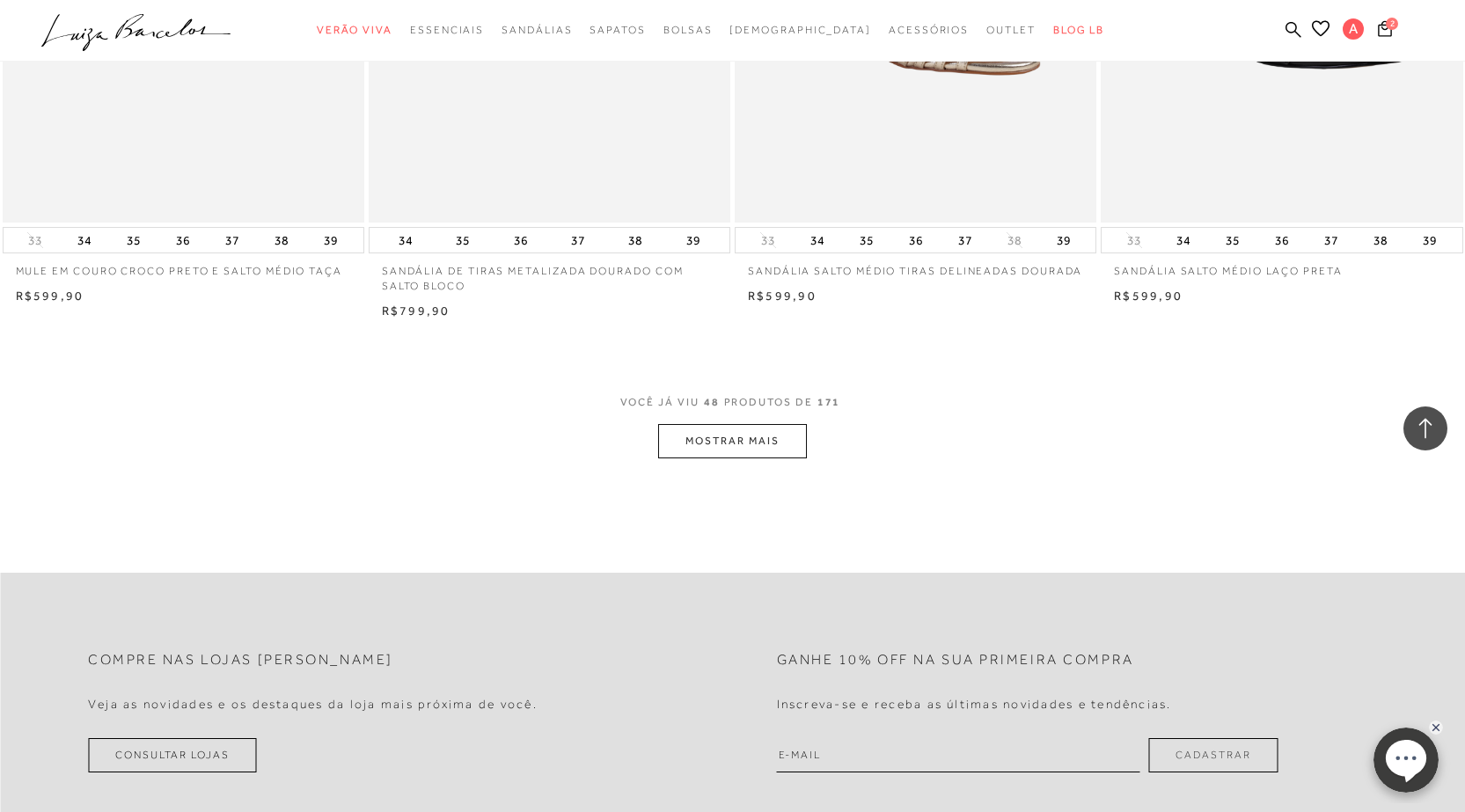
scroll to position [7830, 0]
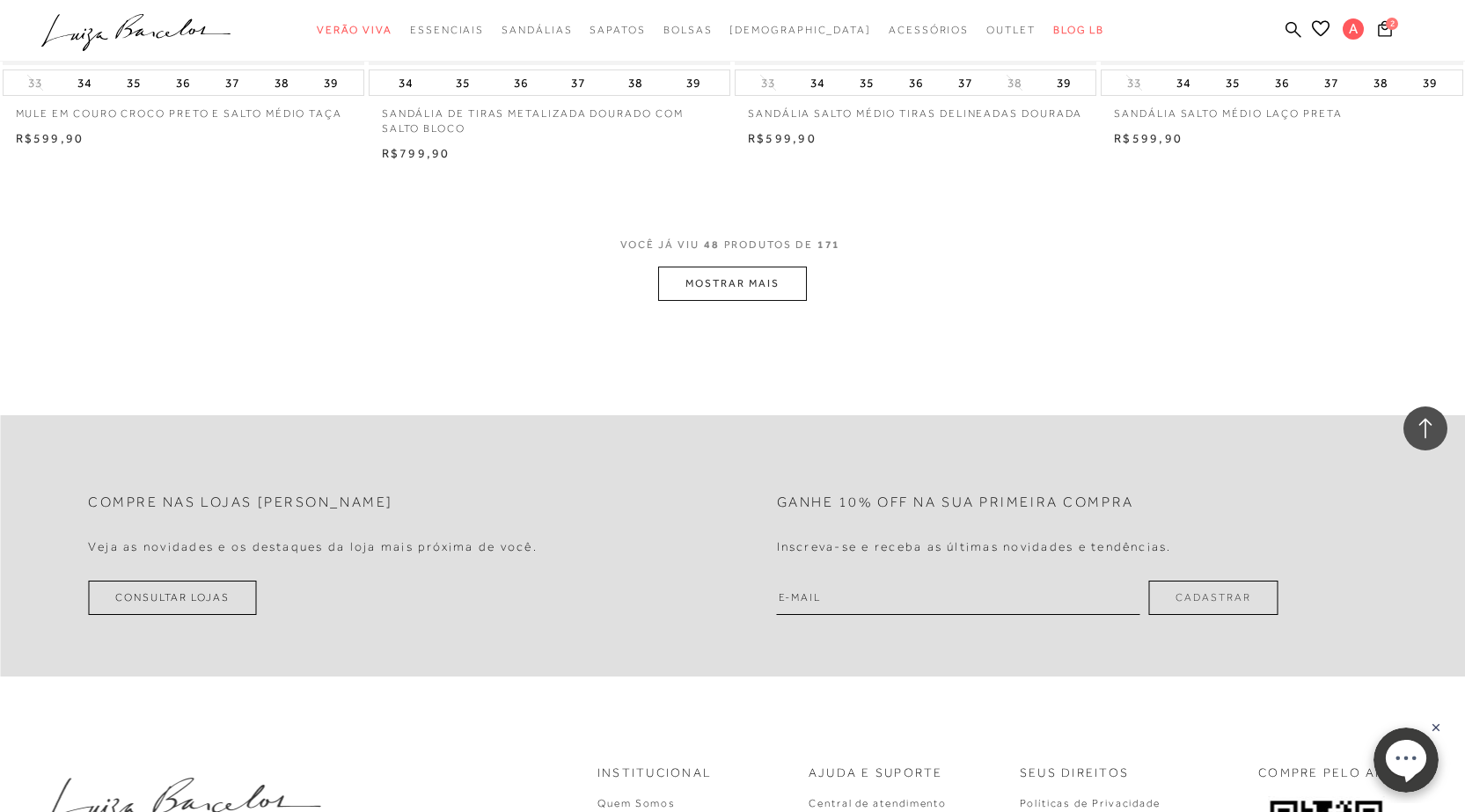
click at [692, 280] on button "MOSTRAR MAIS" at bounding box center [732, 283] width 148 height 35
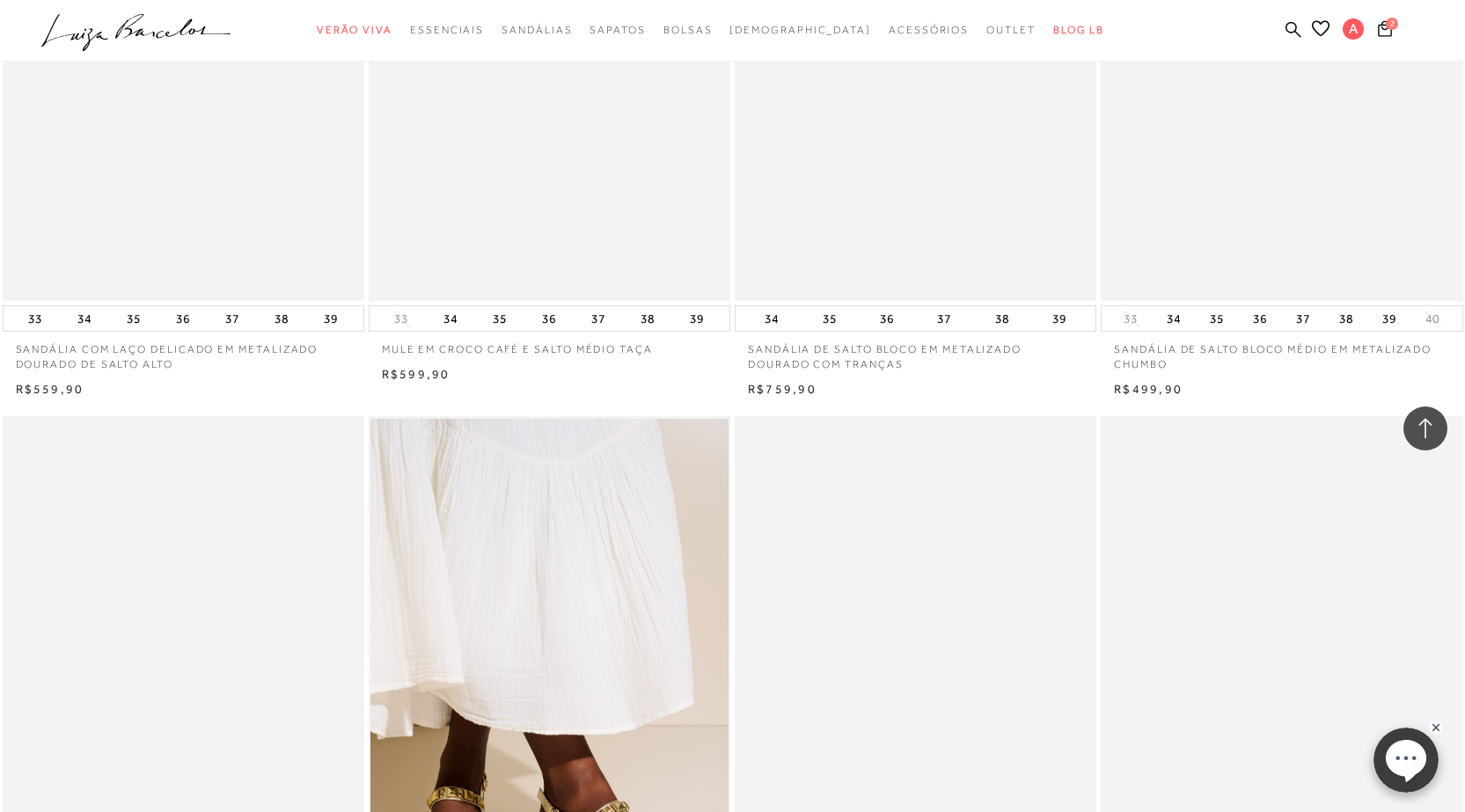
scroll to position [10645, 0]
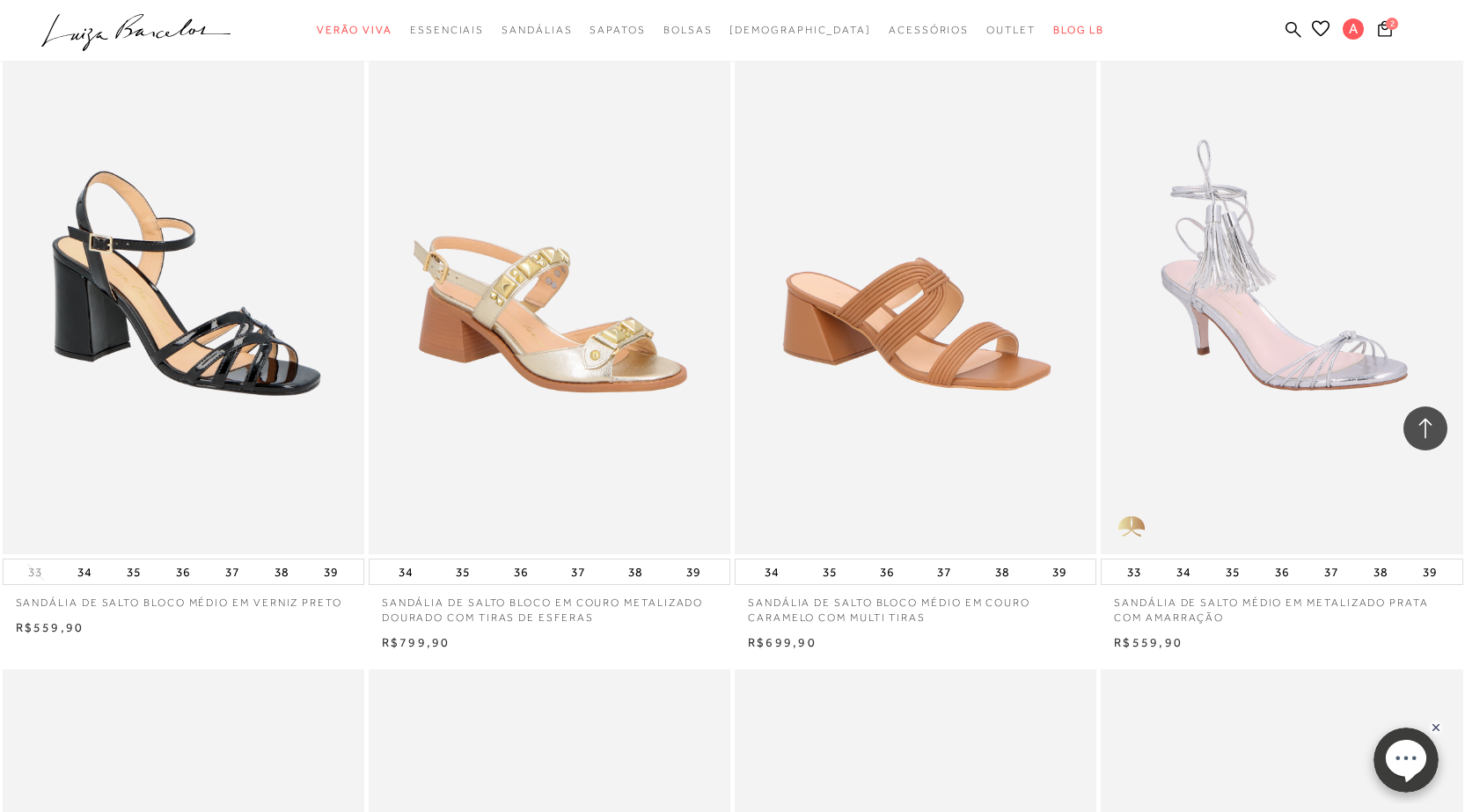
click at [521, 385] on img at bounding box center [550, 284] width 360 height 543
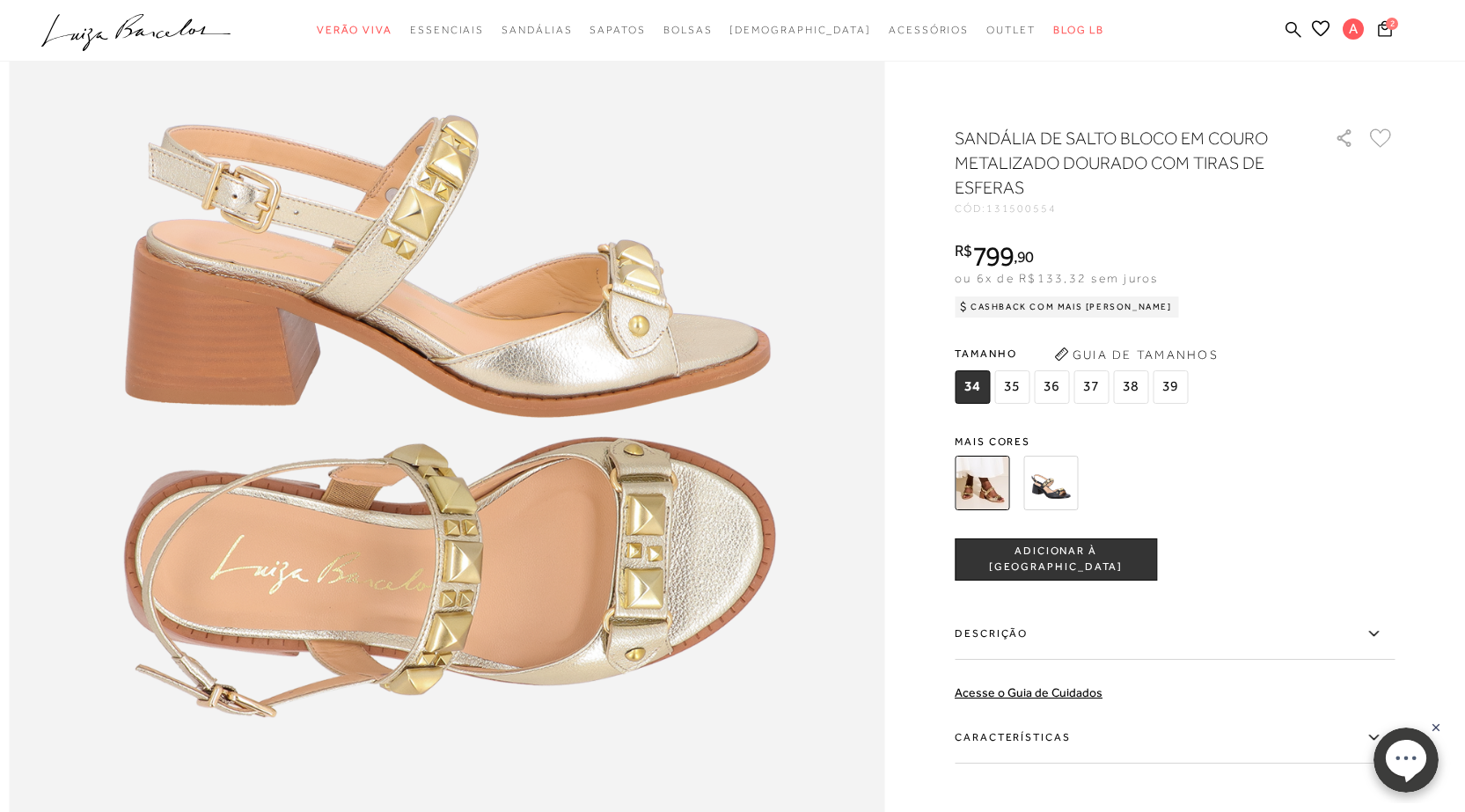
click at [1067, 486] on img at bounding box center [1050, 483] width 54 height 54
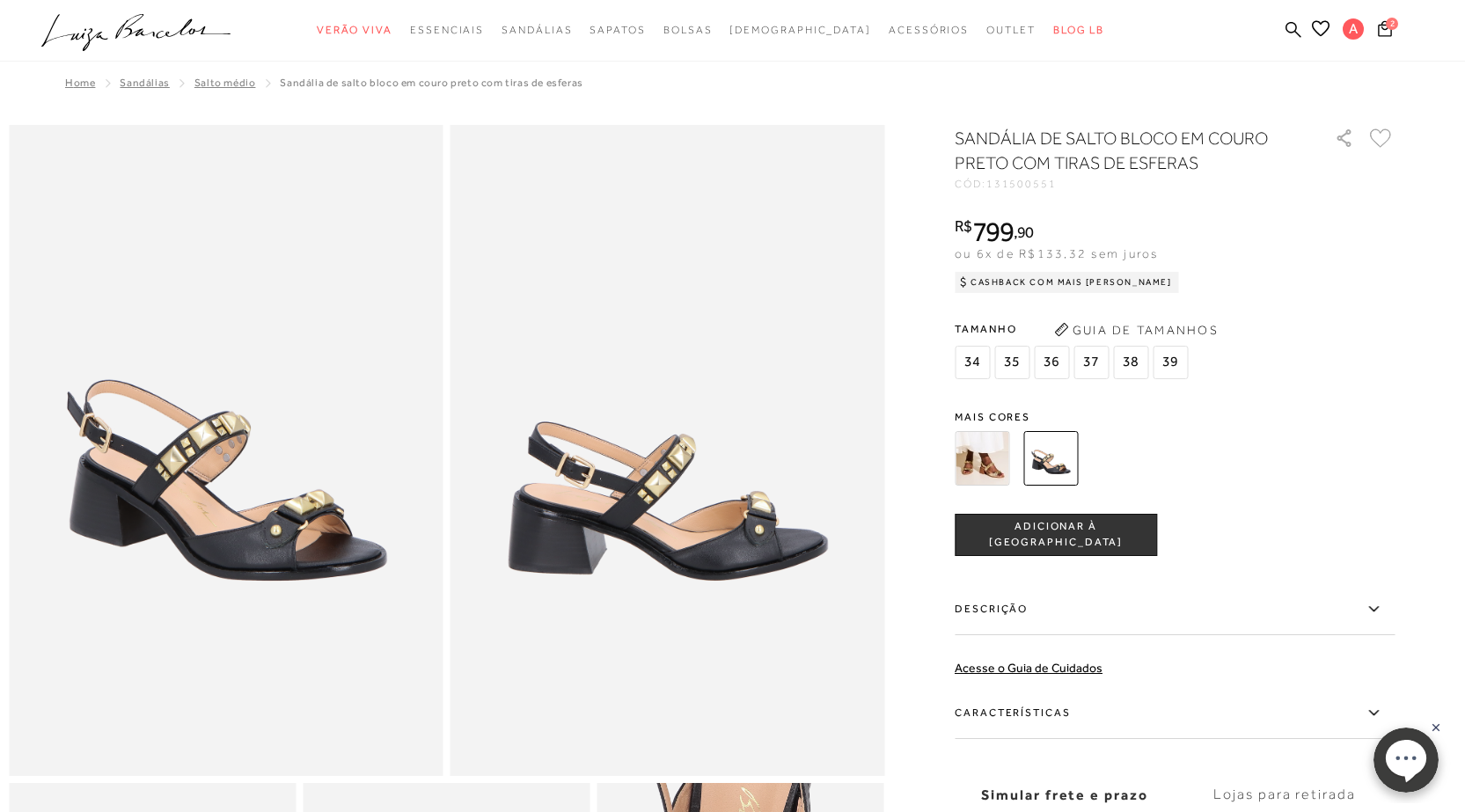
click at [993, 459] on img at bounding box center [981, 458] width 54 height 54
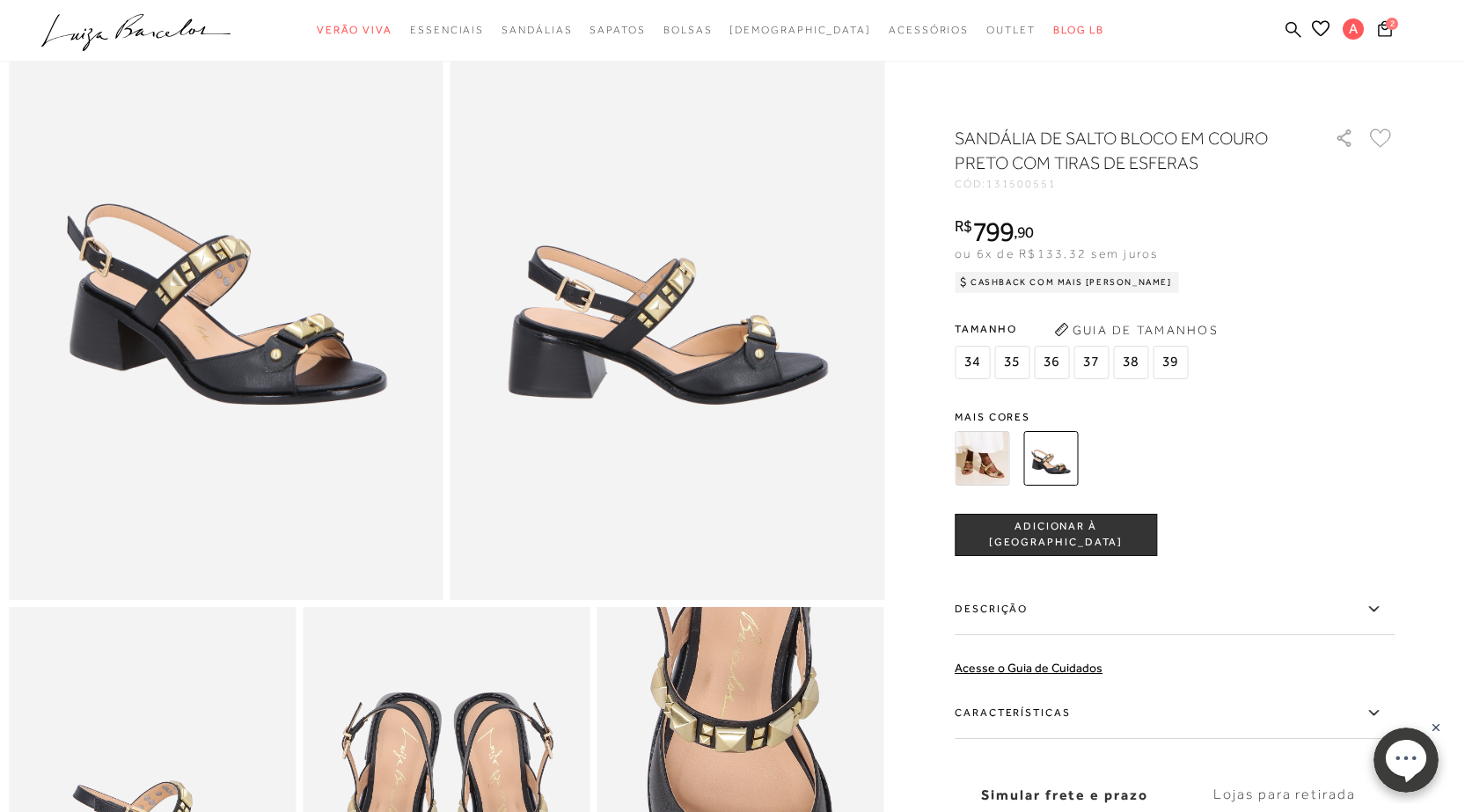
click at [992, 459] on img at bounding box center [981, 458] width 54 height 54
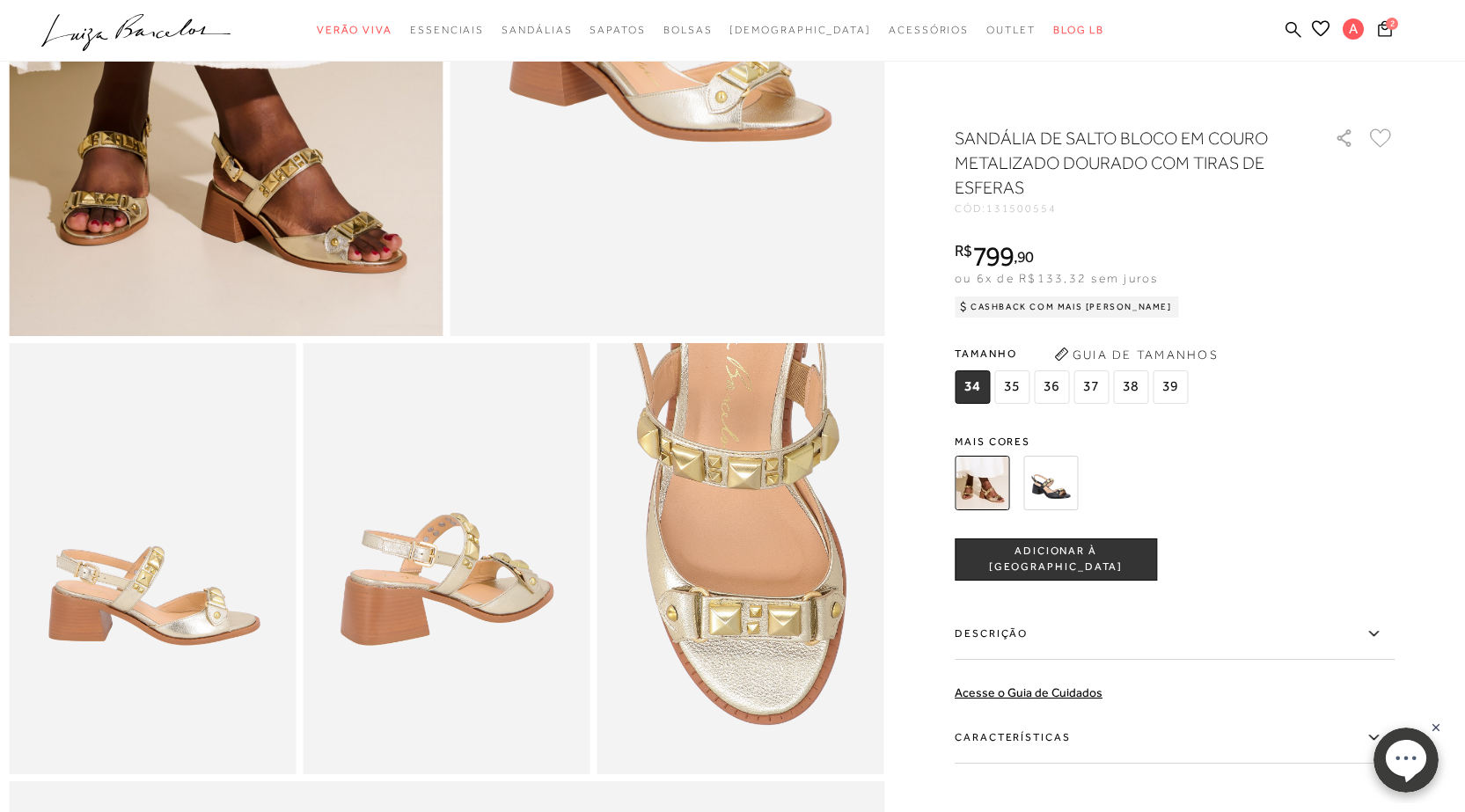
scroll to position [0, 0]
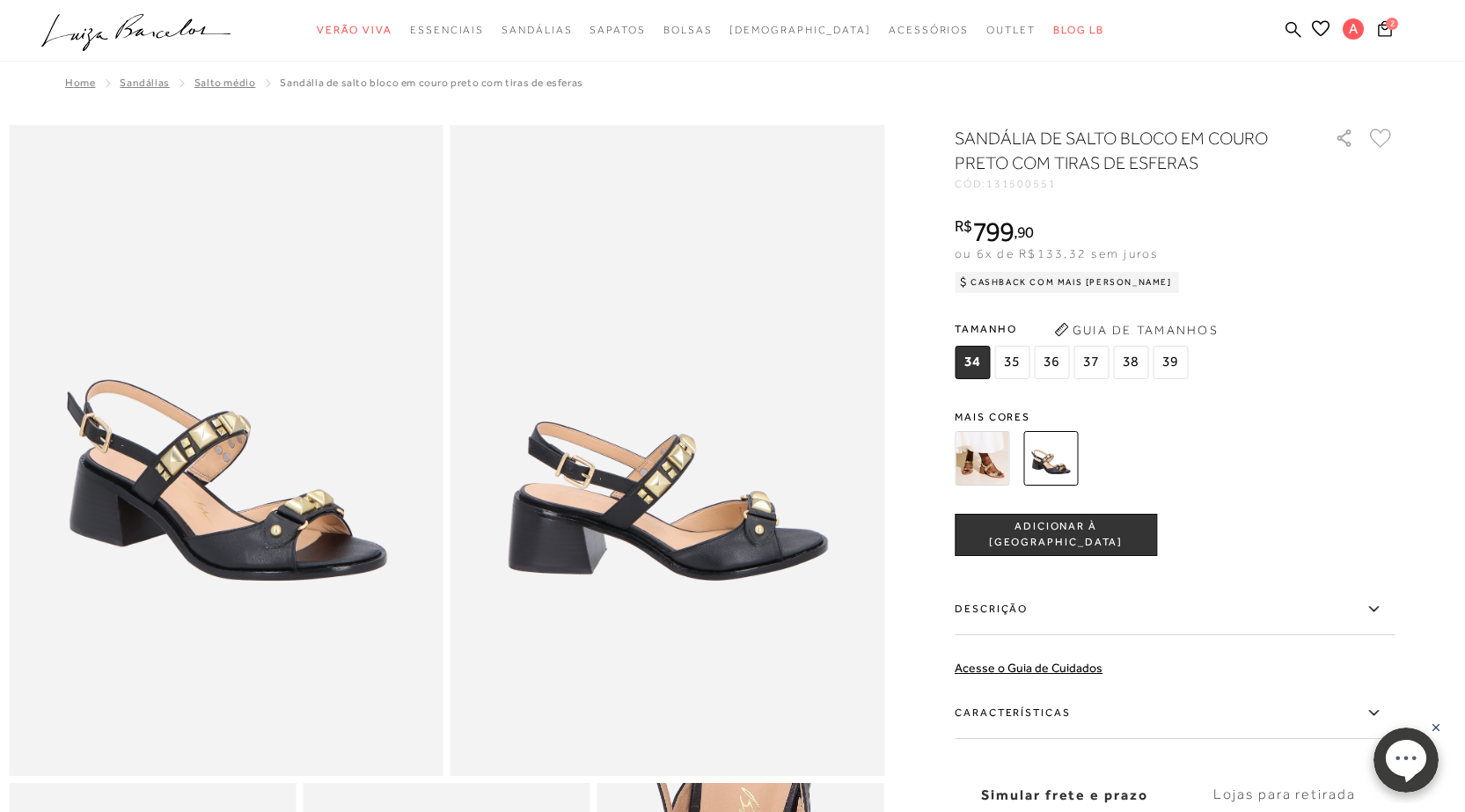
scroll to position [2582, 0]
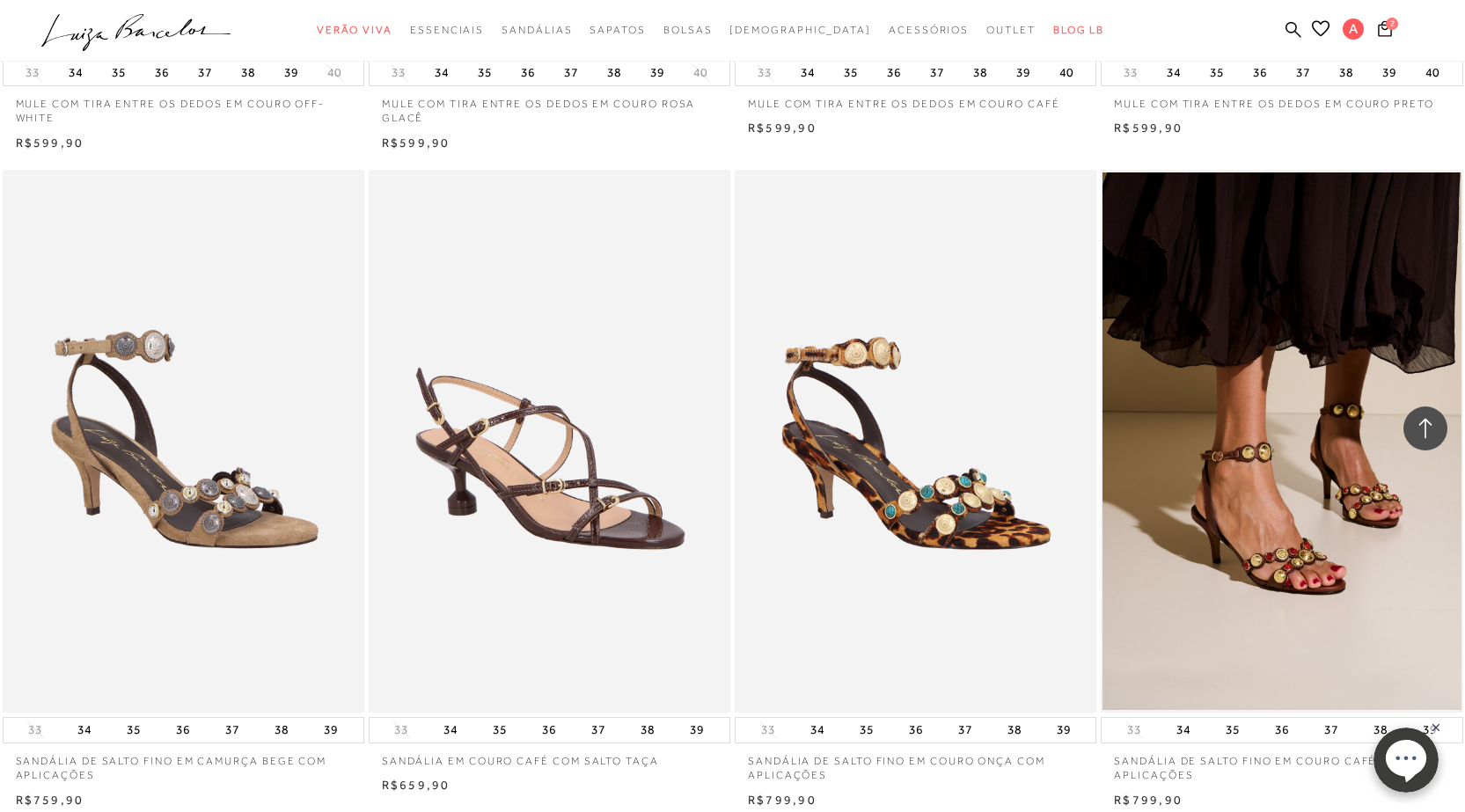
scroll to position [6246, 0]
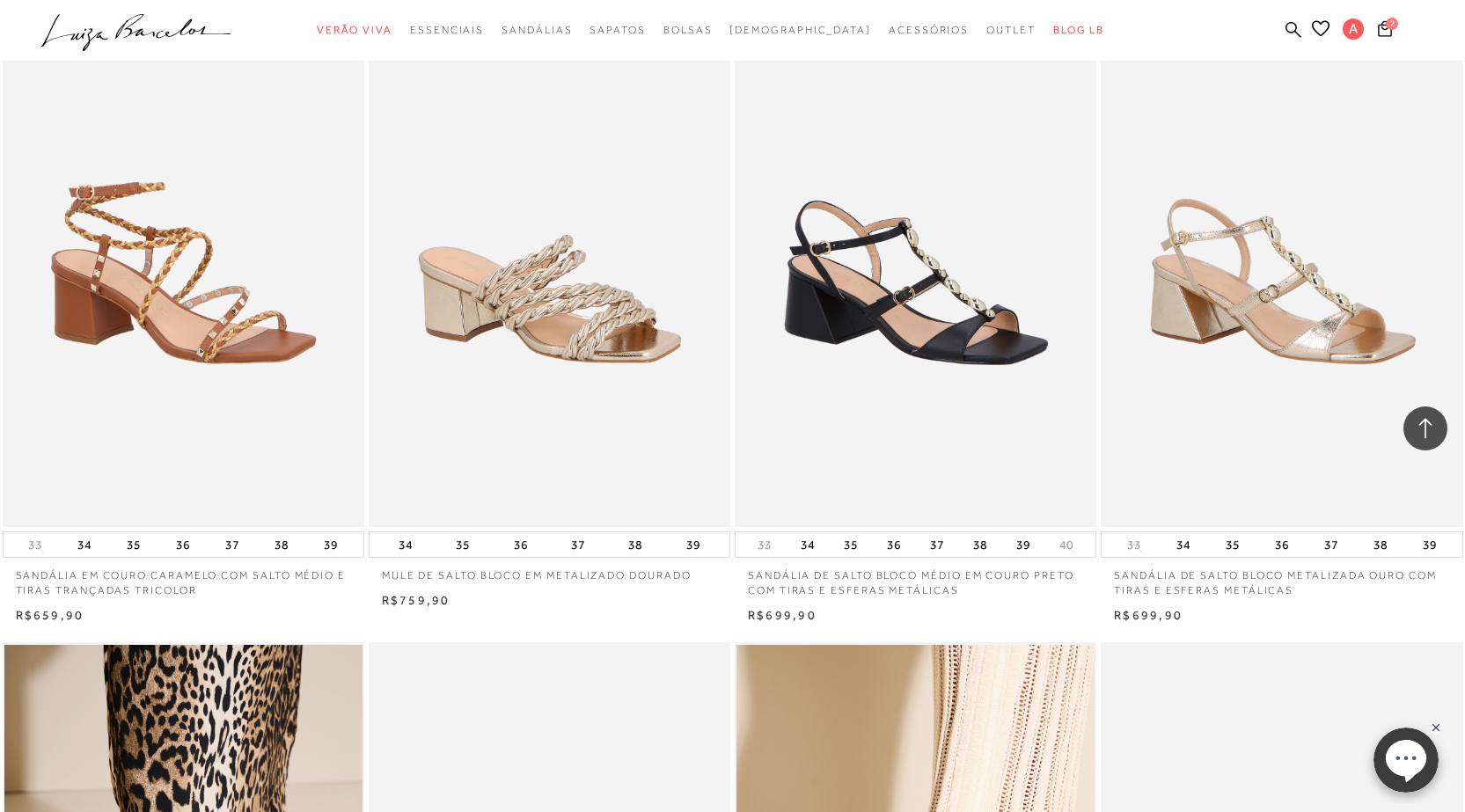
scroll to position [3956, 0]
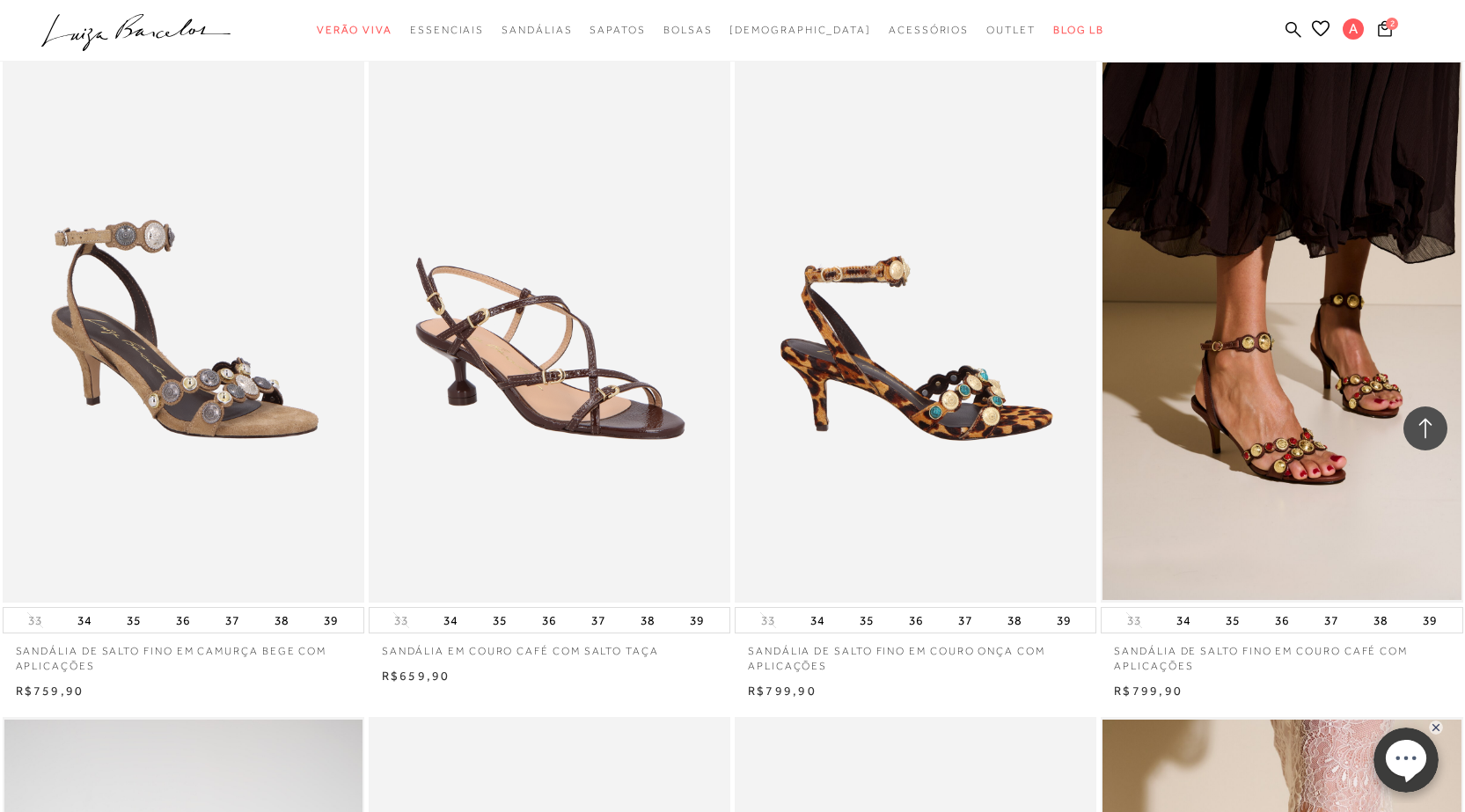
scroll to position [19079, 0]
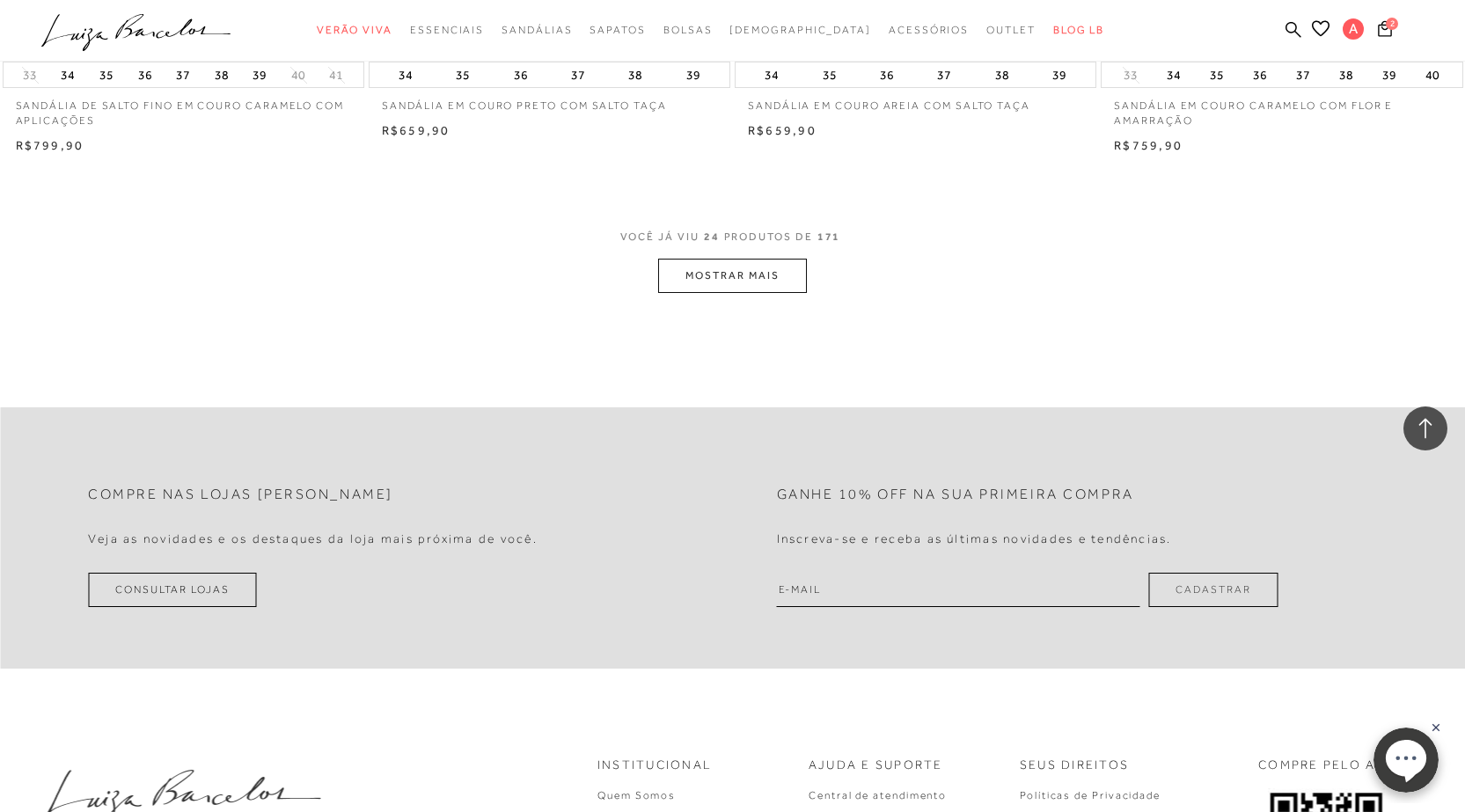
click at [760, 258] on button "MOSTRAR MAIS" at bounding box center [732, 275] width 148 height 35
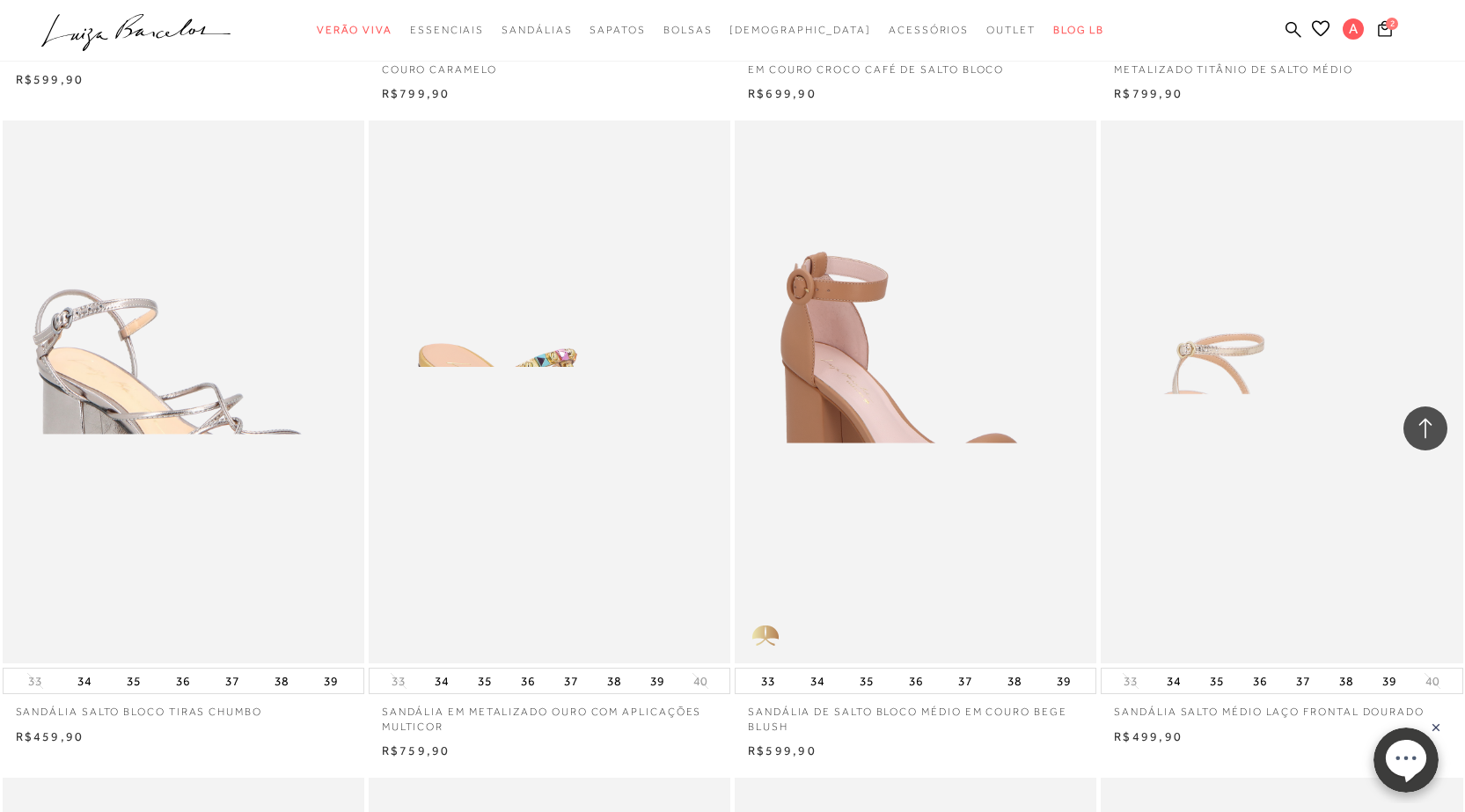
scroll to position [27573, 0]
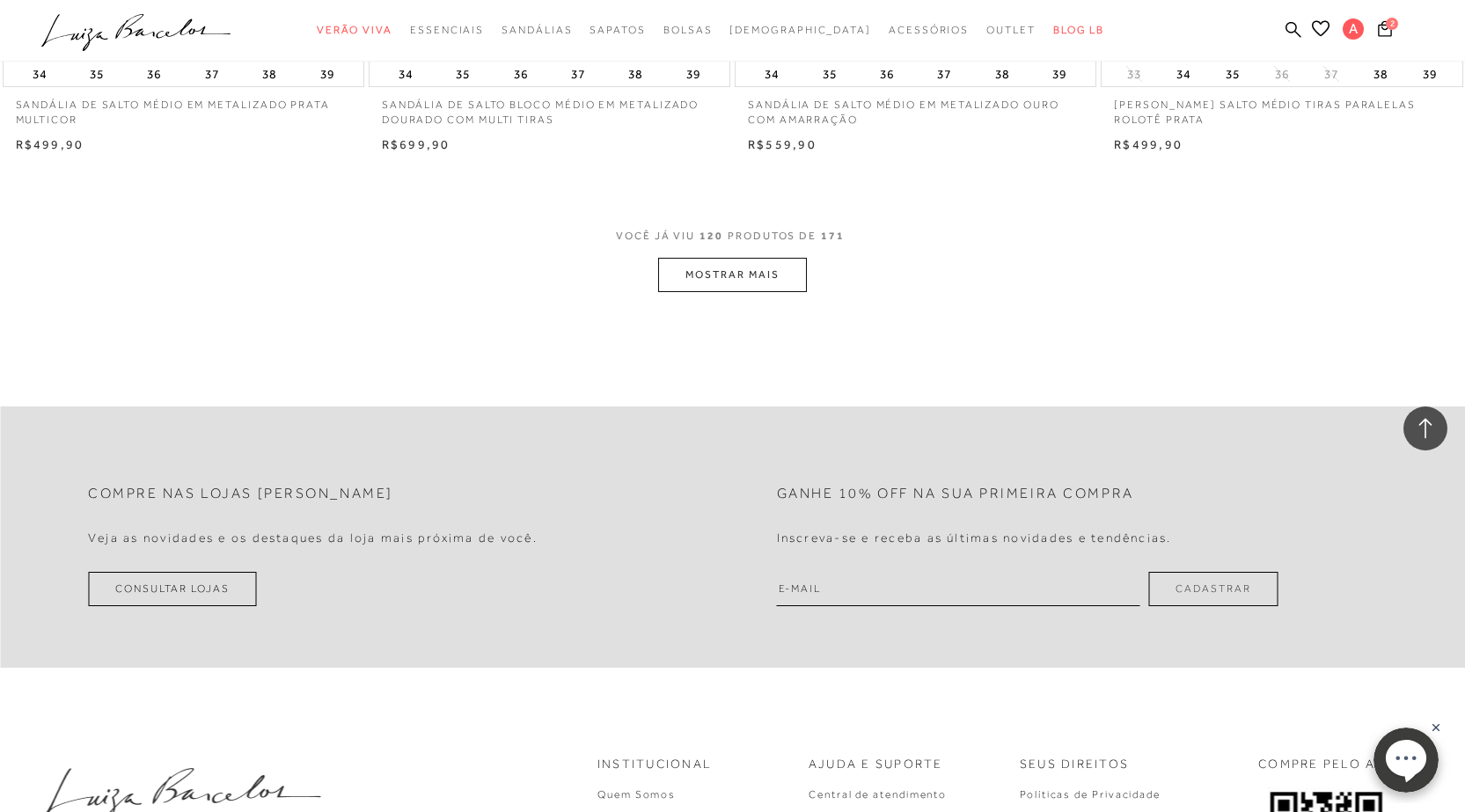
click at [757, 258] on button "MOSTRAR MAIS" at bounding box center [732, 275] width 148 height 35
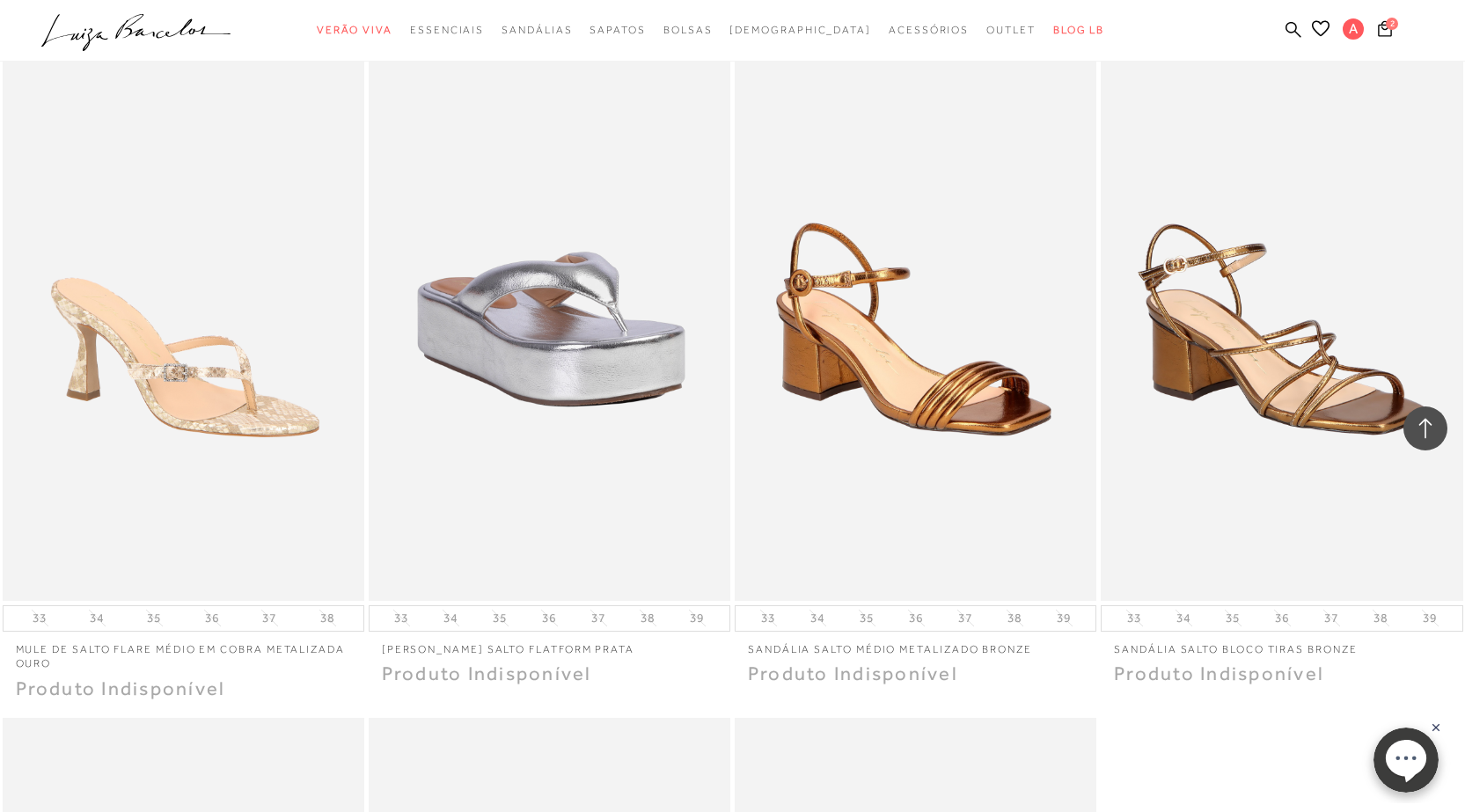
scroll to position [35545, 0]
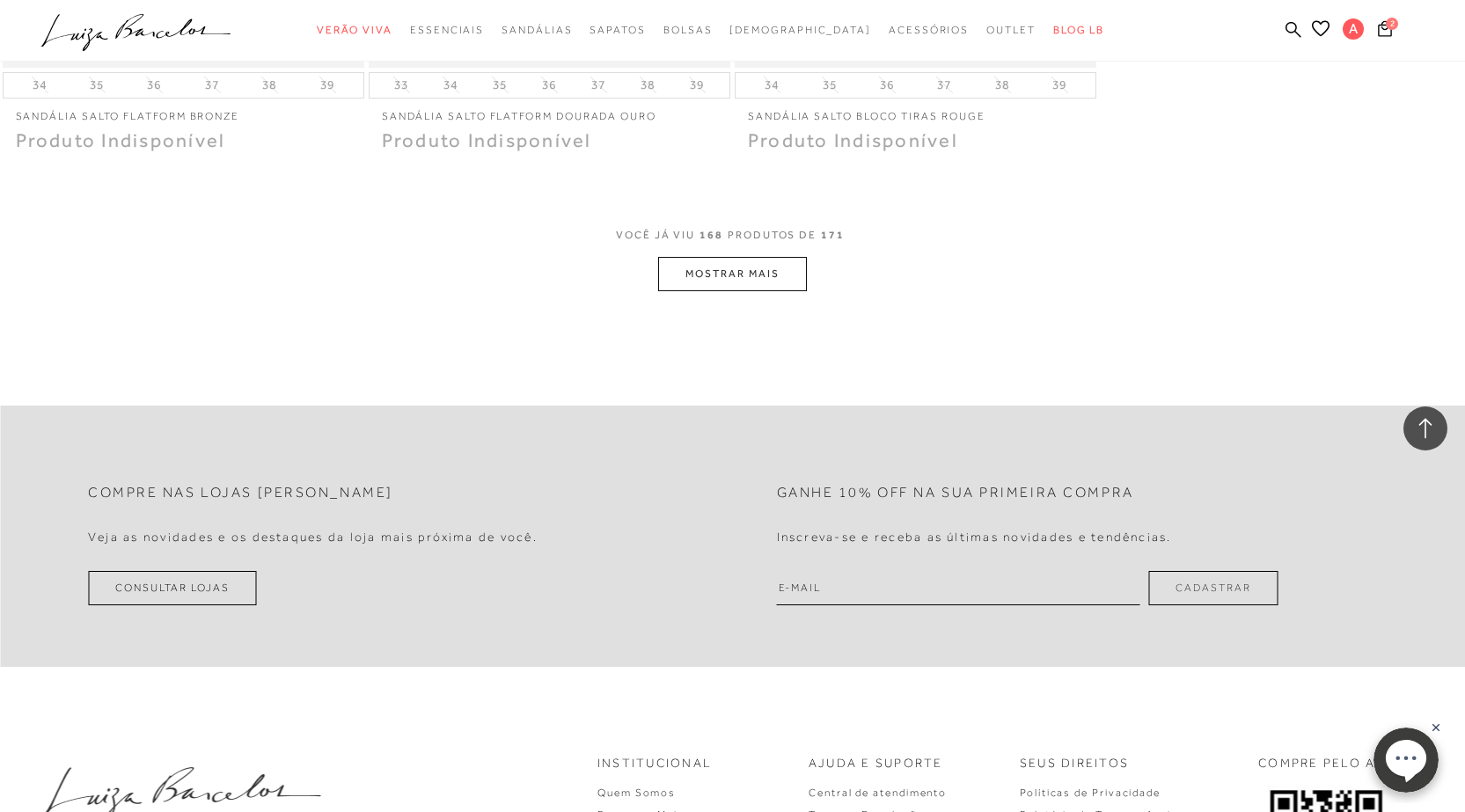
click at [726, 270] on button "MOSTRAR MAIS" at bounding box center [732, 274] width 148 height 35
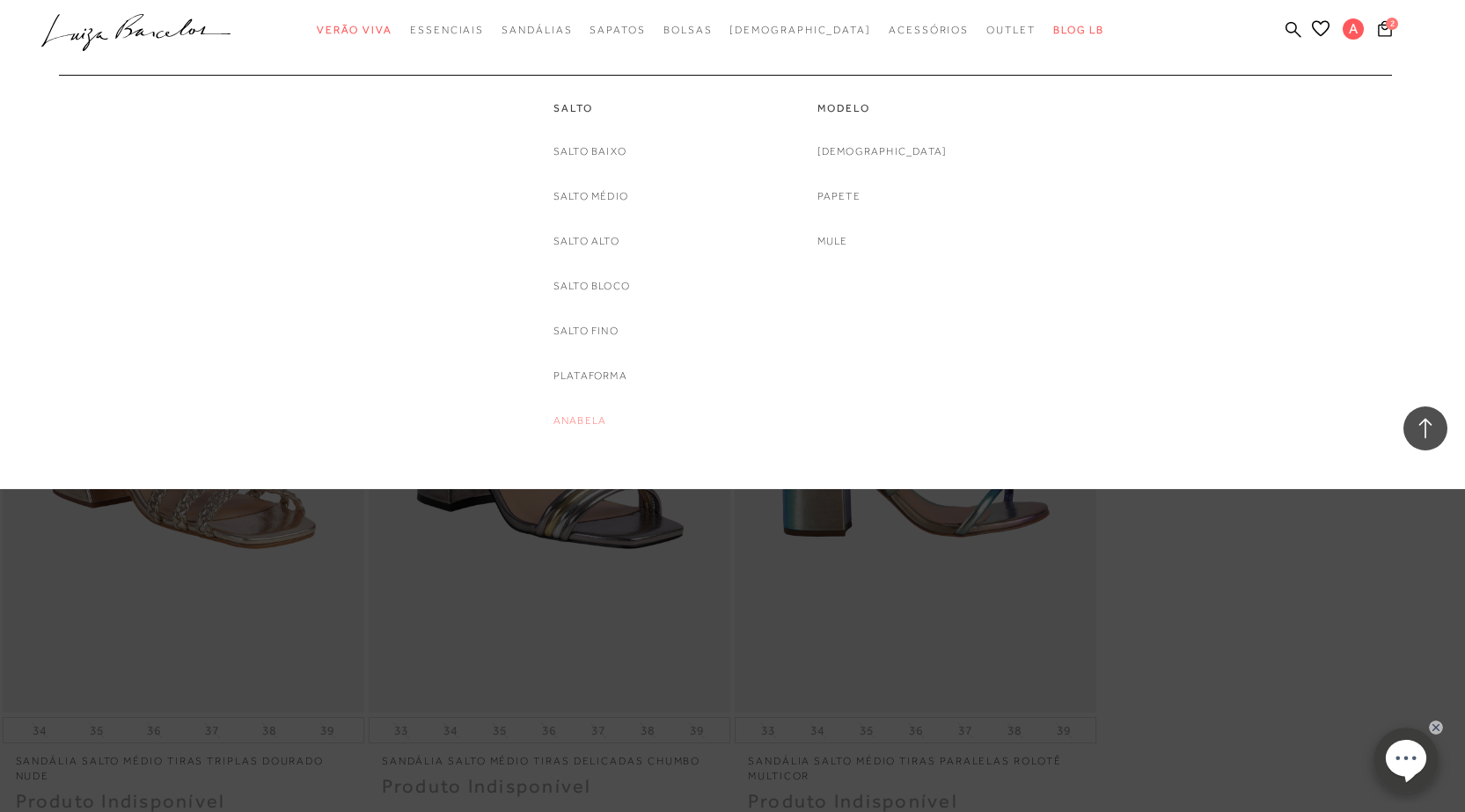
click at [581, 421] on link "Anabela" at bounding box center [579, 420] width 53 height 19
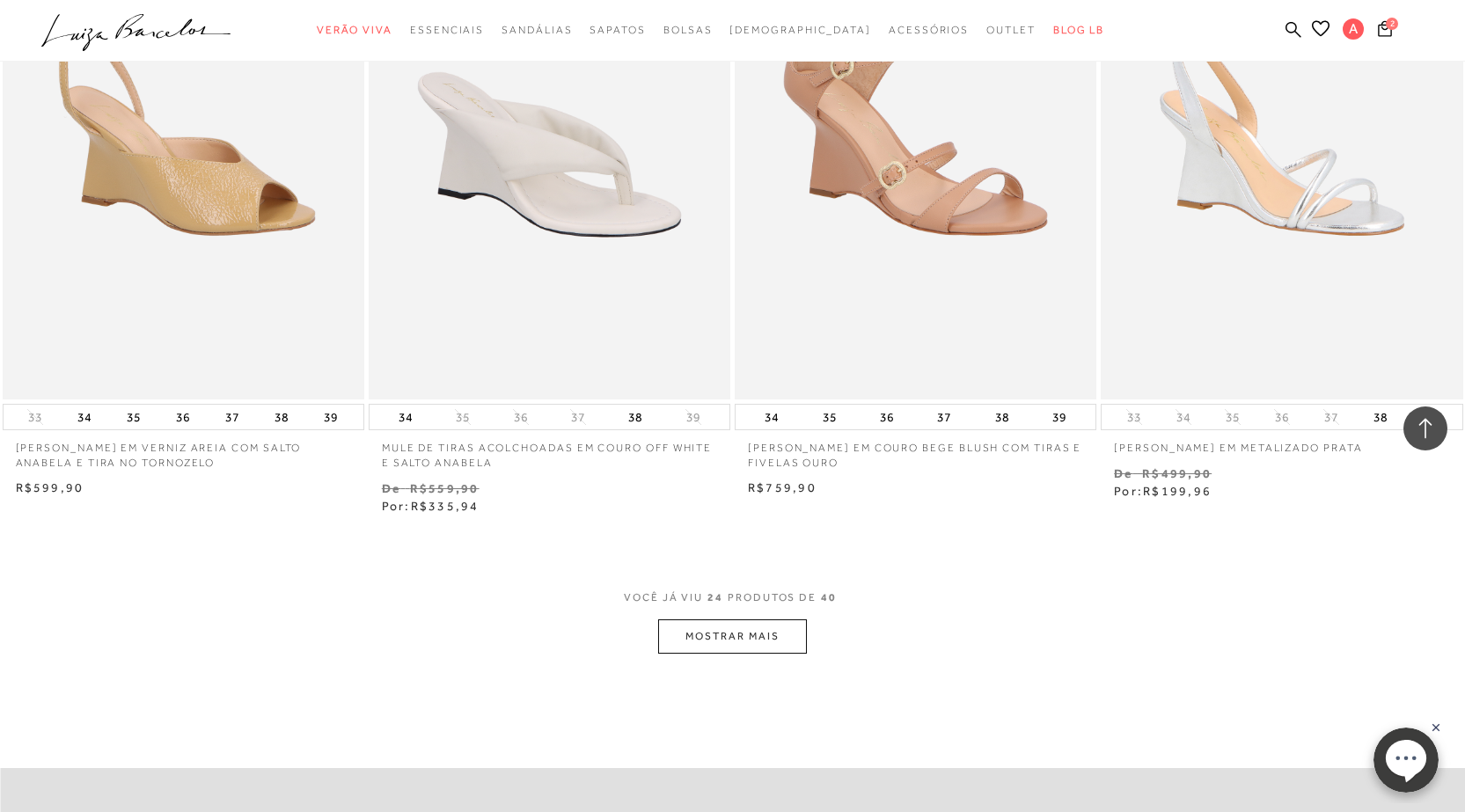
scroll to position [3695, 0]
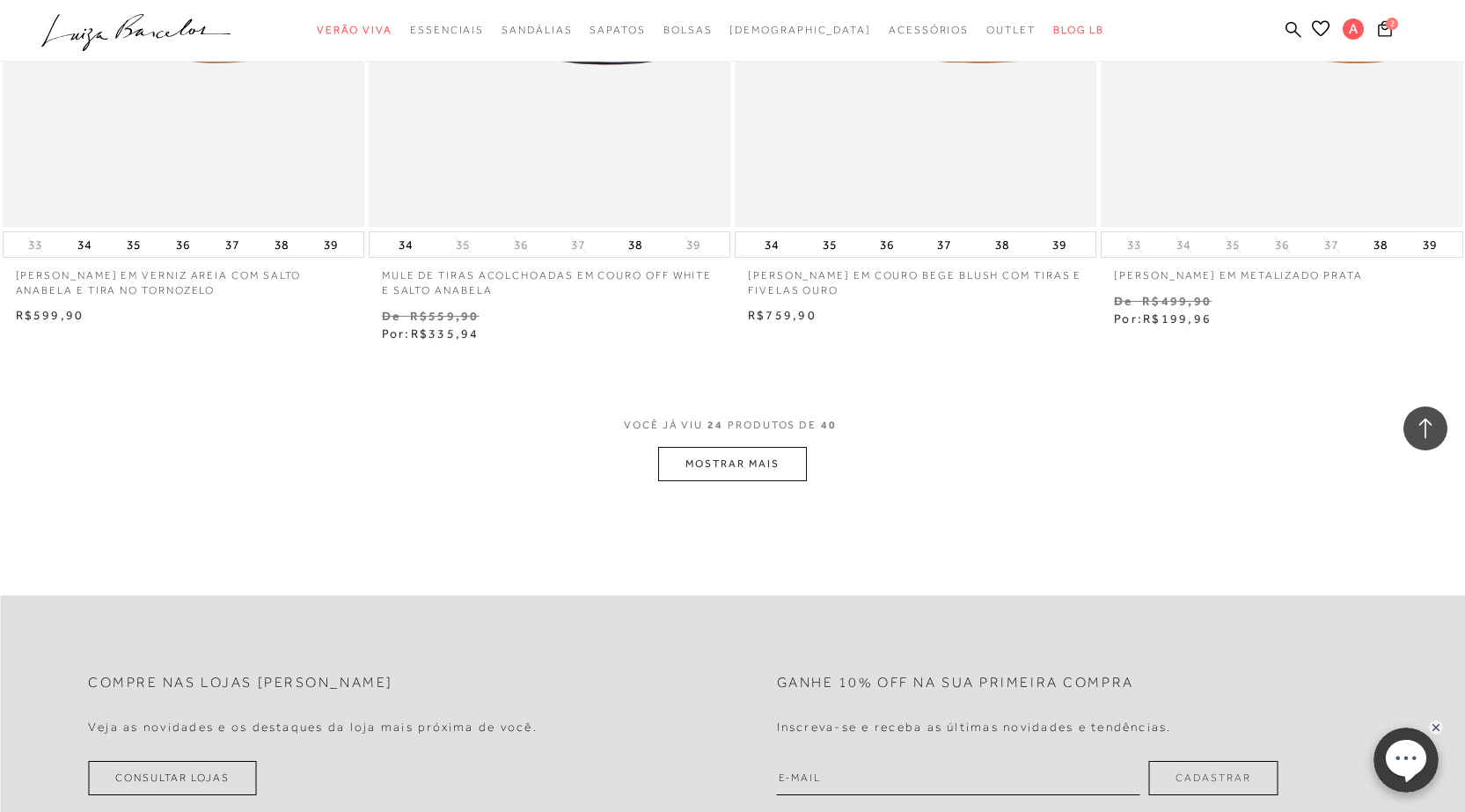
click at [718, 481] on button "MOSTRAR MAIS" at bounding box center [732, 464] width 148 height 35
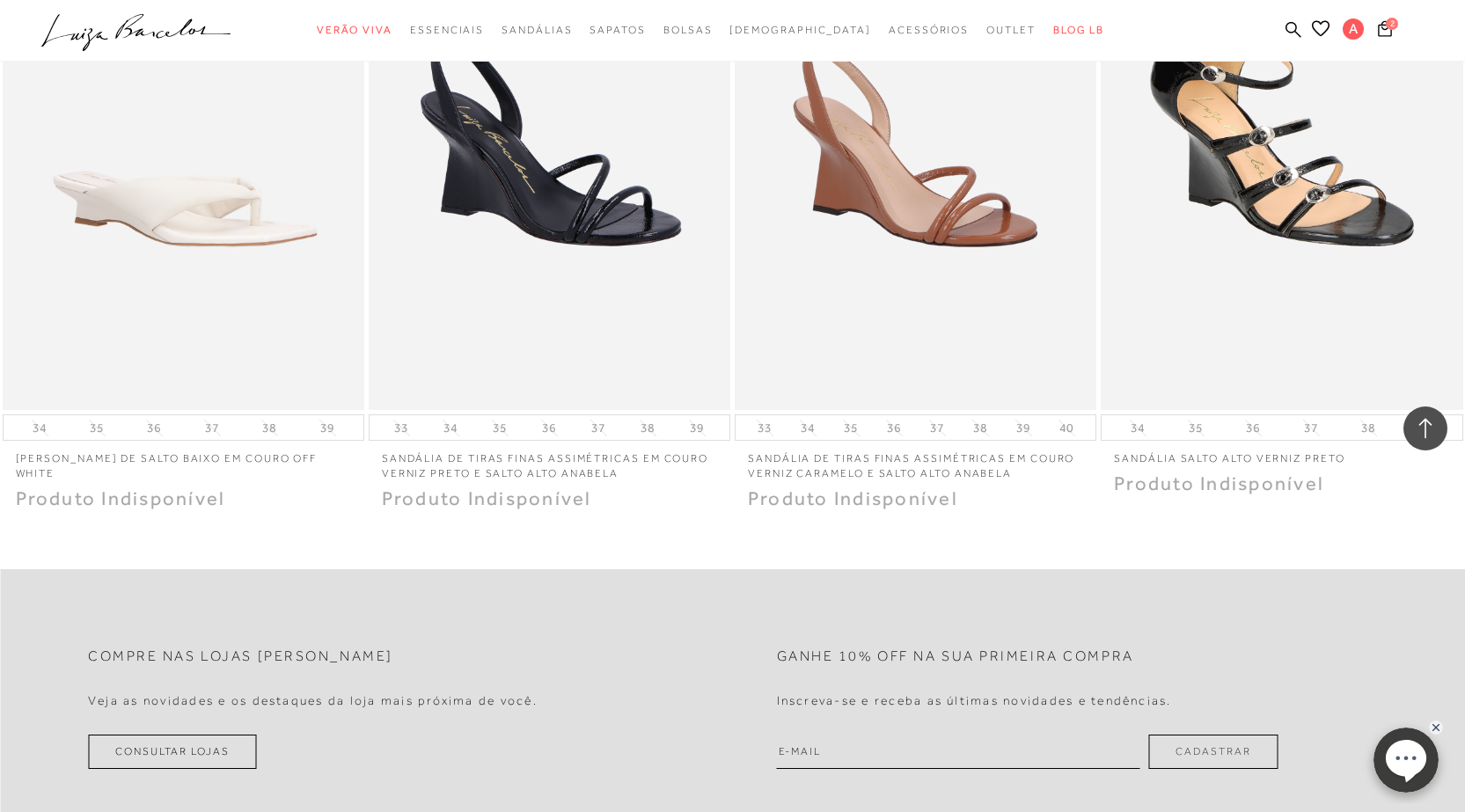
scroll to position [6158, 0]
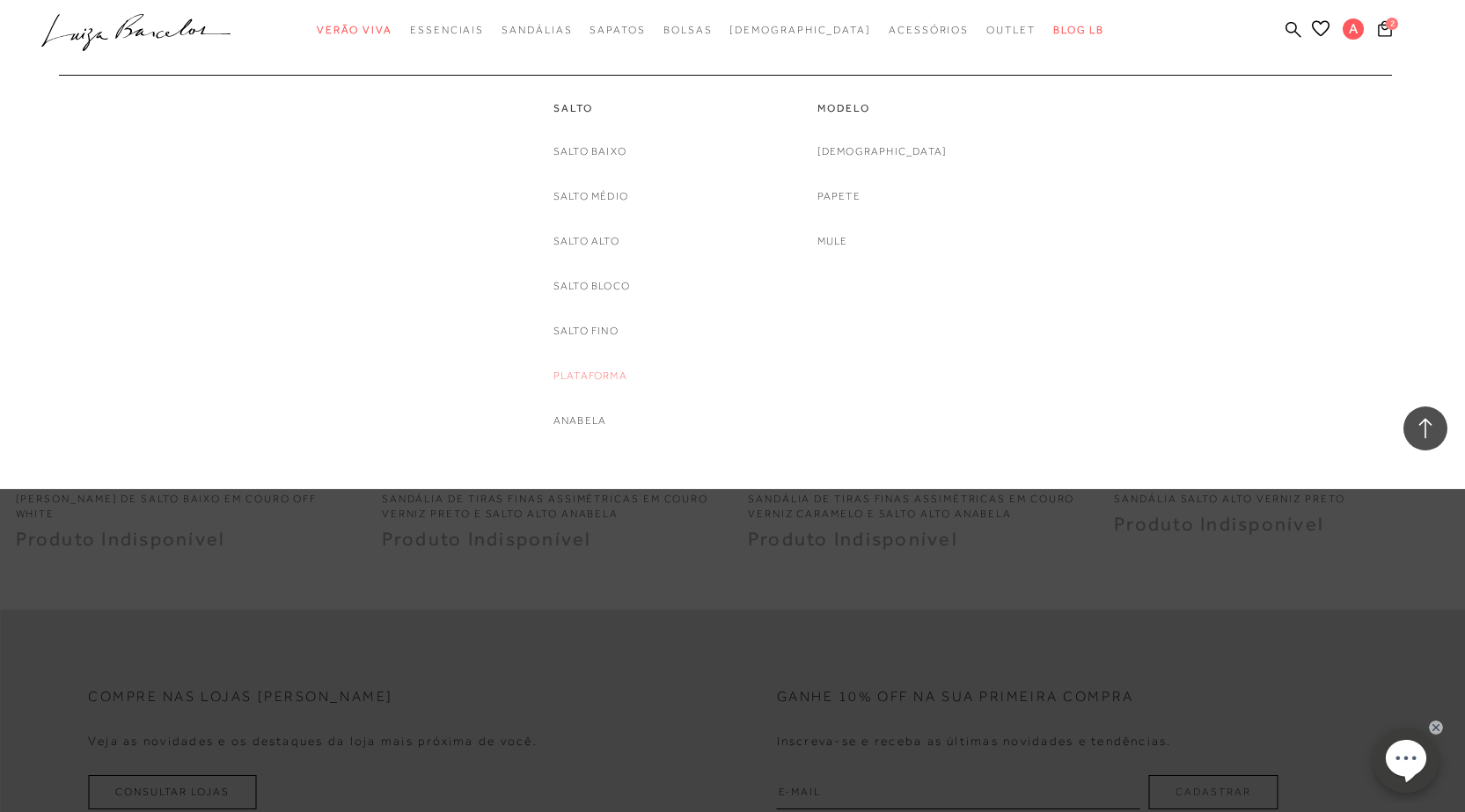
click at [617, 374] on link "Plataforma" at bounding box center [590, 376] width 74 height 19
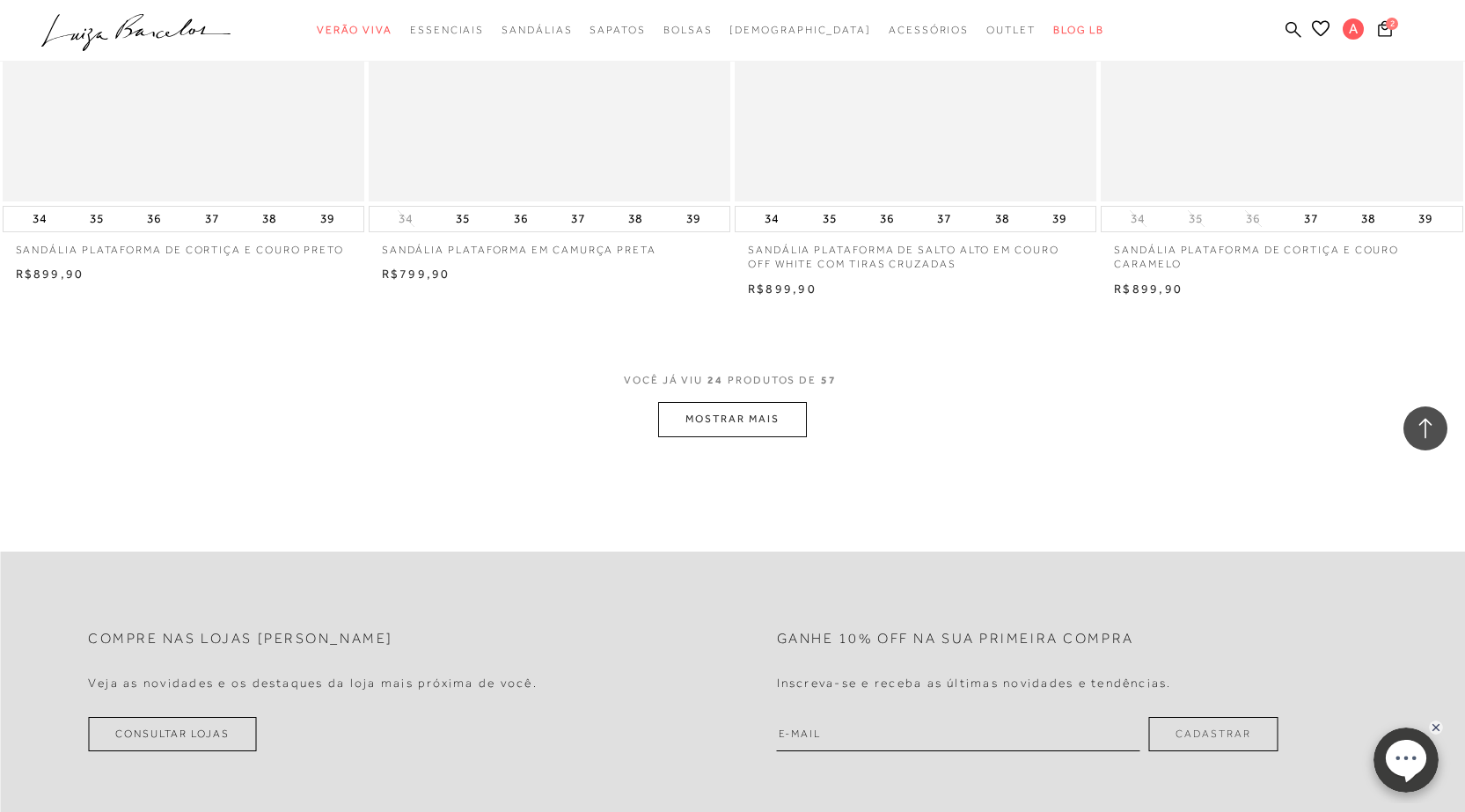
scroll to position [3783, 0]
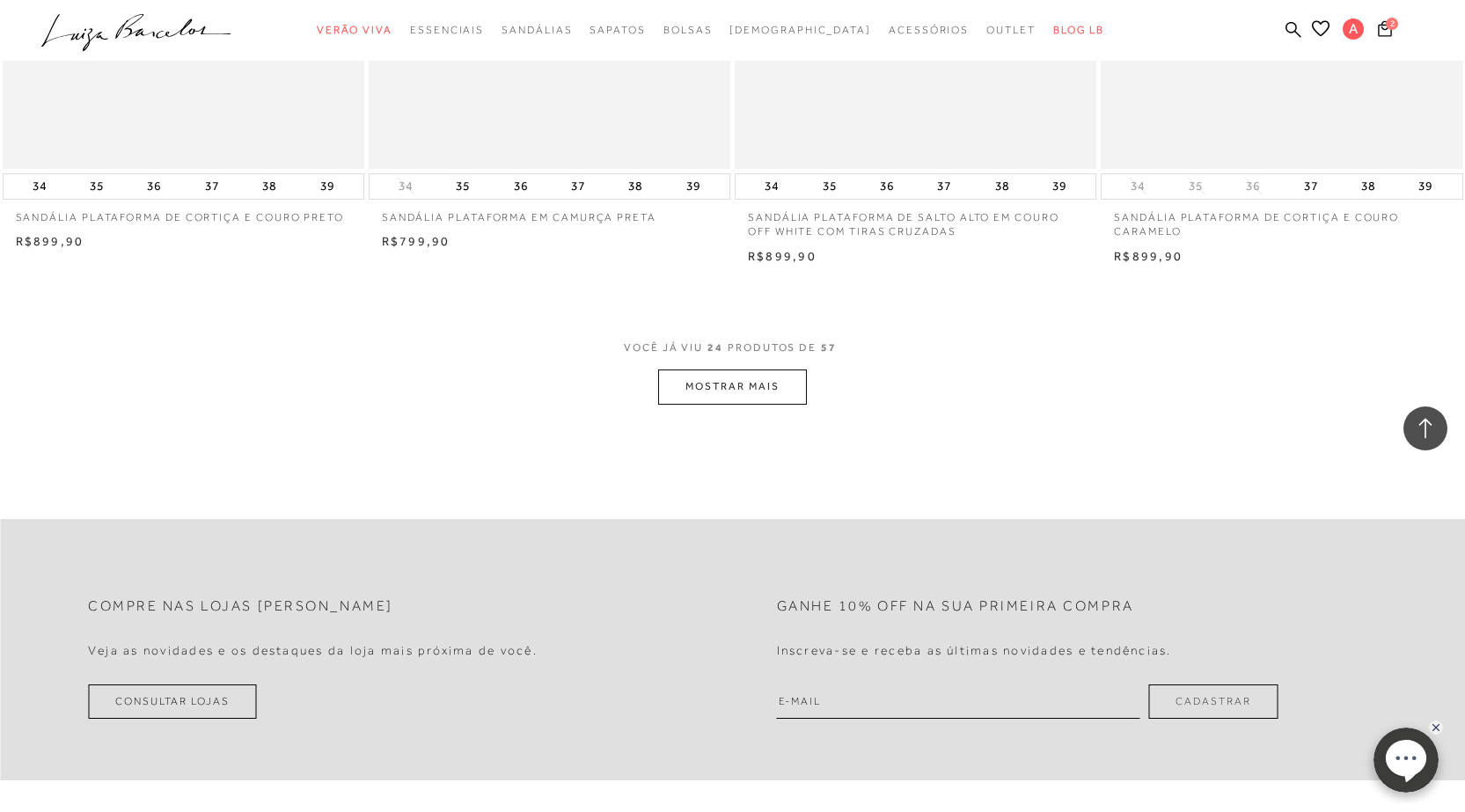
click at [728, 385] on button "MOSTRAR MAIS" at bounding box center [732, 386] width 148 height 35
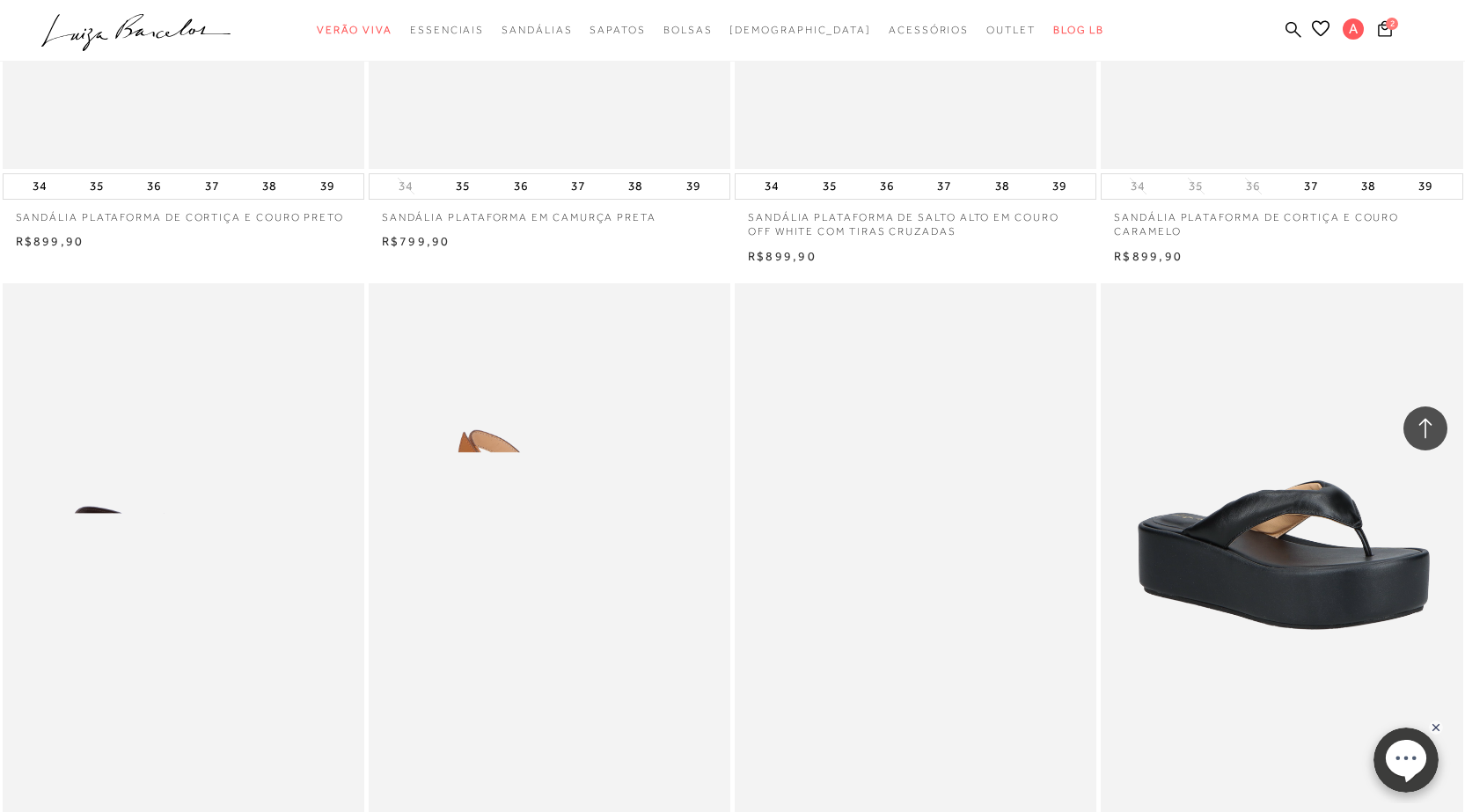
scroll to position [4838, 0]
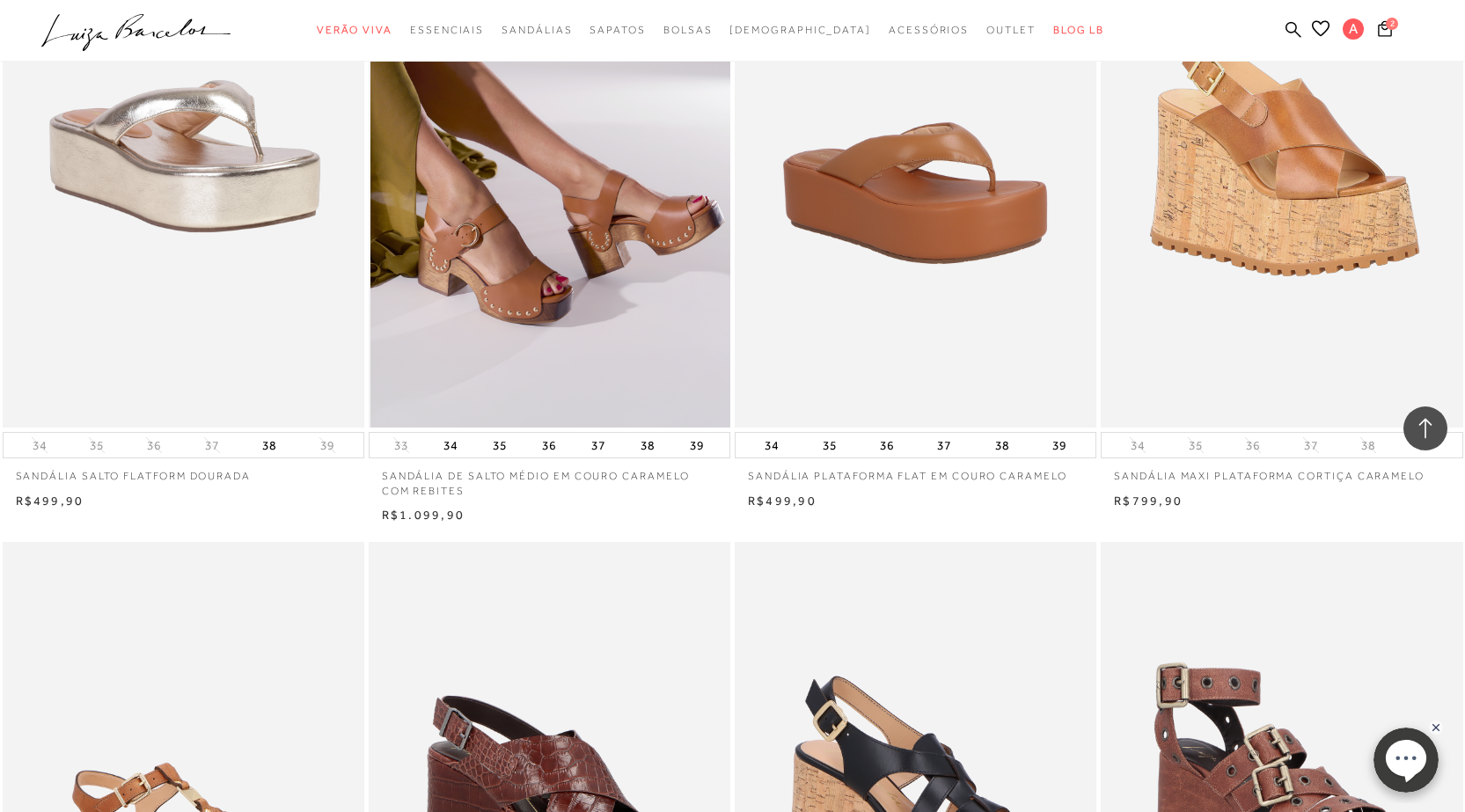
click at [540, 284] on img at bounding box center [550, 157] width 360 height 543
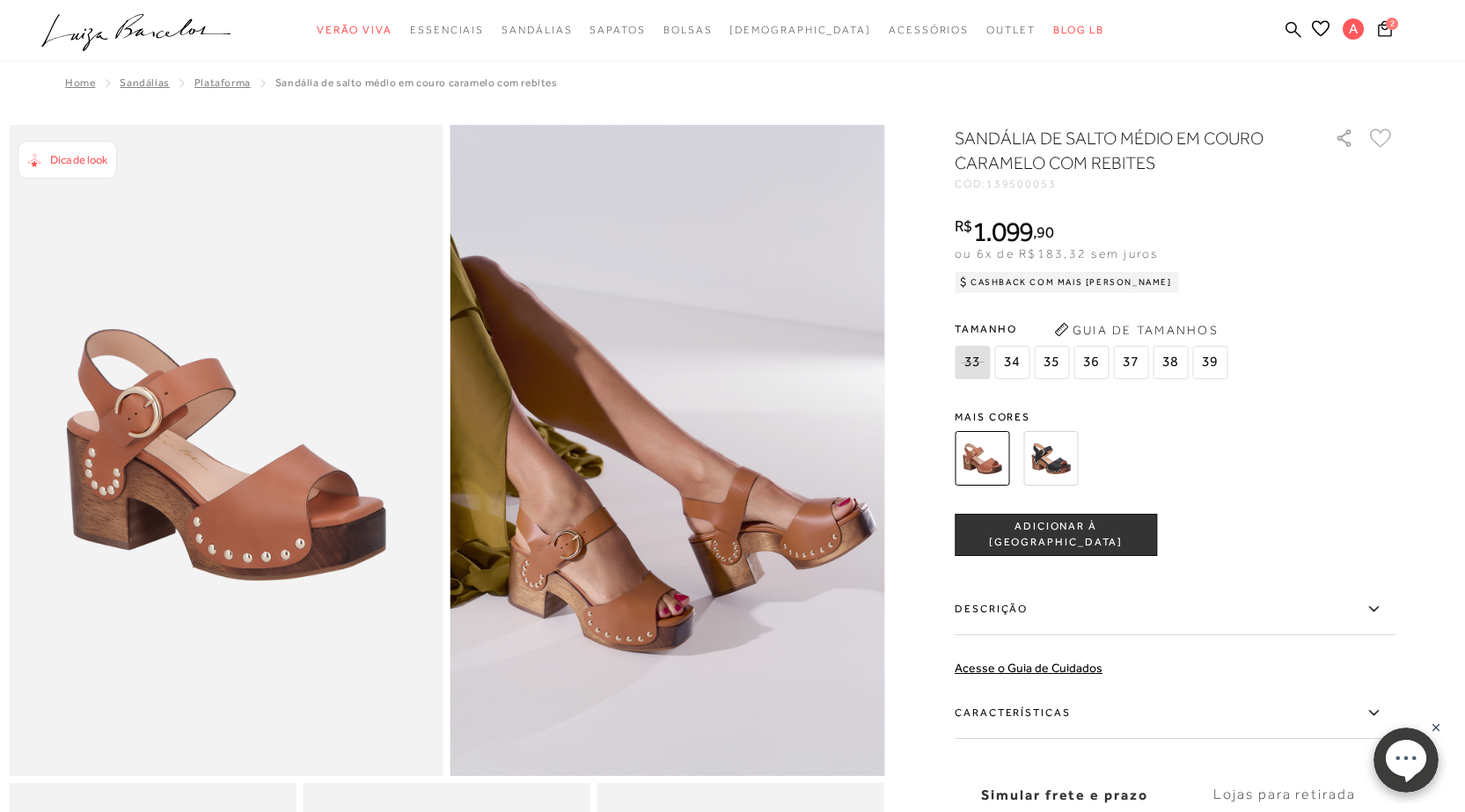
click at [1053, 712] on label "Características" at bounding box center [1175, 713] width 440 height 51
click at [0, 0] on input "Características" at bounding box center [0, 0] width 0 height 0
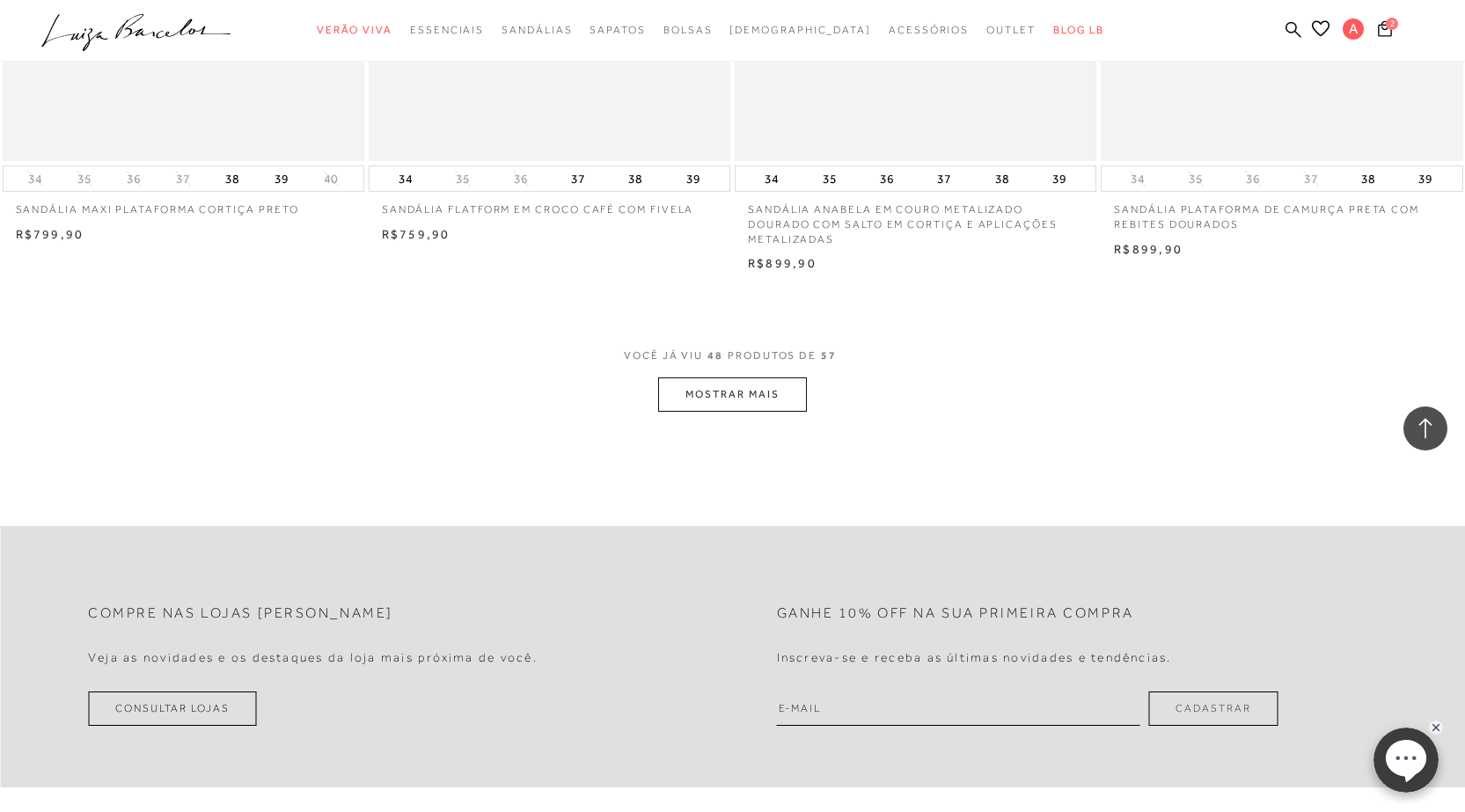
scroll to position [7817, 0]
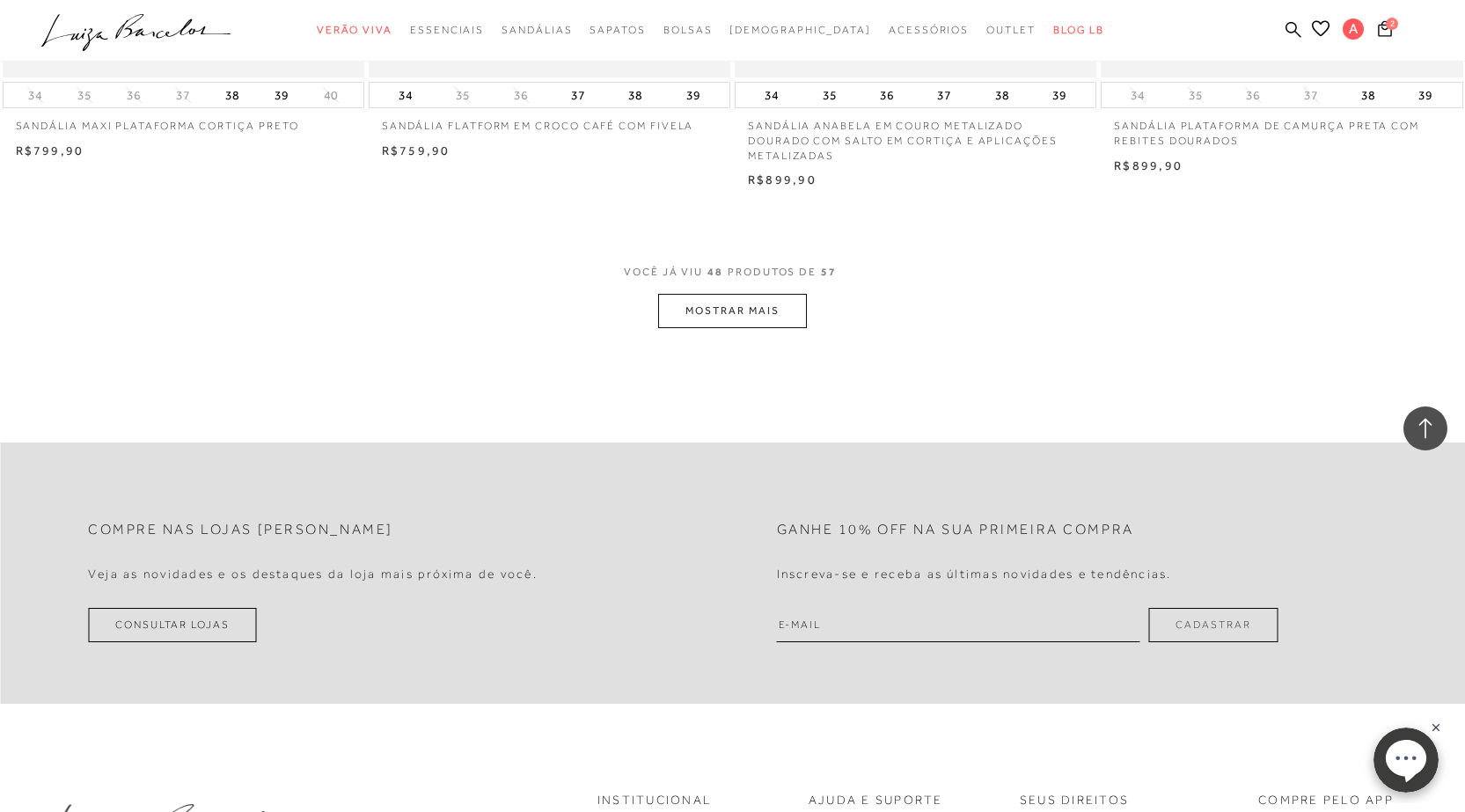
click at [771, 319] on button "MOSTRAR MAIS" at bounding box center [732, 311] width 148 height 35
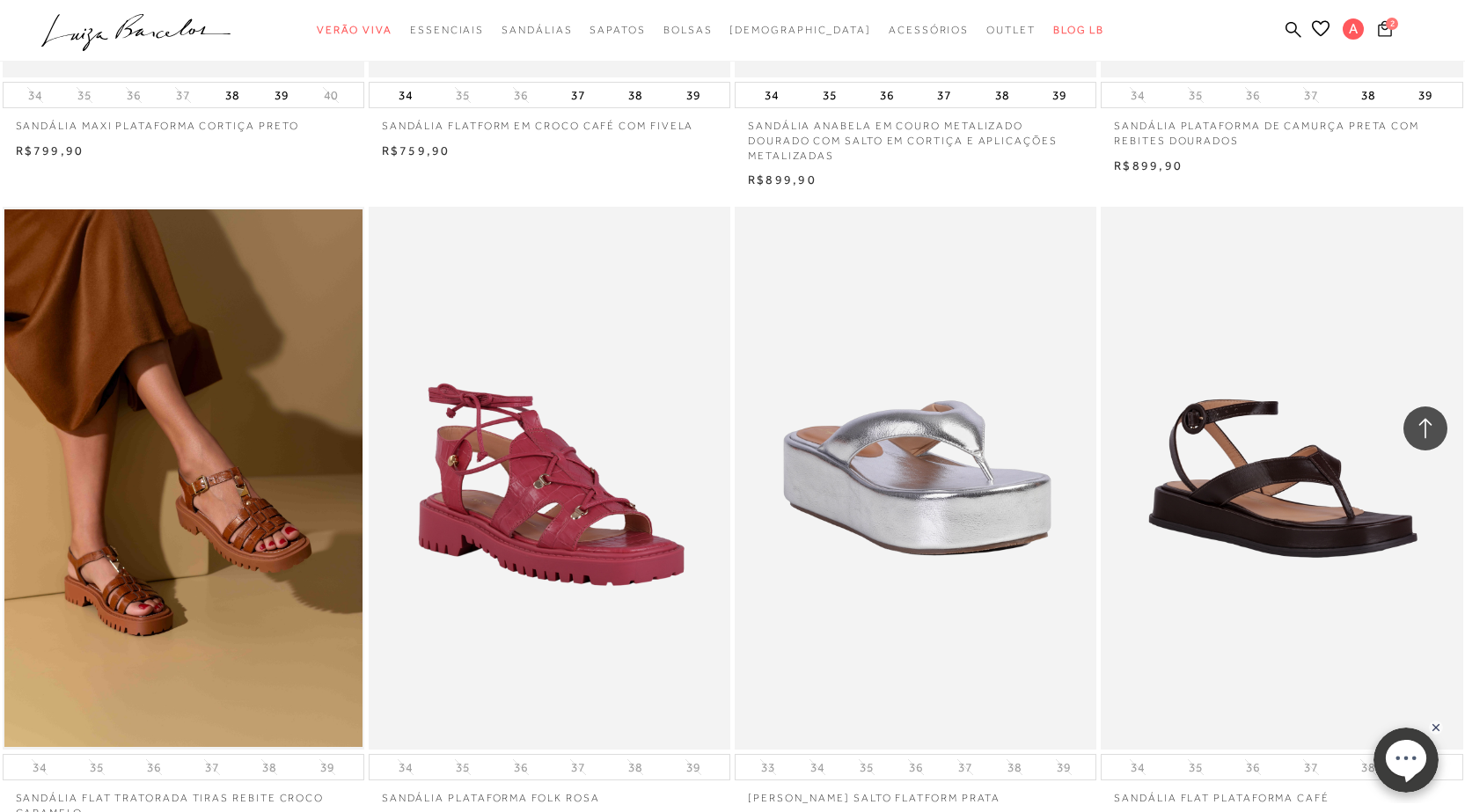
click at [1393, 27] on span "2" at bounding box center [1392, 24] width 12 height 12
